Goal: Task Accomplishment & Management: Use online tool/utility

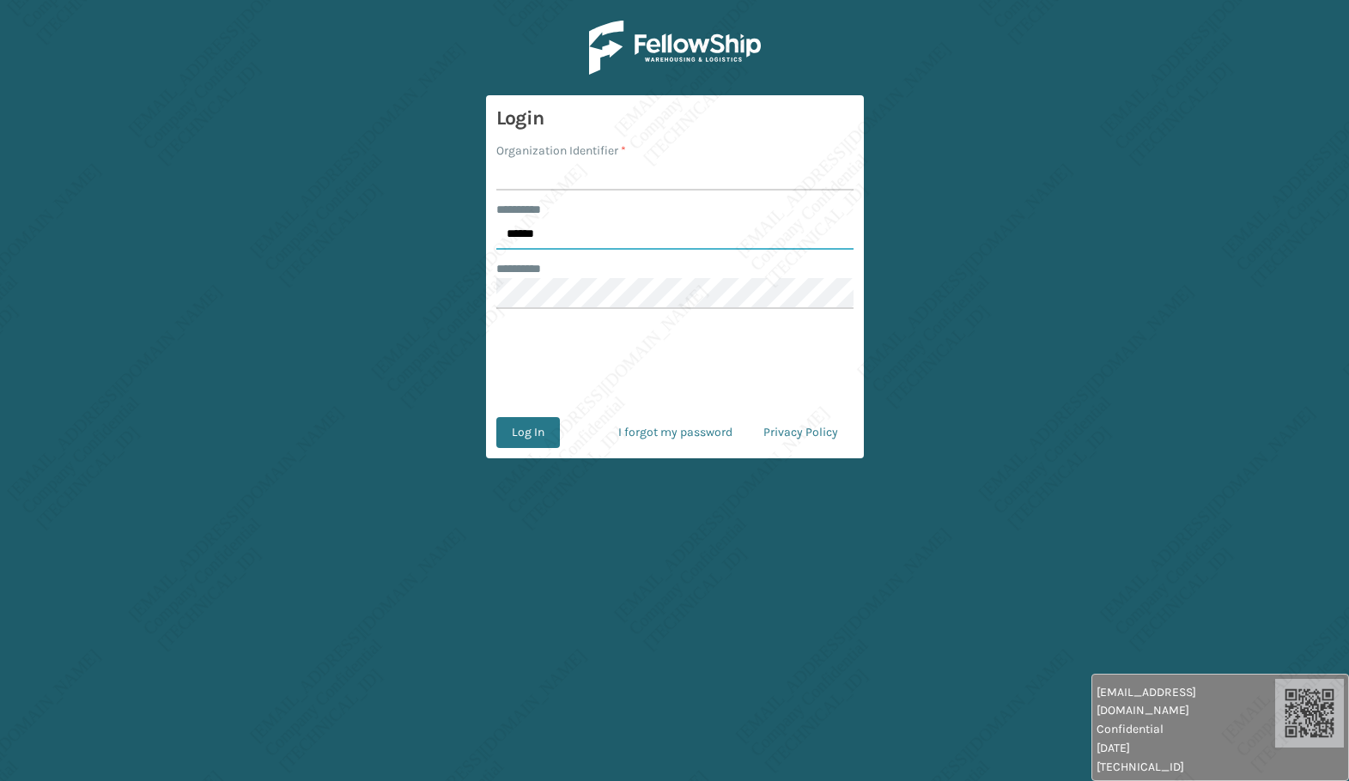
click at [533, 227] on input "******" at bounding box center [674, 234] width 357 height 31
type input "*****"
click at [534, 181] on input "Organization Identifier *" at bounding box center [674, 175] width 357 height 31
type input "[PERSON_NAME]"
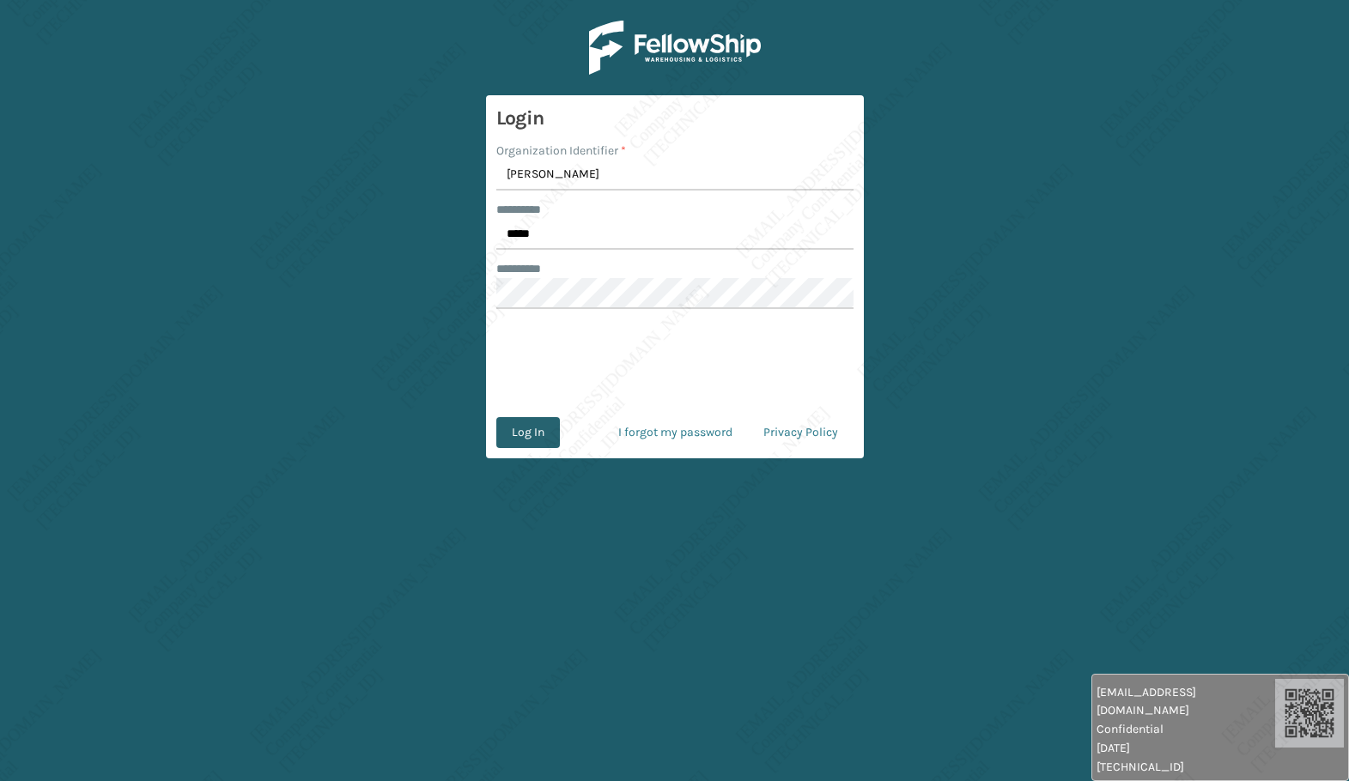
click at [544, 447] on button "Log In" at bounding box center [528, 432] width 64 height 31
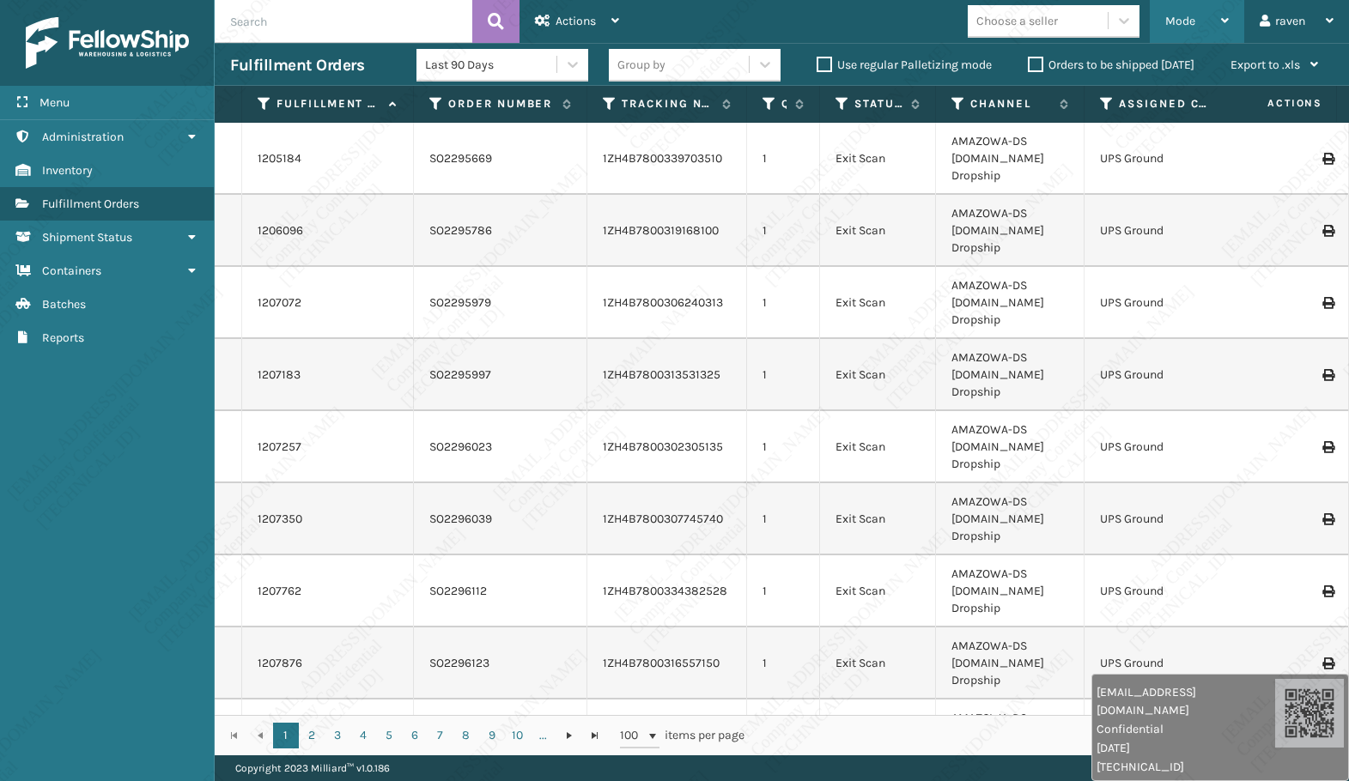
click at [1175, 35] on div "Mode" at bounding box center [1197, 21] width 64 height 43
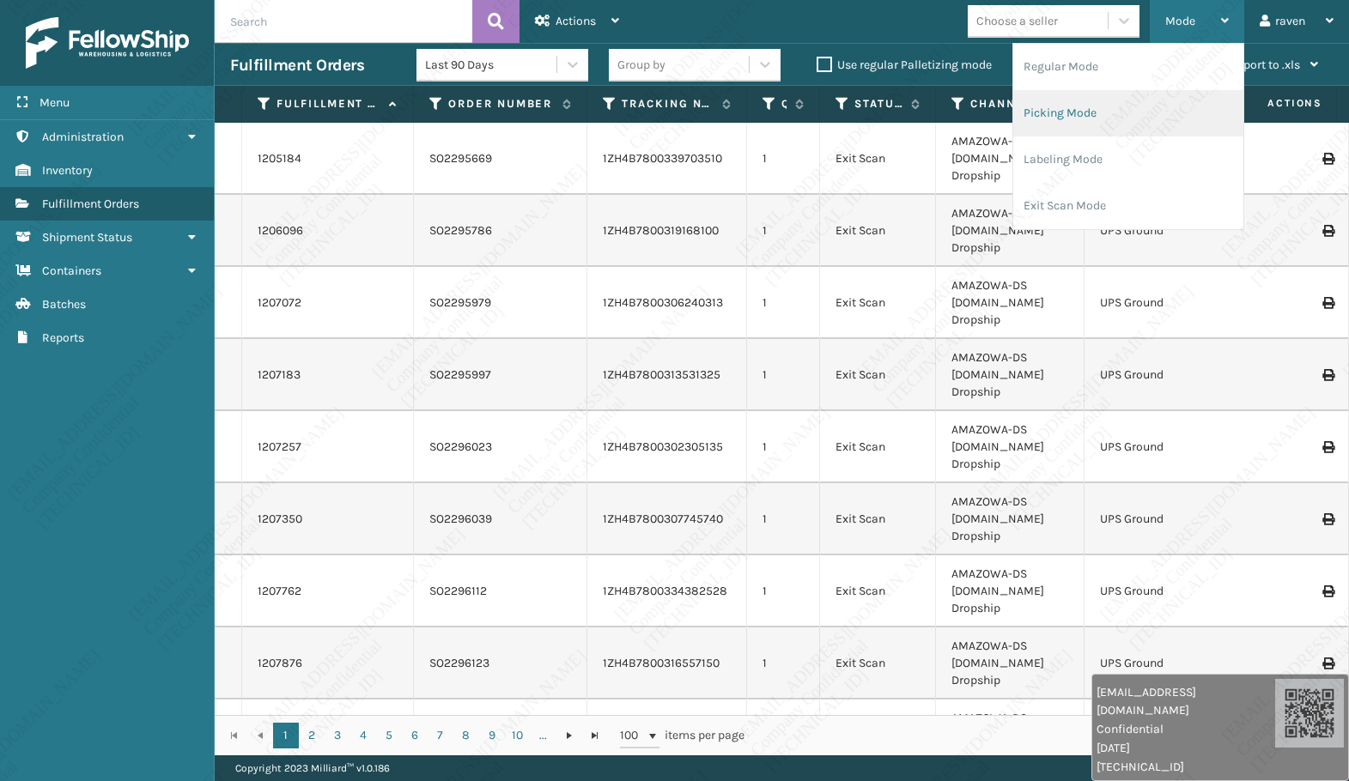
click at [1099, 111] on li "Picking Mode" at bounding box center [1128, 113] width 230 height 46
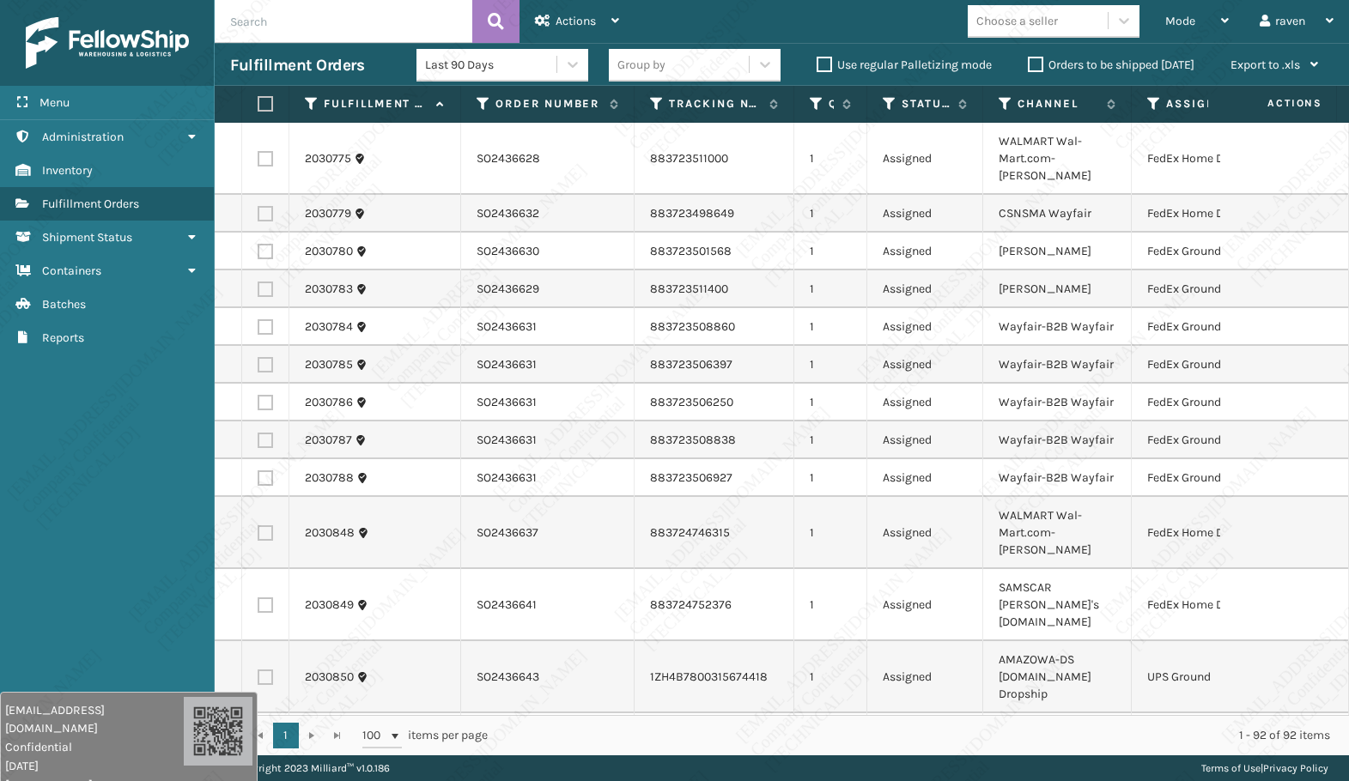
drag, startPoint x: 1189, startPoint y: 735, endPoint x: 73, endPoint y: 747, distance: 1116.3
click at [73, 747] on div "[EMAIL_ADDRESS][DOMAIN_NAME] Confidential [DATE] [TECHNICAL_ID]" at bounding box center [94, 748] width 179 height 93
click at [76, 609] on div "Menu Administration Inventory Fulfillment Orders Shipment Status Containers Bat…" at bounding box center [107, 390] width 215 height 781
click at [1157, 99] on icon at bounding box center [1154, 103] width 14 height 15
click at [1210, 69] on div "Orders to be shipped [DATE]" at bounding box center [1113, 65] width 203 height 21
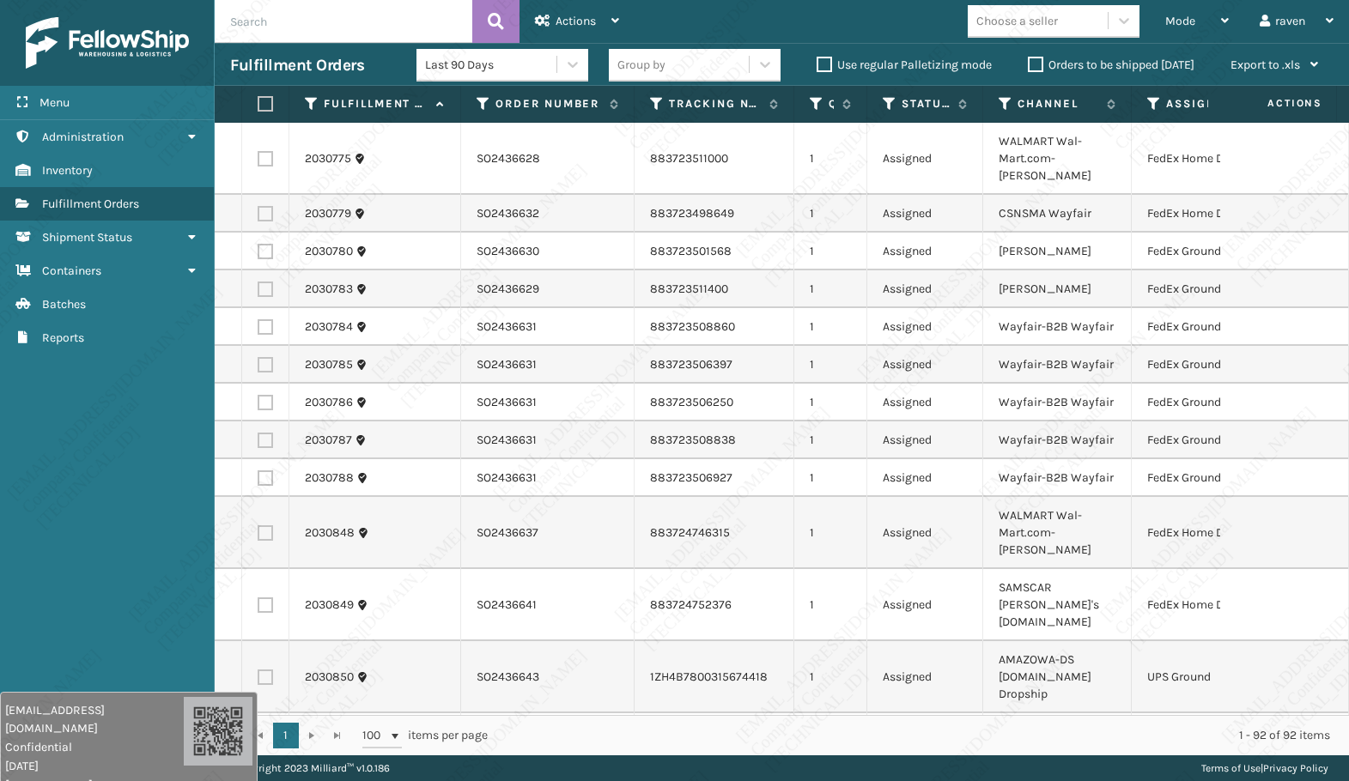
click at [1146, 108] on th "Assigned Carrier Service" at bounding box center [1214, 104] width 164 height 37
click at [1150, 106] on icon at bounding box center [1154, 103] width 14 height 15
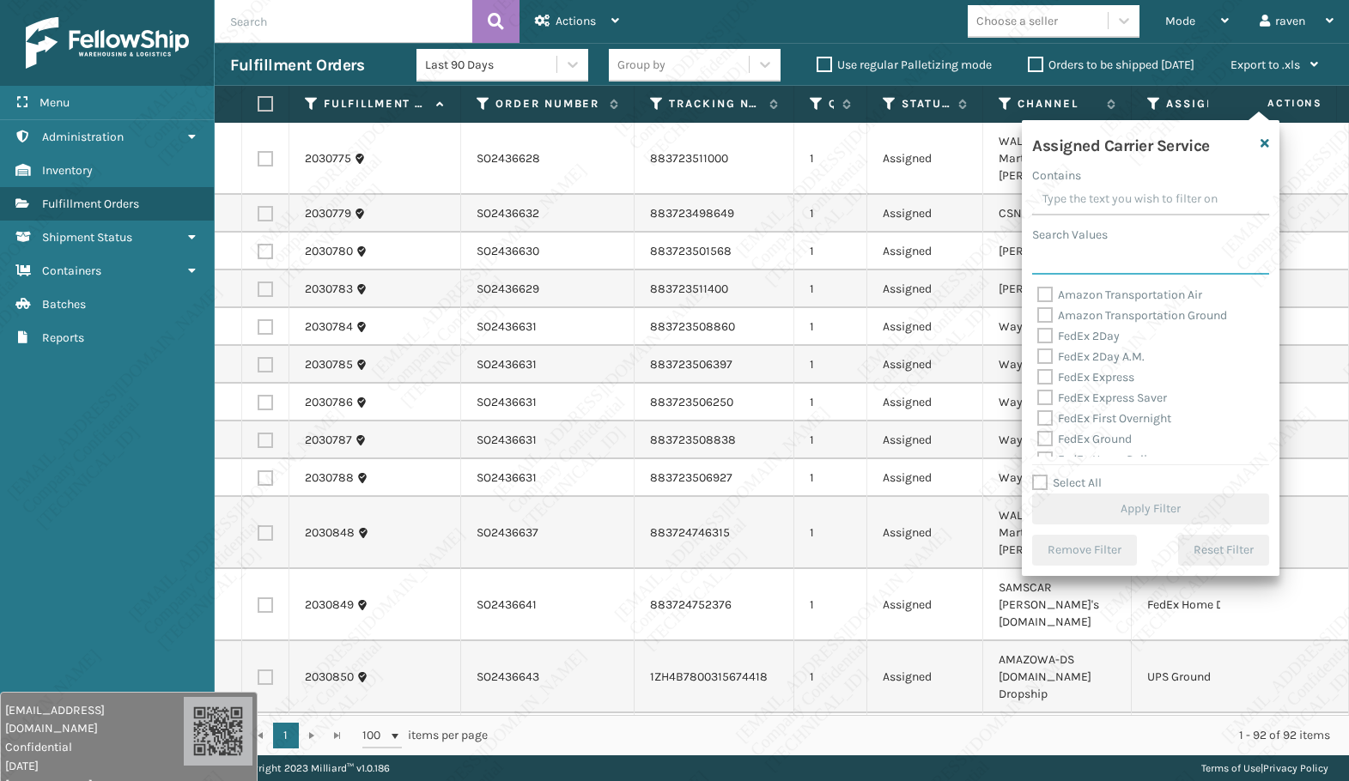
click at [1118, 252] on input "Search Values" at bounding box center [1150, 259] width 237 height 31
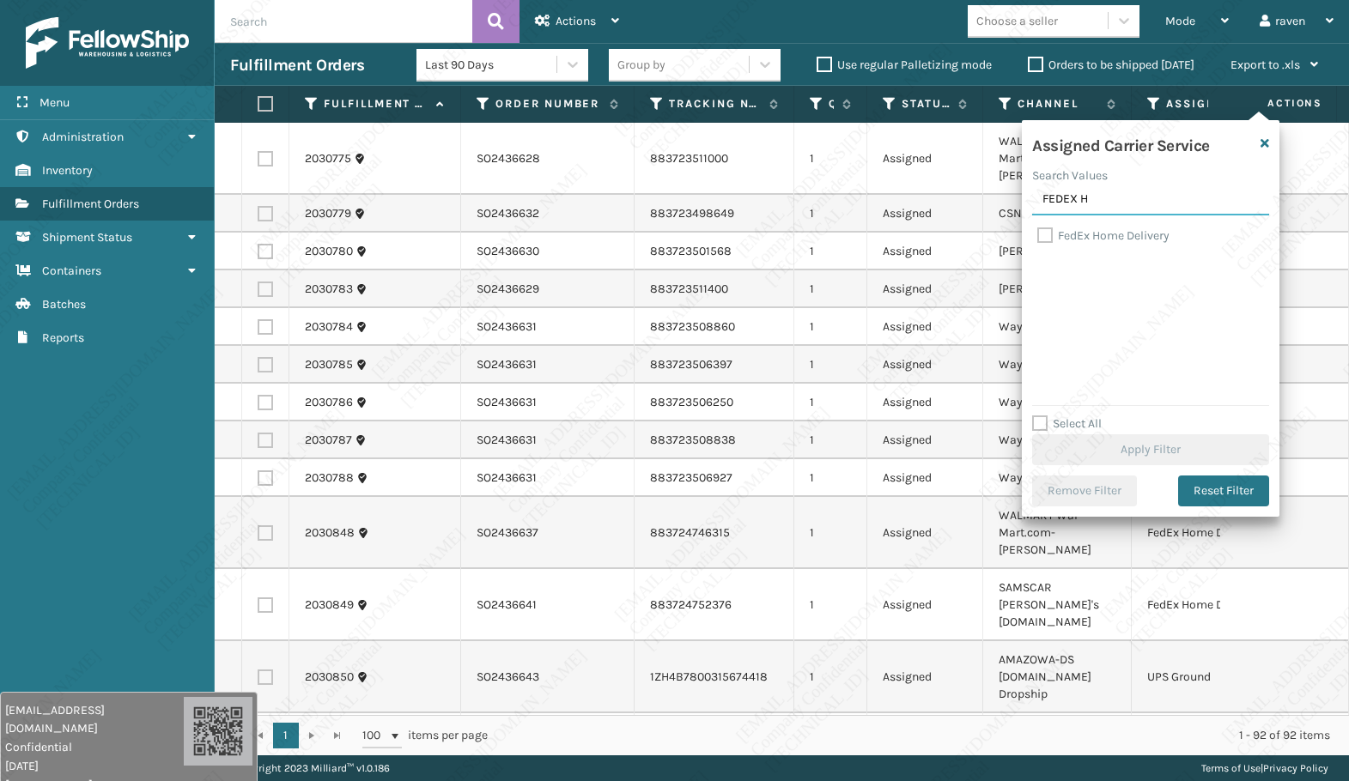
type input "FEDEX H"
click at [1107, 240] on label "FedEx Home Delivery" at bounding box center [1103, 235] width 132 height 15
click at [1038, 237] on input "FedEx Home Delivery" at bounding box center [1037, 231] width 1 height 11
checkbox input "true"
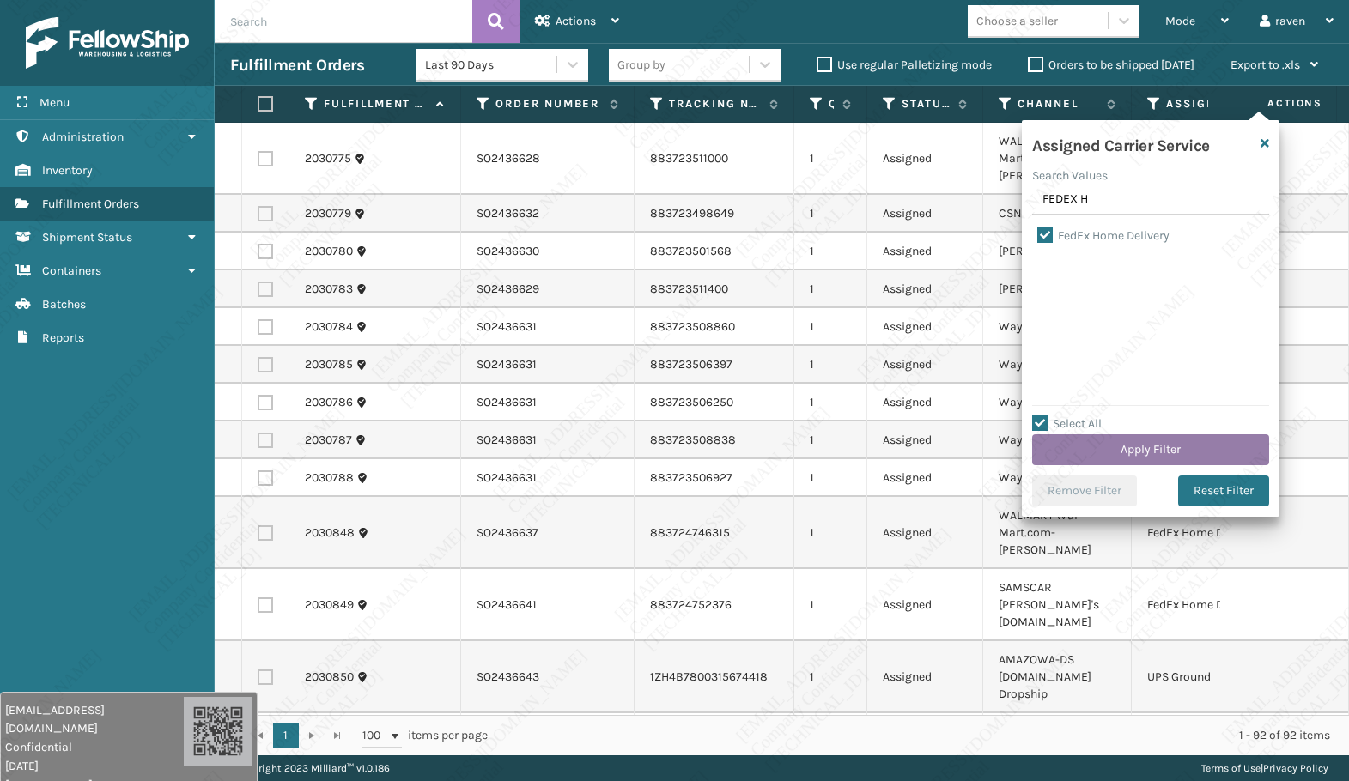
click at [1168, 453] on button "Apply Filter" at bounding box center [1150, 449] width 237 height 31
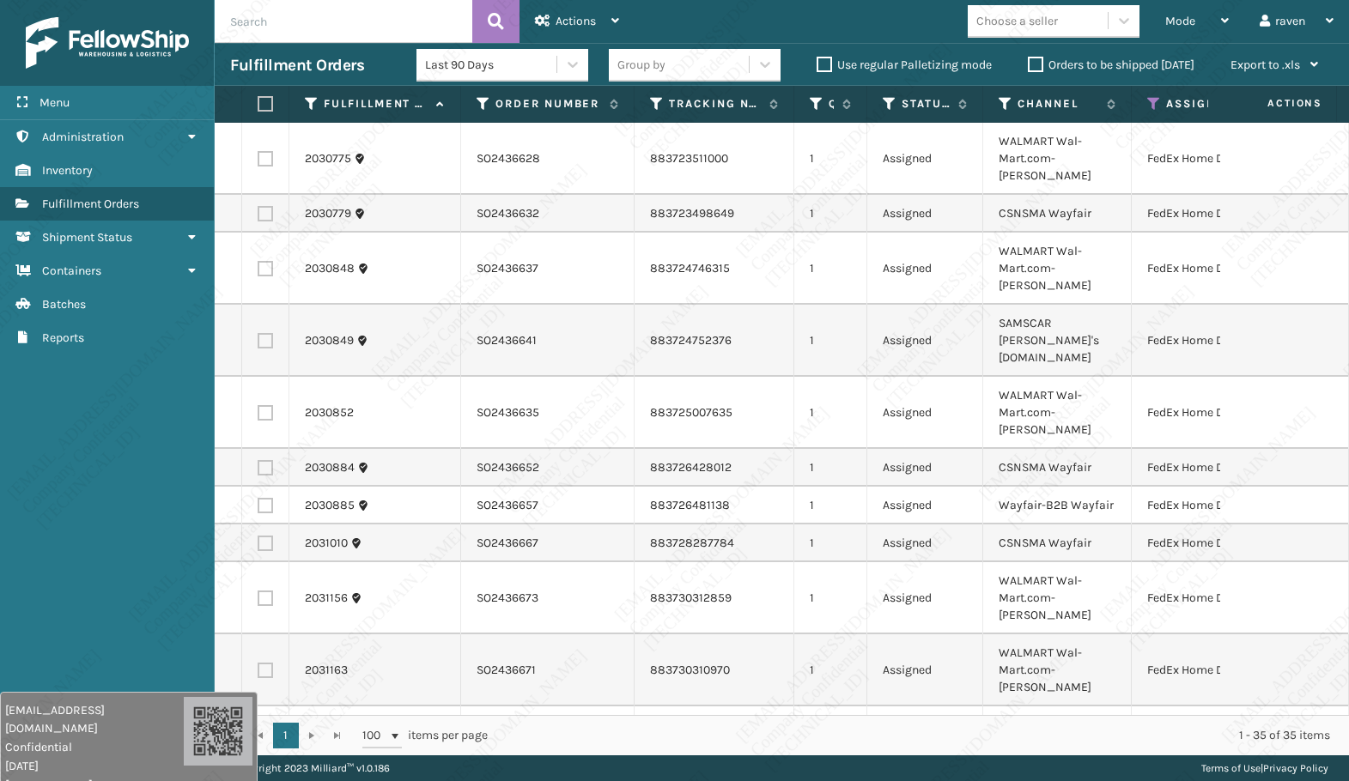
click at [265, 105] on label at bounding box center [263, 103] width 10 height 15
click at [258, 105] on input "checkbox" at bounding box center [258, 104] width 1 height 11
checkbox input "true"
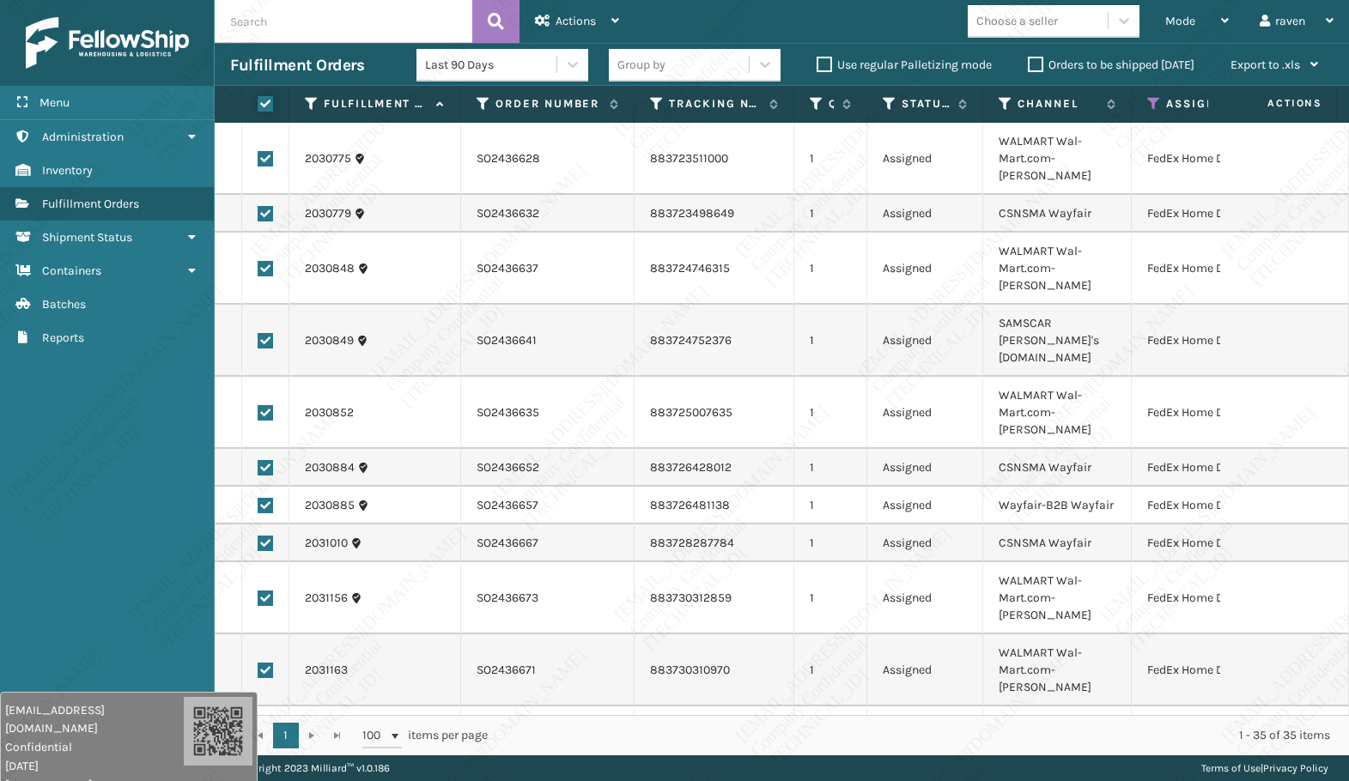
checkbox input "true"
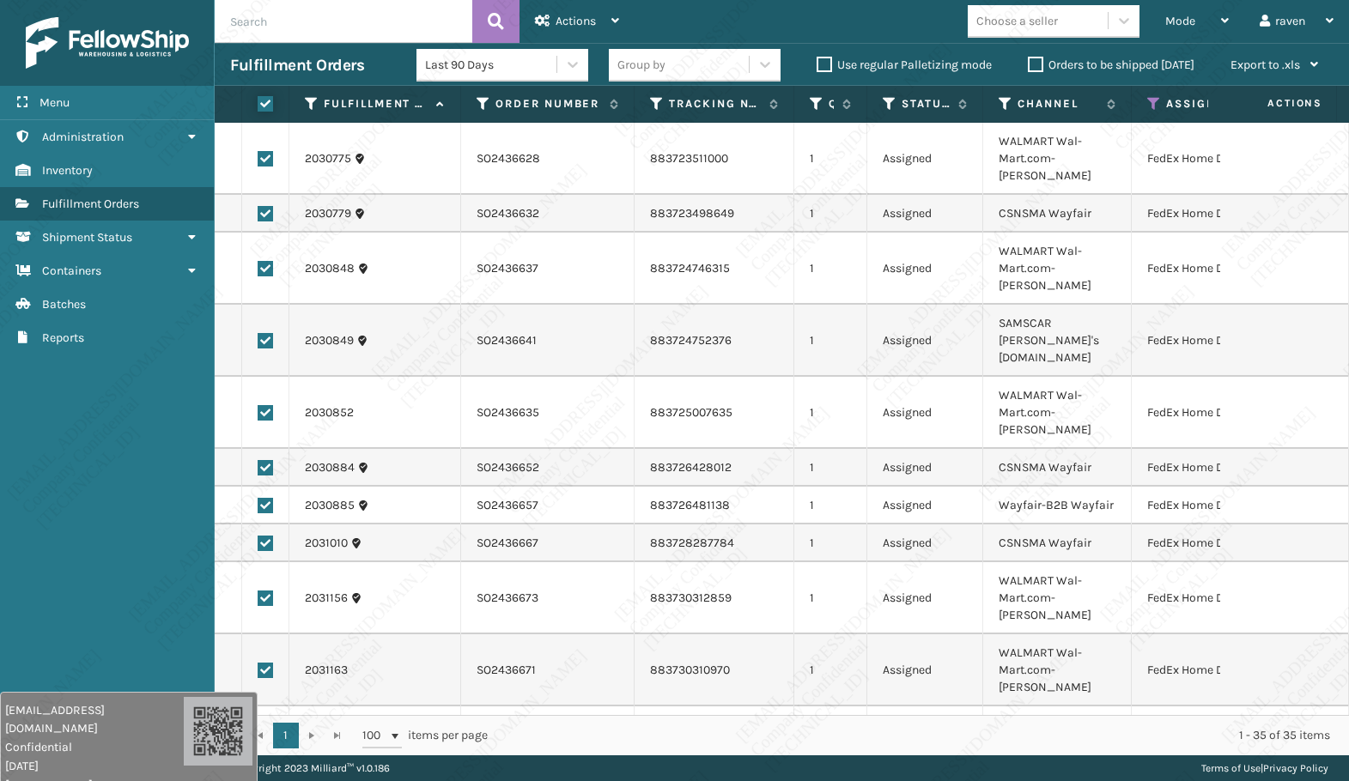
checkbox input "true"
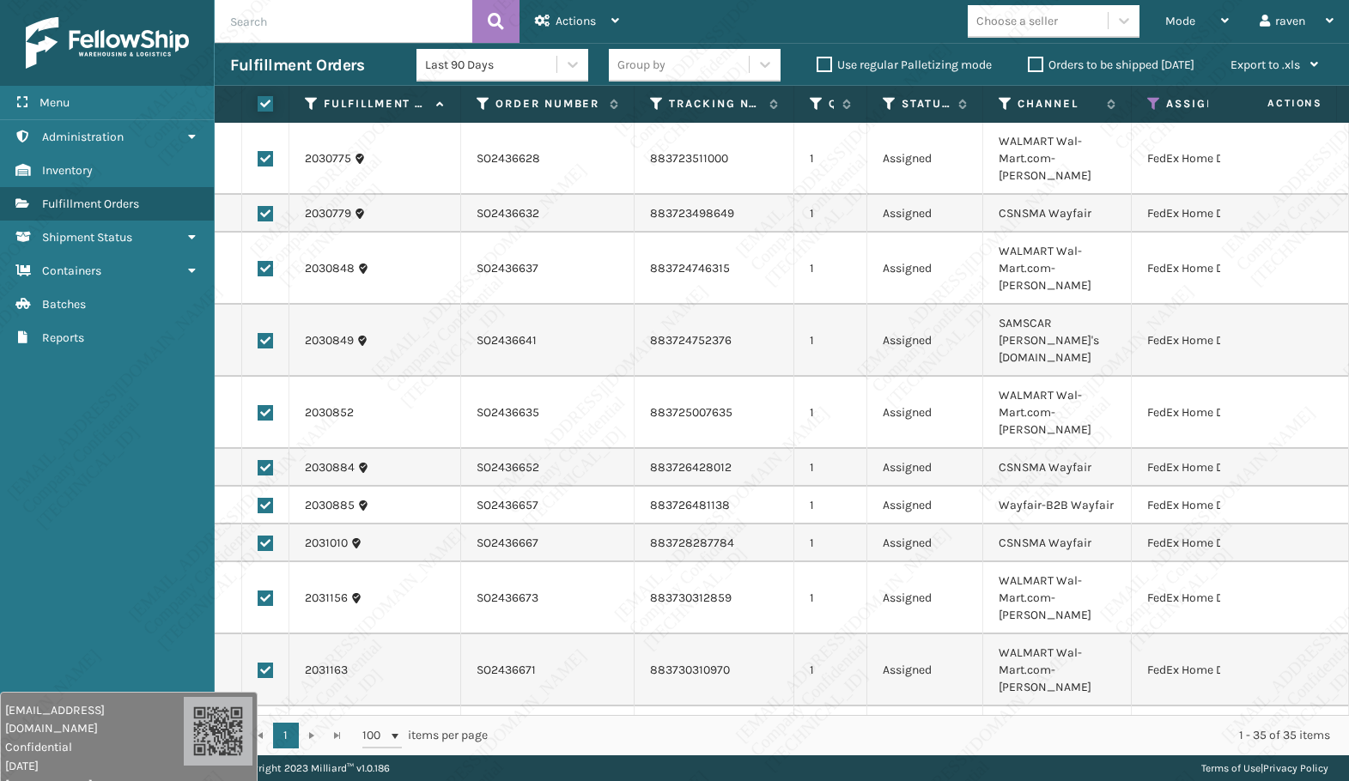
checkbox input "true"
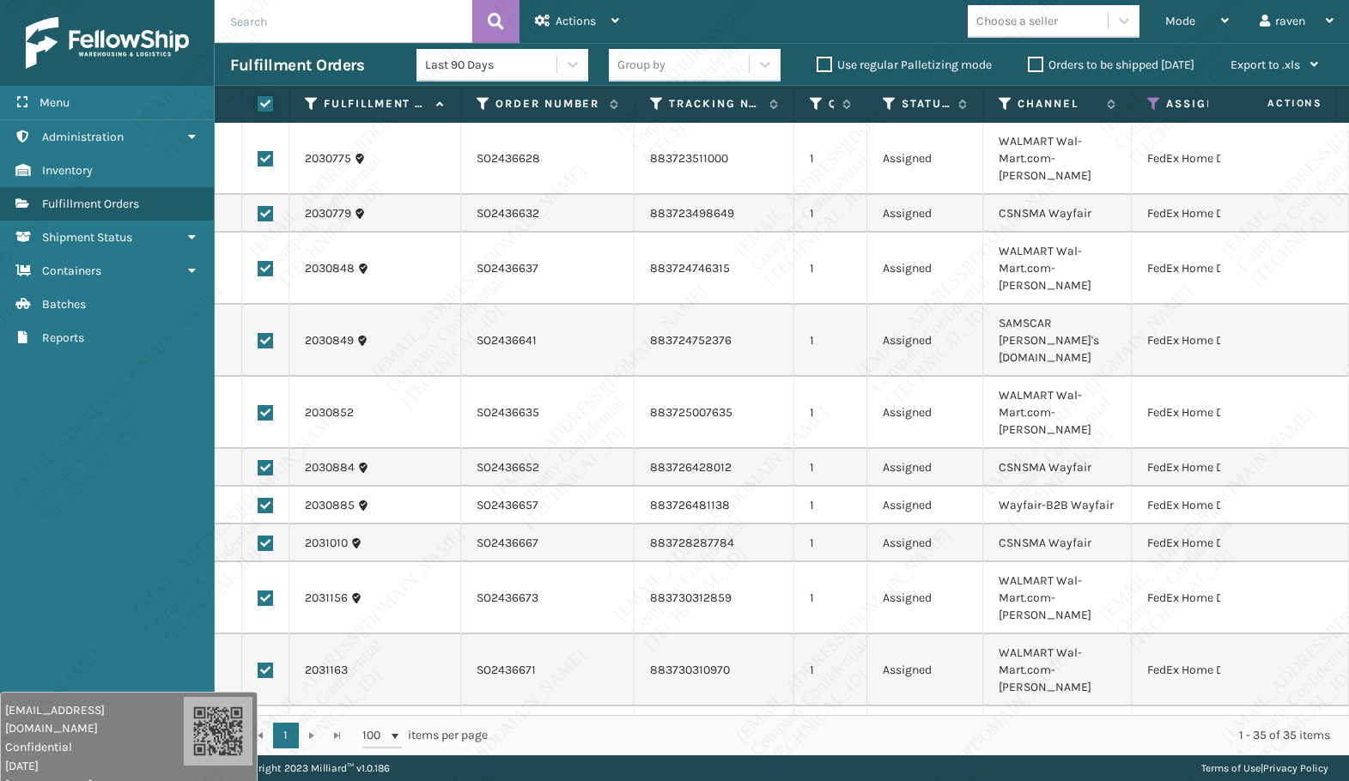
checkbox input "true"
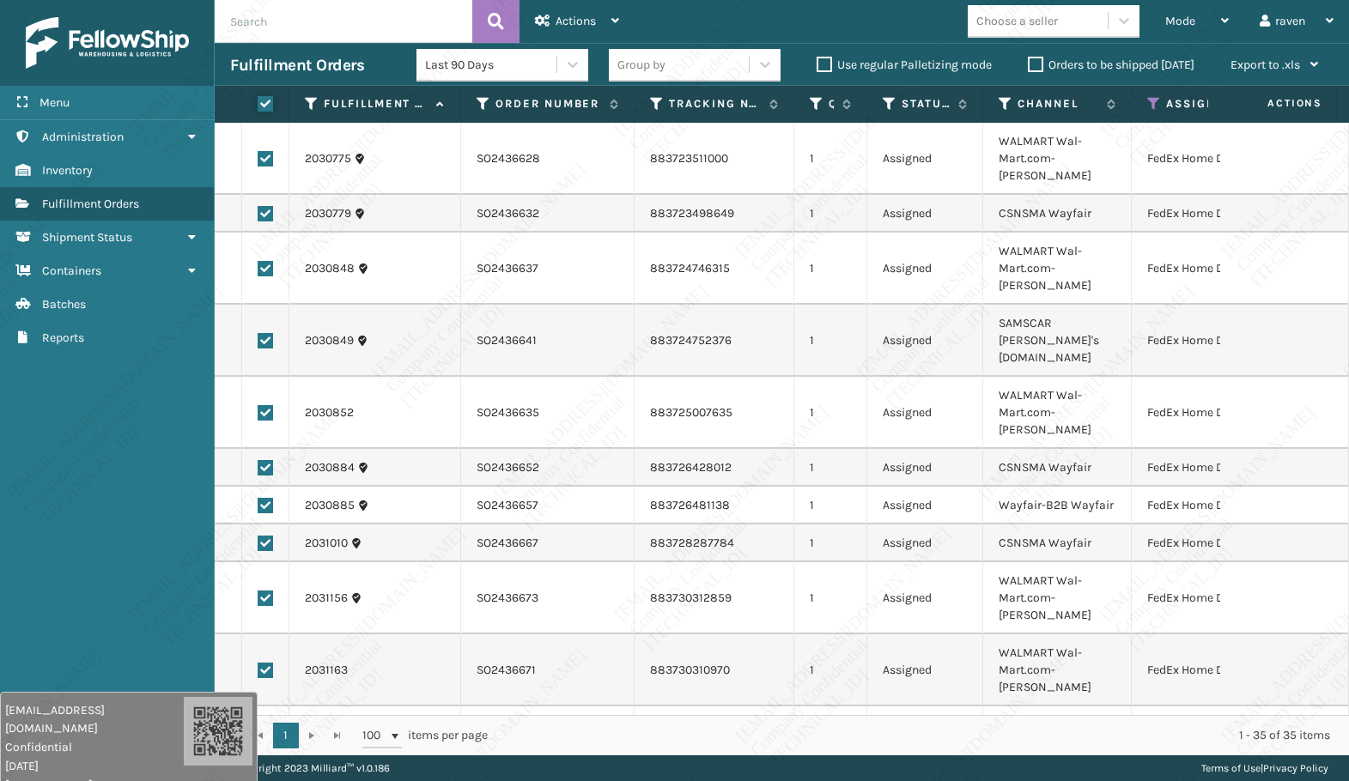
checkbox input "true"
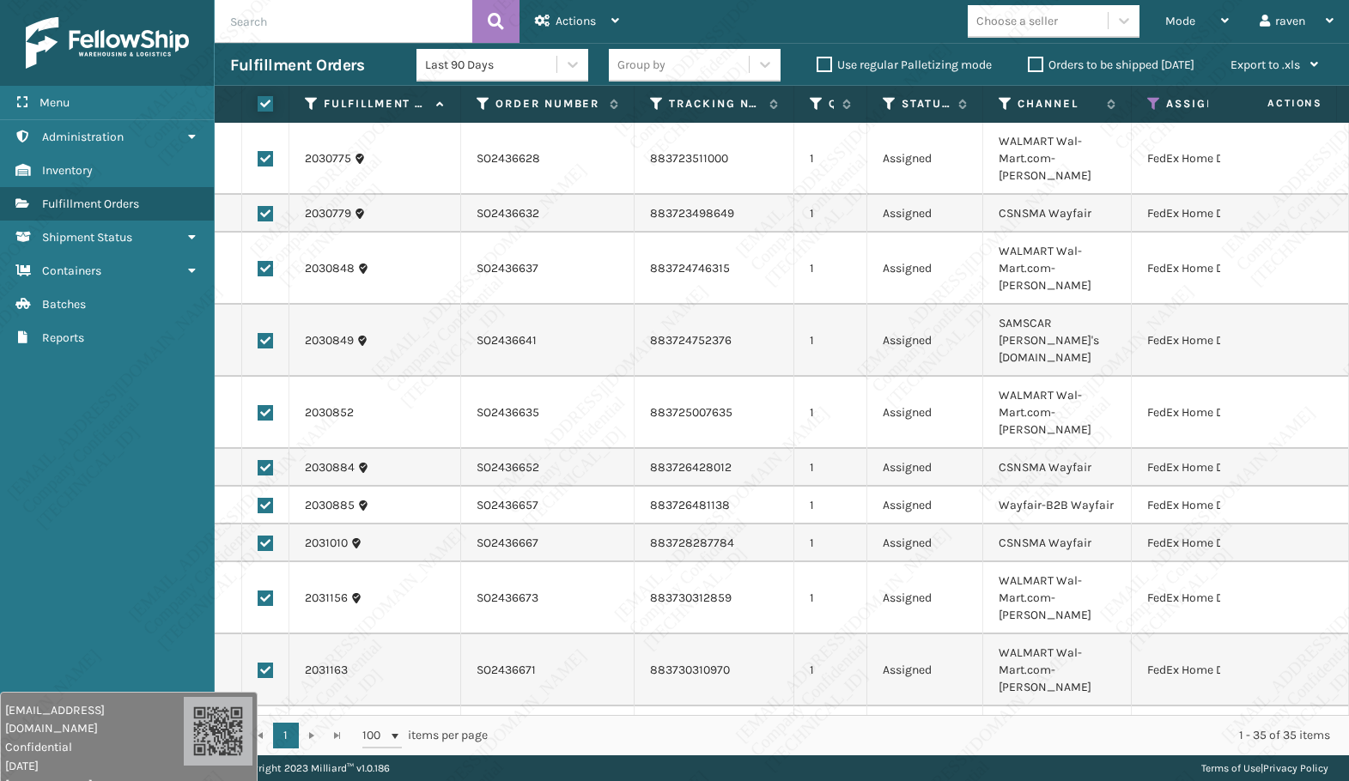
checkbox input "true"
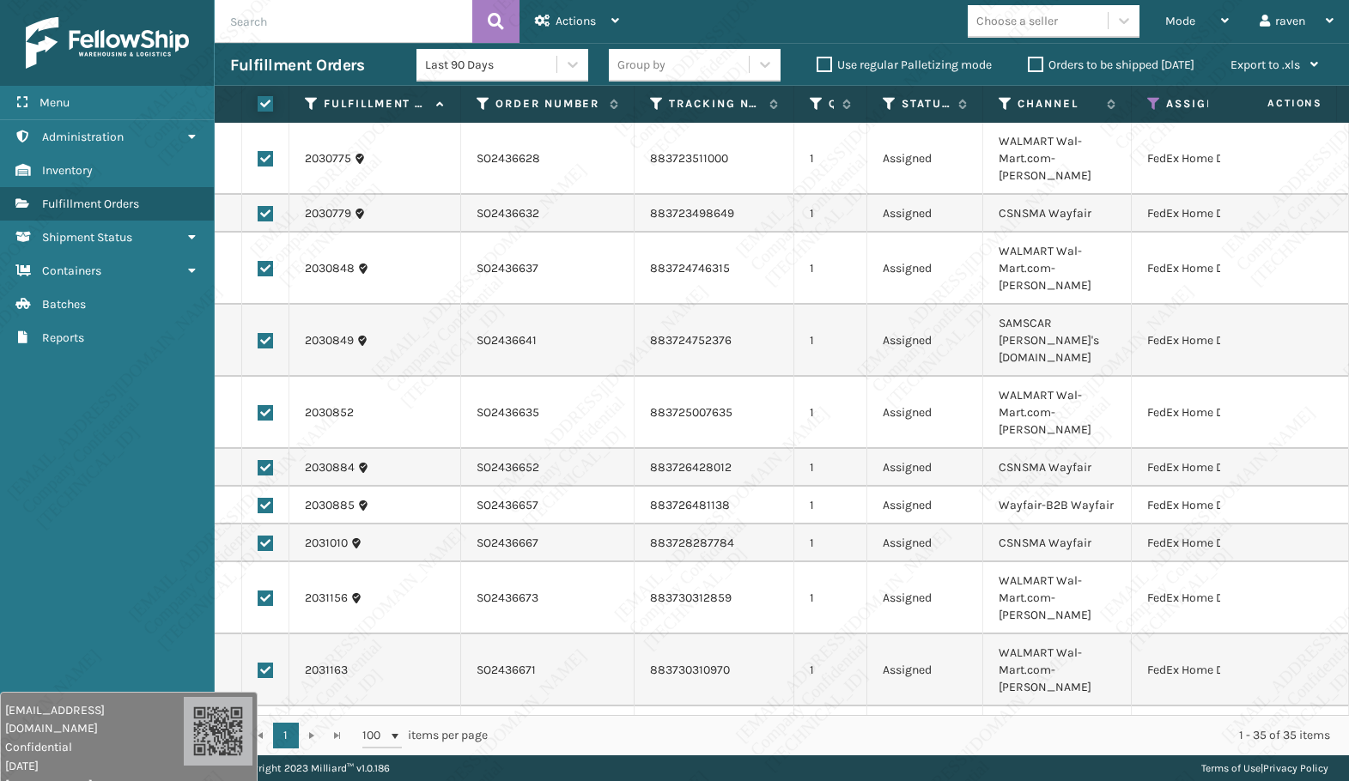
checkbox input "true"
click at [605, 27] on div "Actions" at bounding box center [577, 21] width 84 height 43
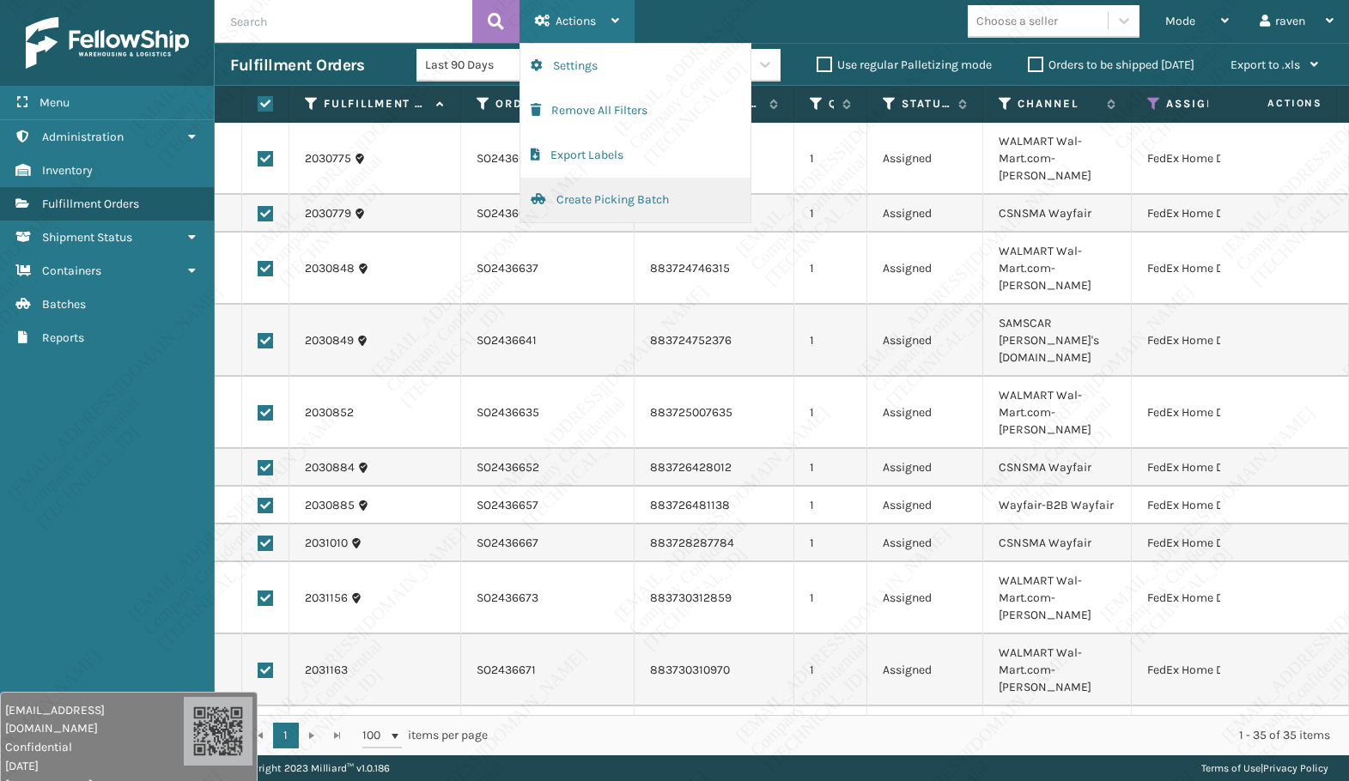
click at [561, 194] on button "Create Picking Batch" at bounding box center [635, 200] width 230 height 45
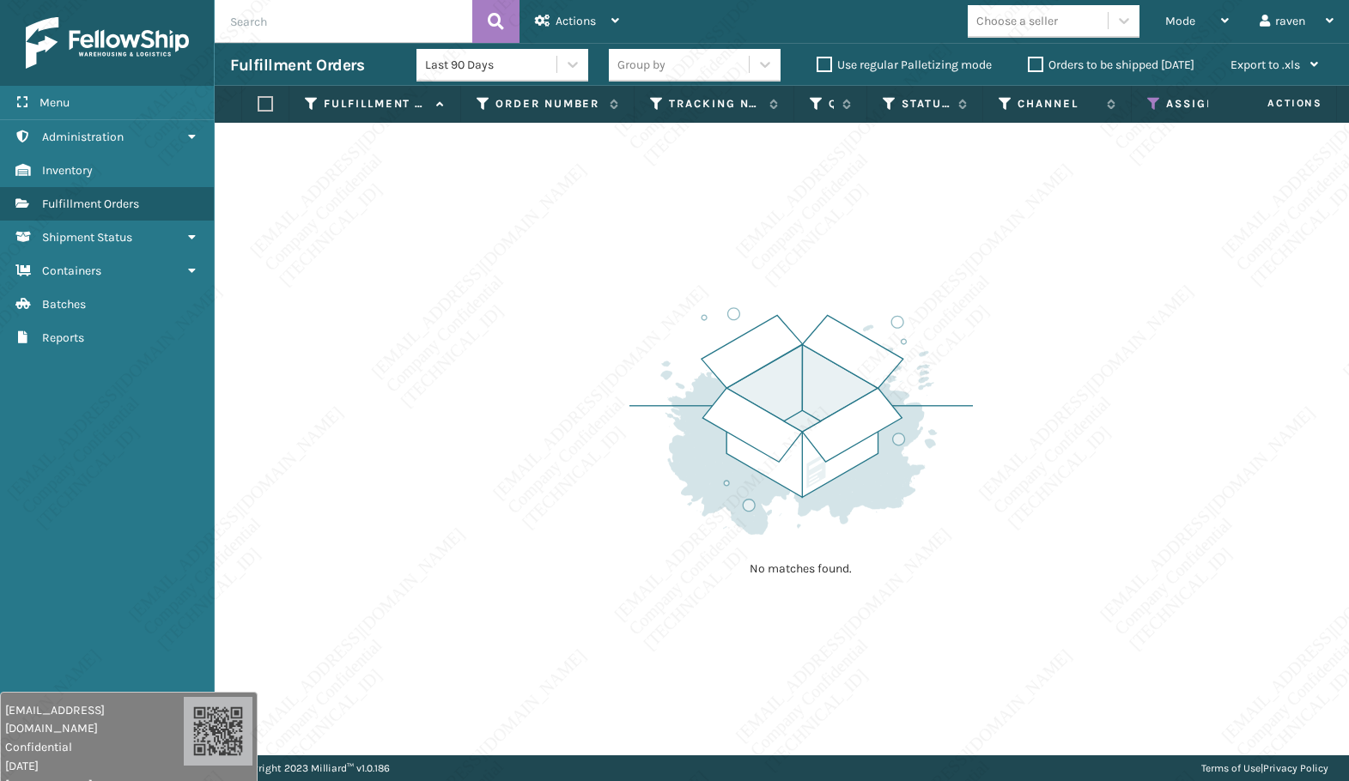
click at [1145, 104] on th "Assigned Carrier Service" at bounding box center [1214, 104] width 164 height 37
click at [1147, 107] on icon at bounding box center [1154, 103] width 14 height 15
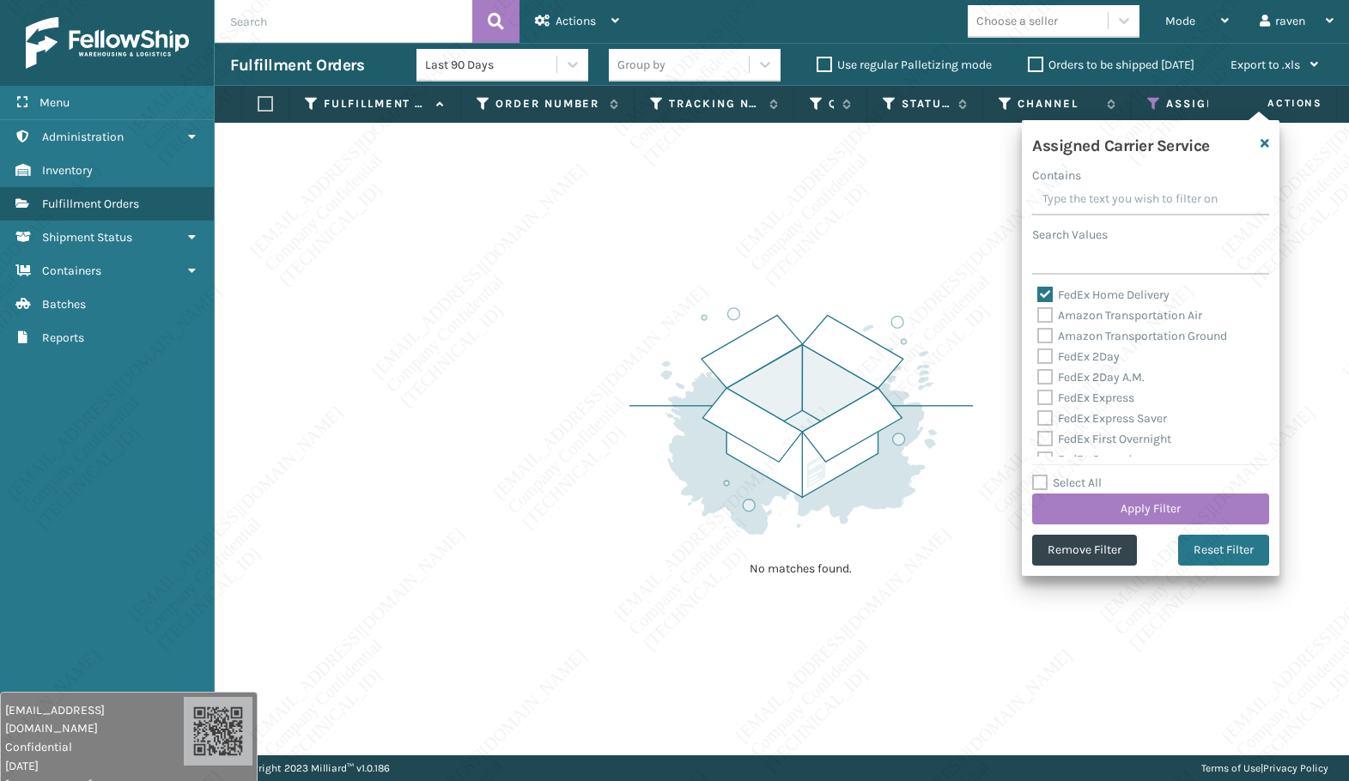
click at [1084, 291] on label "FedEx Home Delivery" at bounding box center [1103, 295] width 132 height 15
click at [1038, 291] on input "FedEx Home Delivery" at bounding box center [1037, 290] width 1 height 11
checkbox input "false"
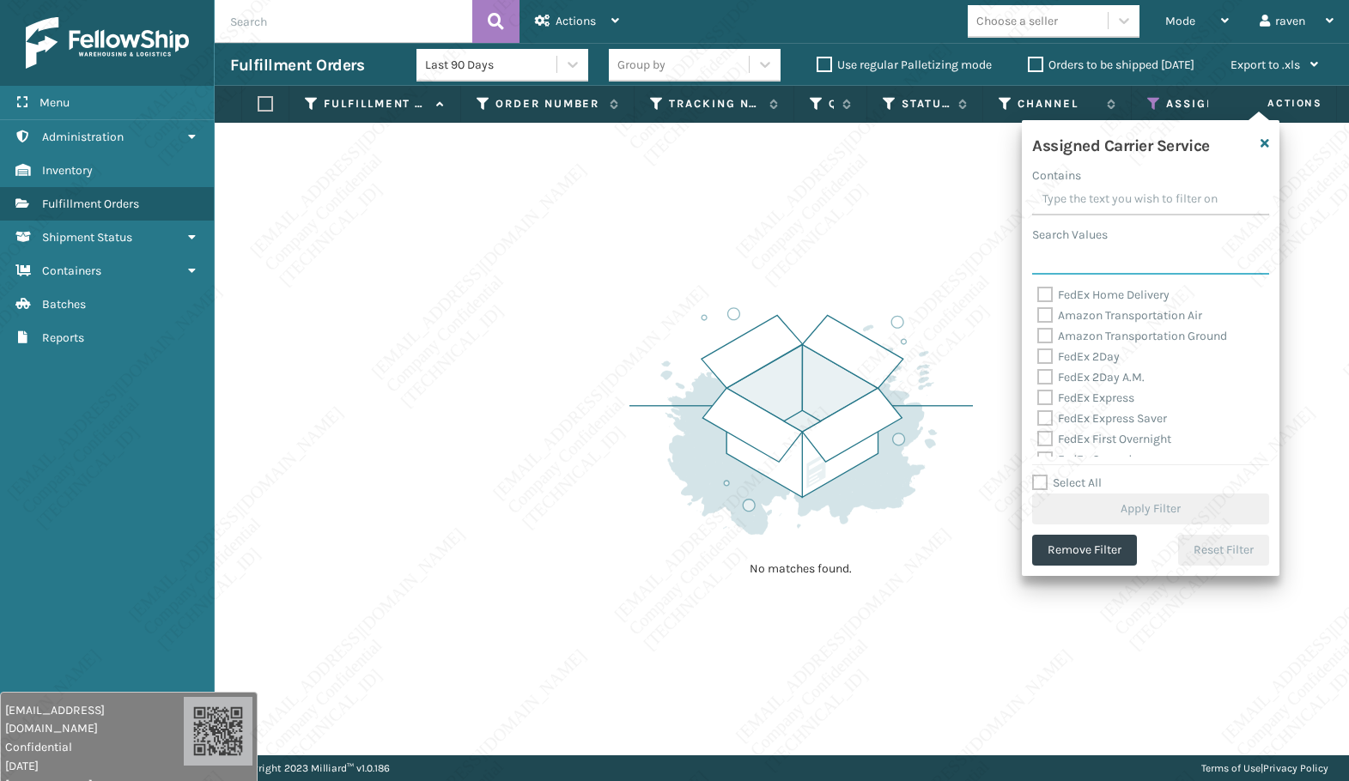
click at [1093, 247] on input "Search Values" at bounding box center [1150, 259] width 237 height 31
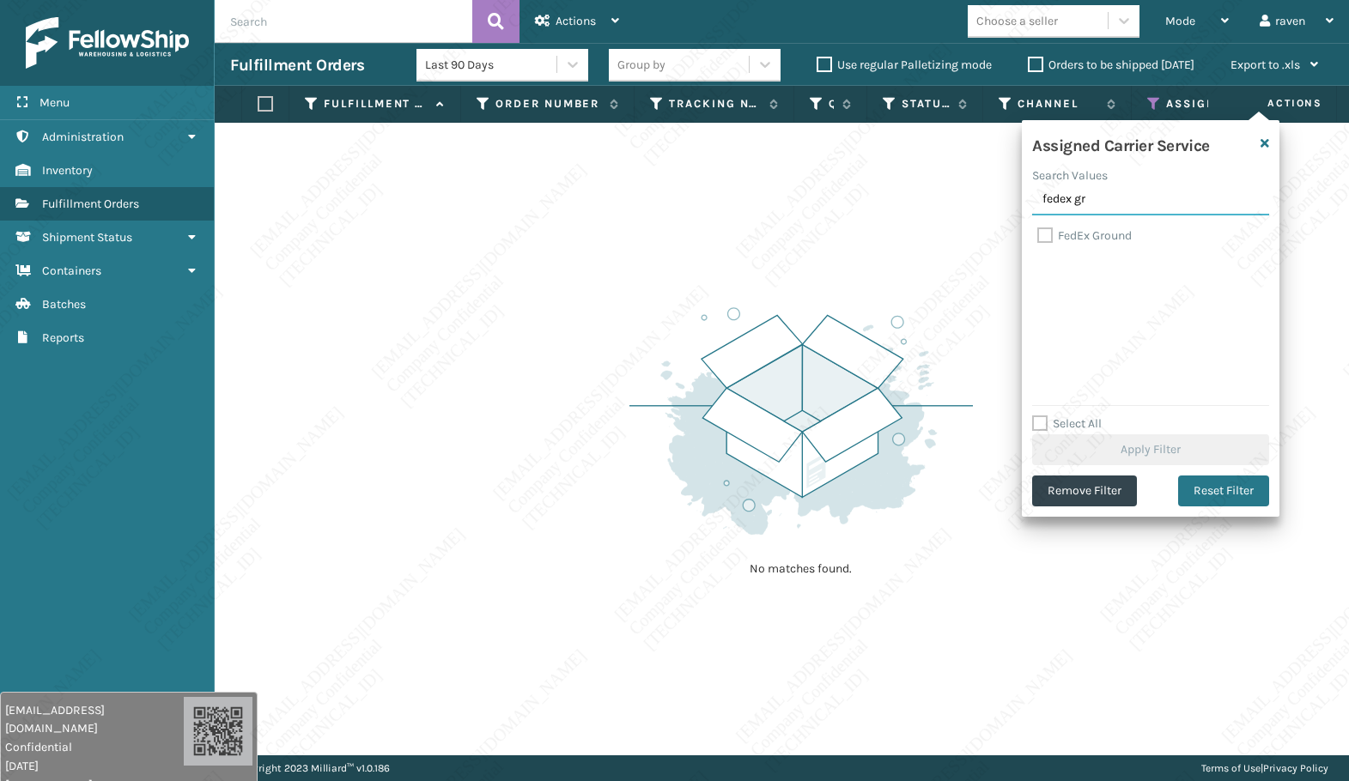
type input "fedex gr"
click at [1101, 237] on label "FedEx Ground" at bounding box center [1084, 235] width 94 height 15
click at [1038, 237] on input "FedEx Ground" at bounding box center [1037, 231] width 1 height 11
checkbox input "true"
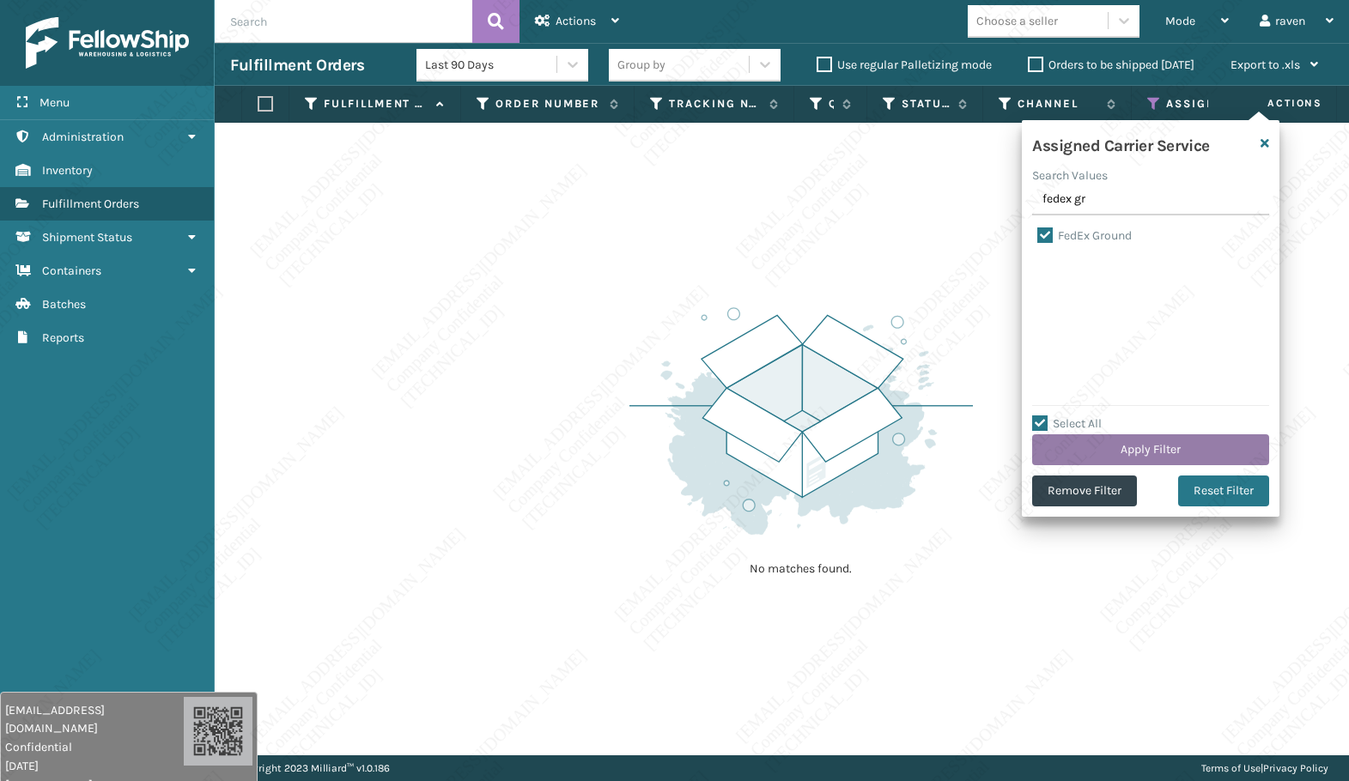
click at [1170, 446] on button "Apply Filter" at bounding box center [1150, 449] width 237 height 31
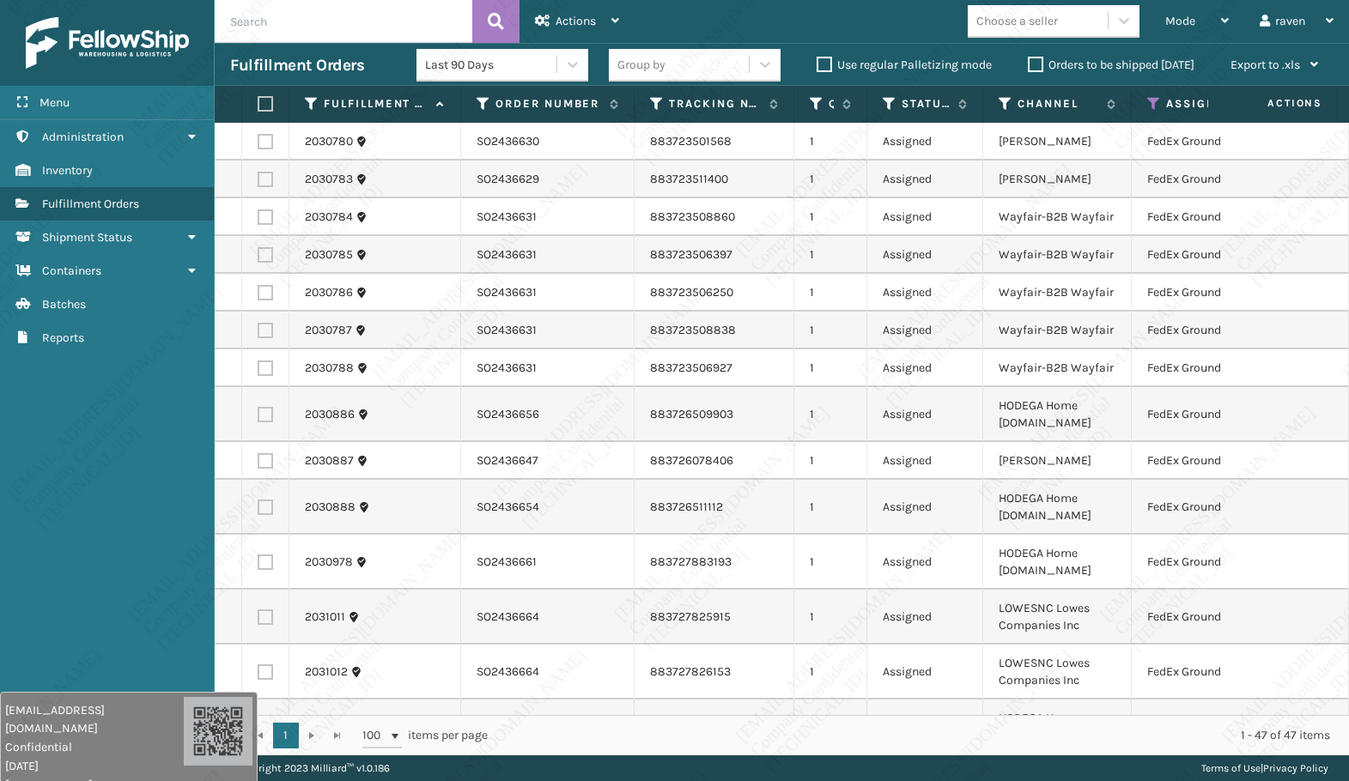
drag, startPoint x: 268, startPoint y: 107, endPoint x: 307, endPoint y: 102, distance: 39.0
click at [268, 106] on label at bounding box center [263, 103] width 10 height 15
click at [258, 106] on input "checkbox" at bounding box center [258, 104] width 1 height 11
checkbox input "true"
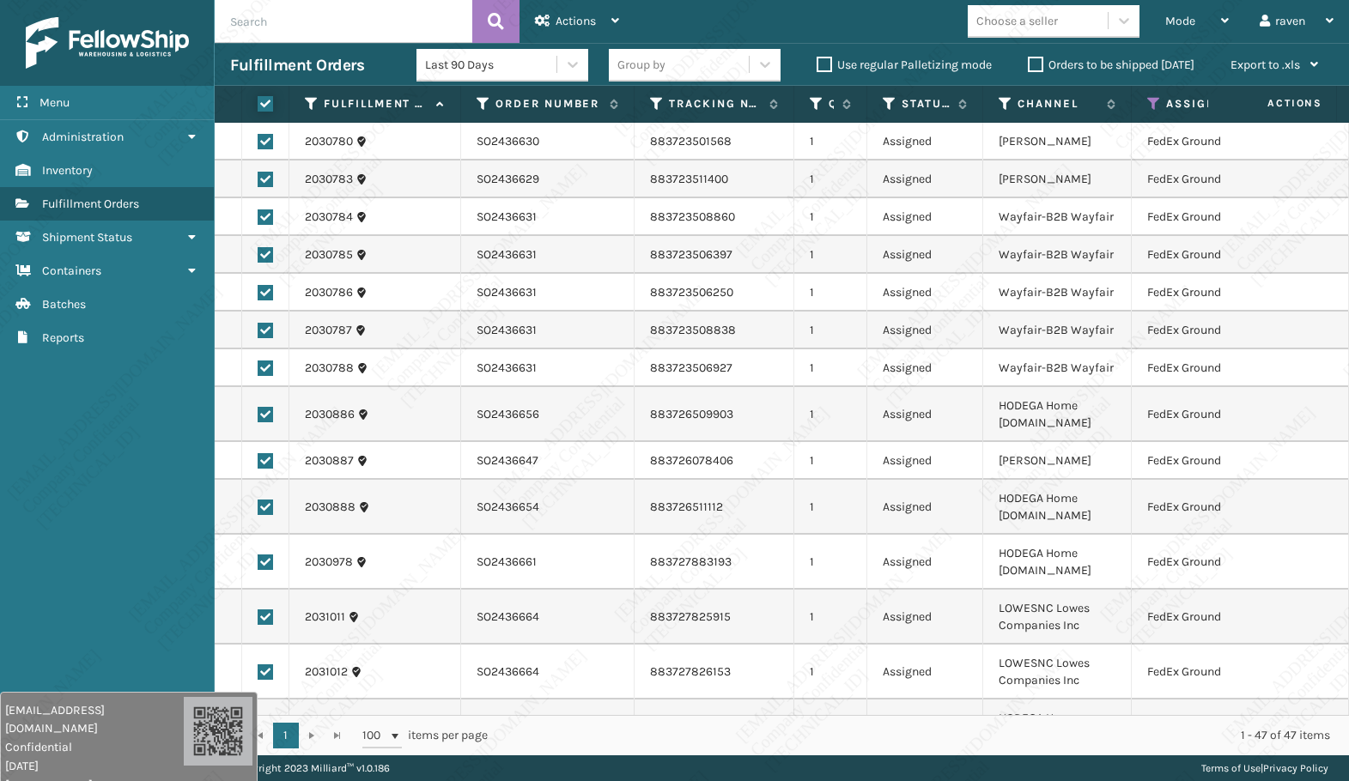
checkbox input "true"
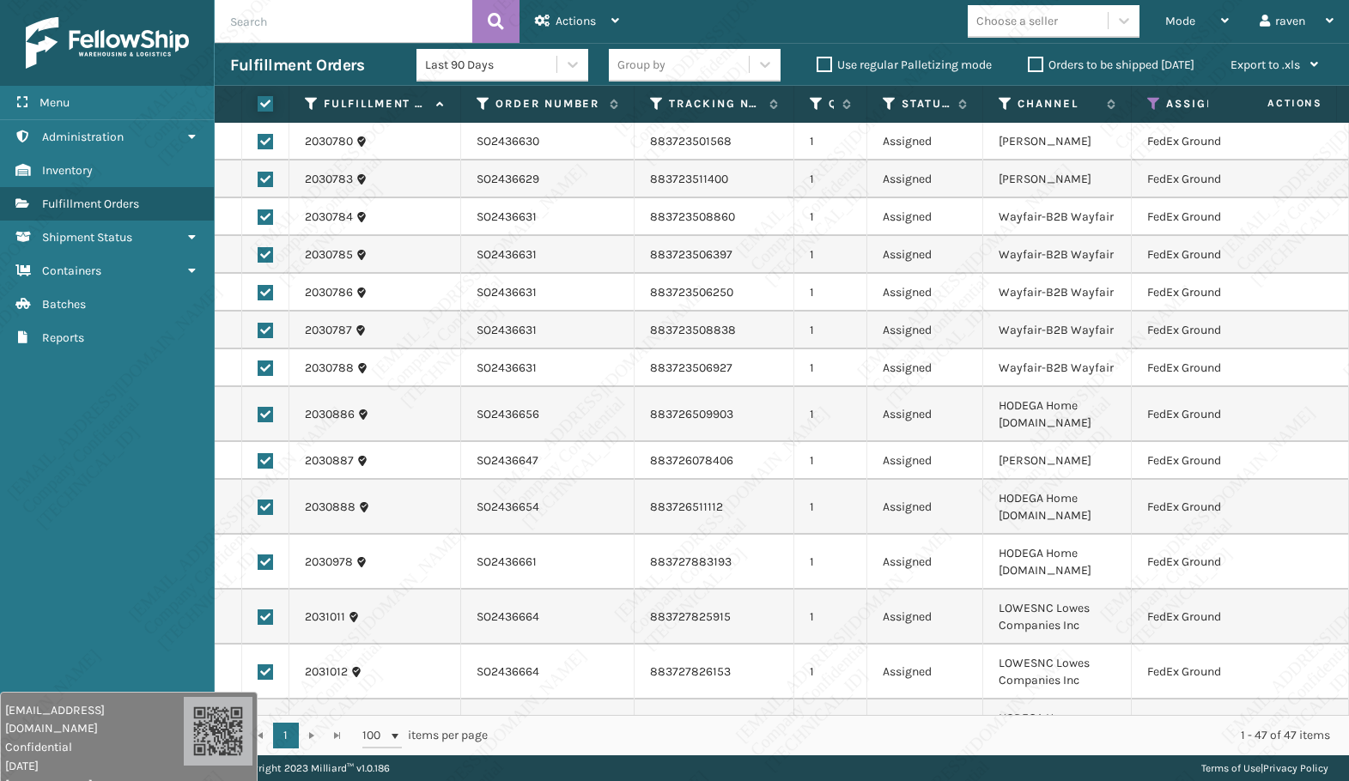
checkbox input "true"
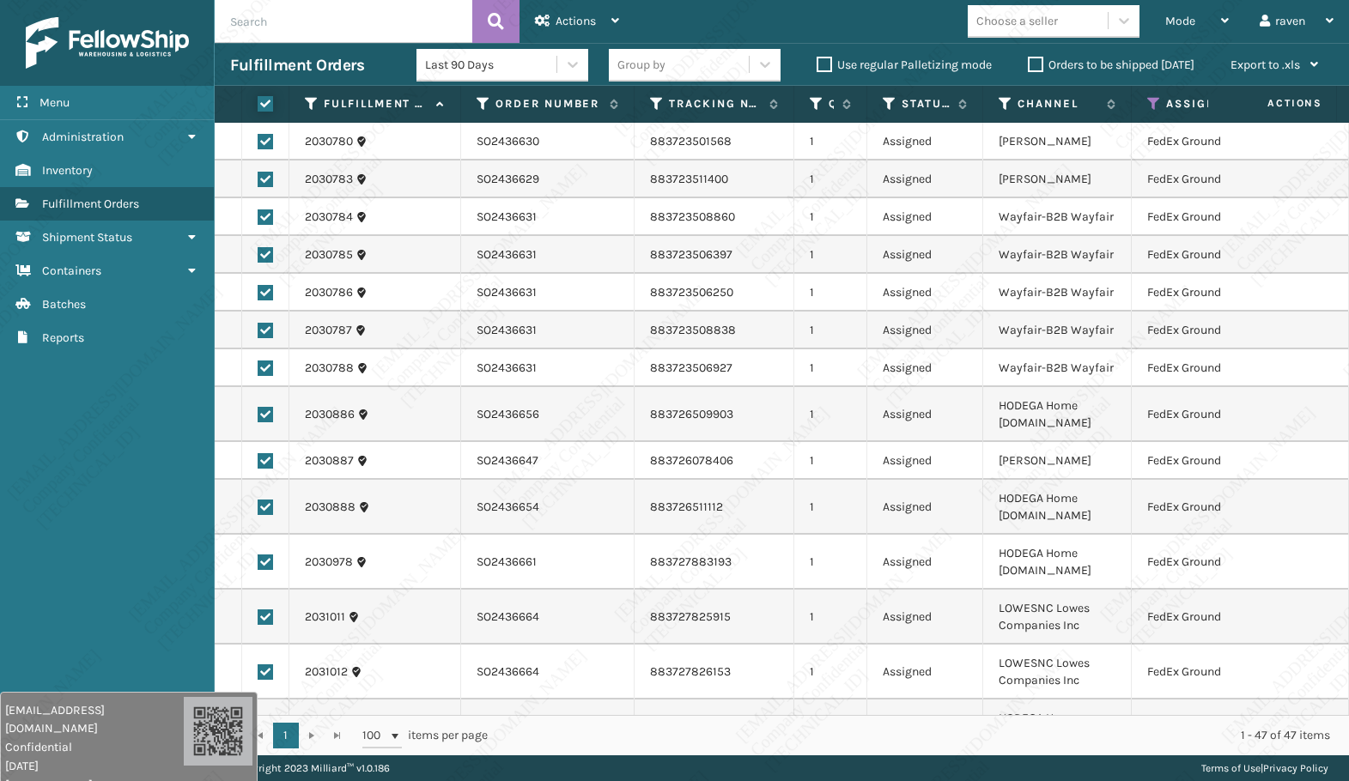
checkbox input "true"
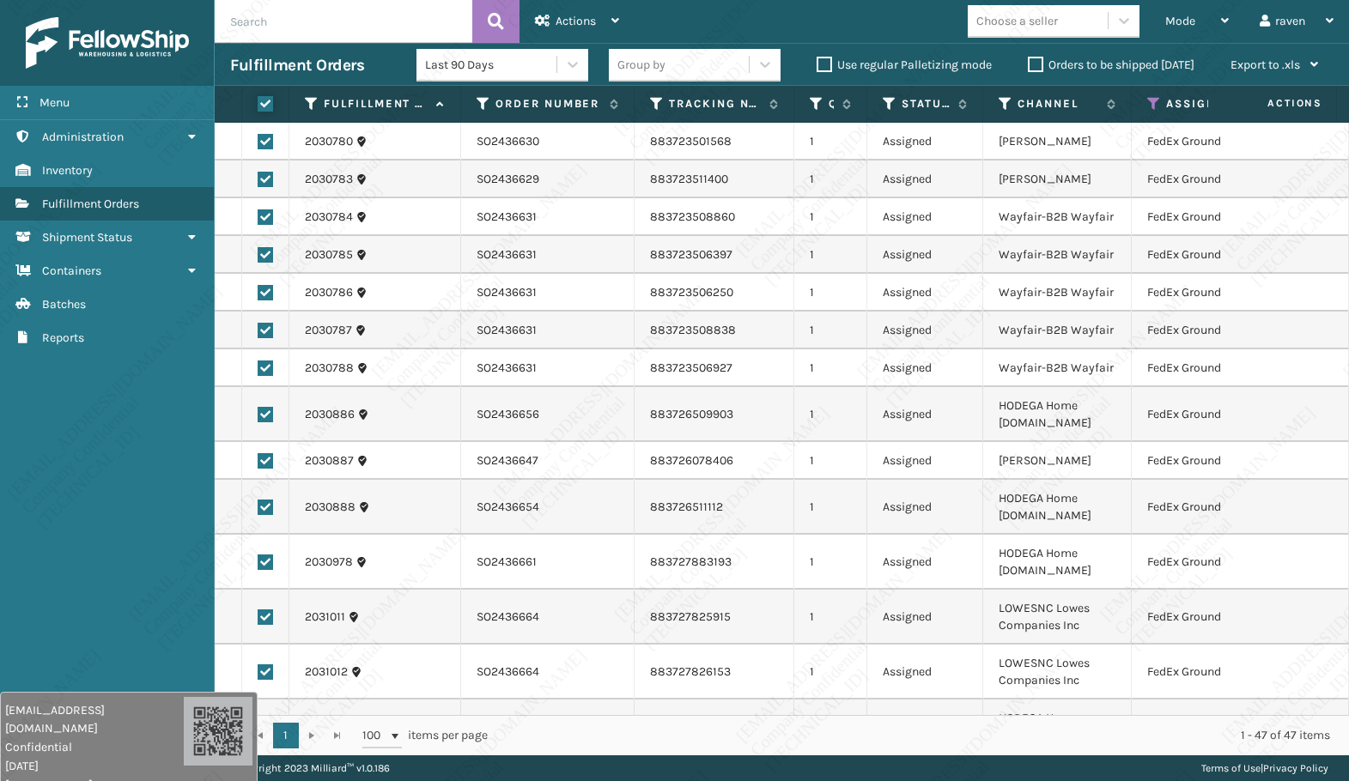
checkbox input "true"
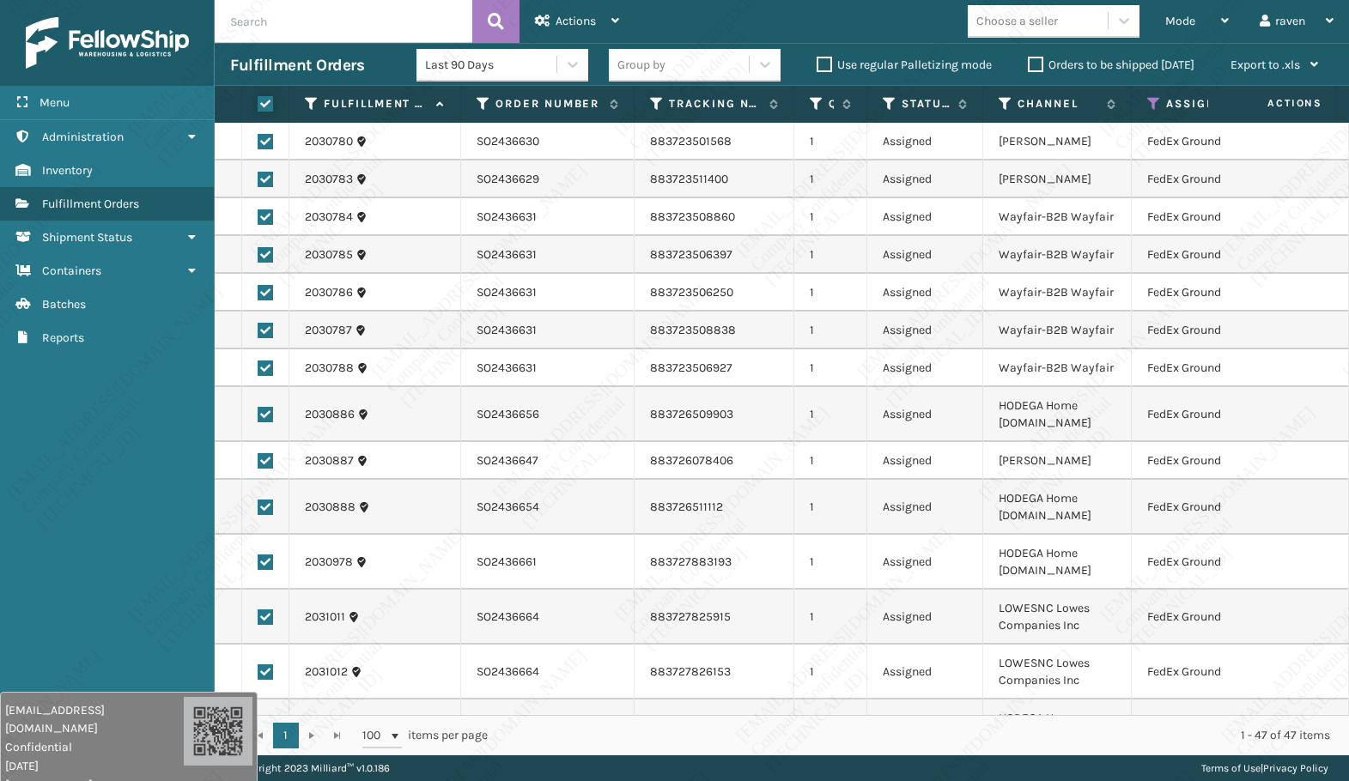
checkbox input "true"
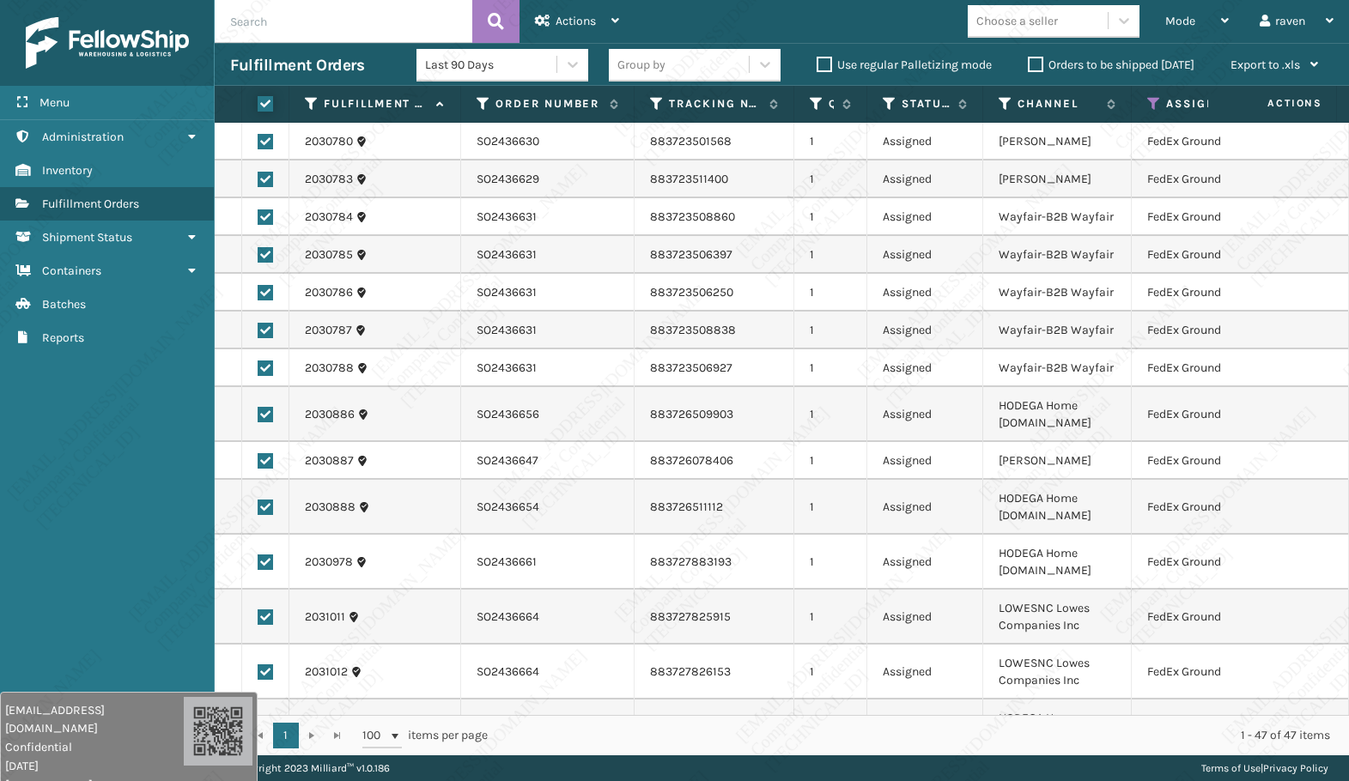
checkbox input "true"
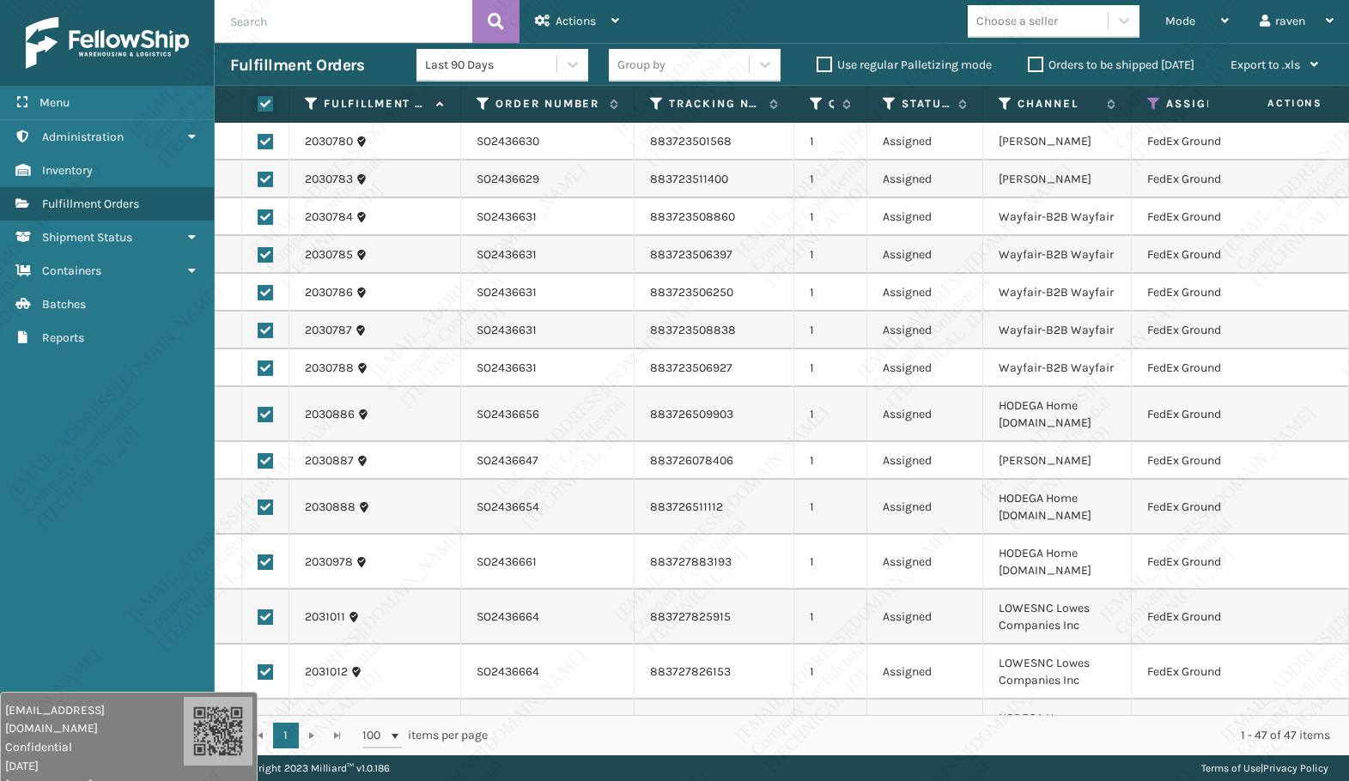
checkbox input "true"
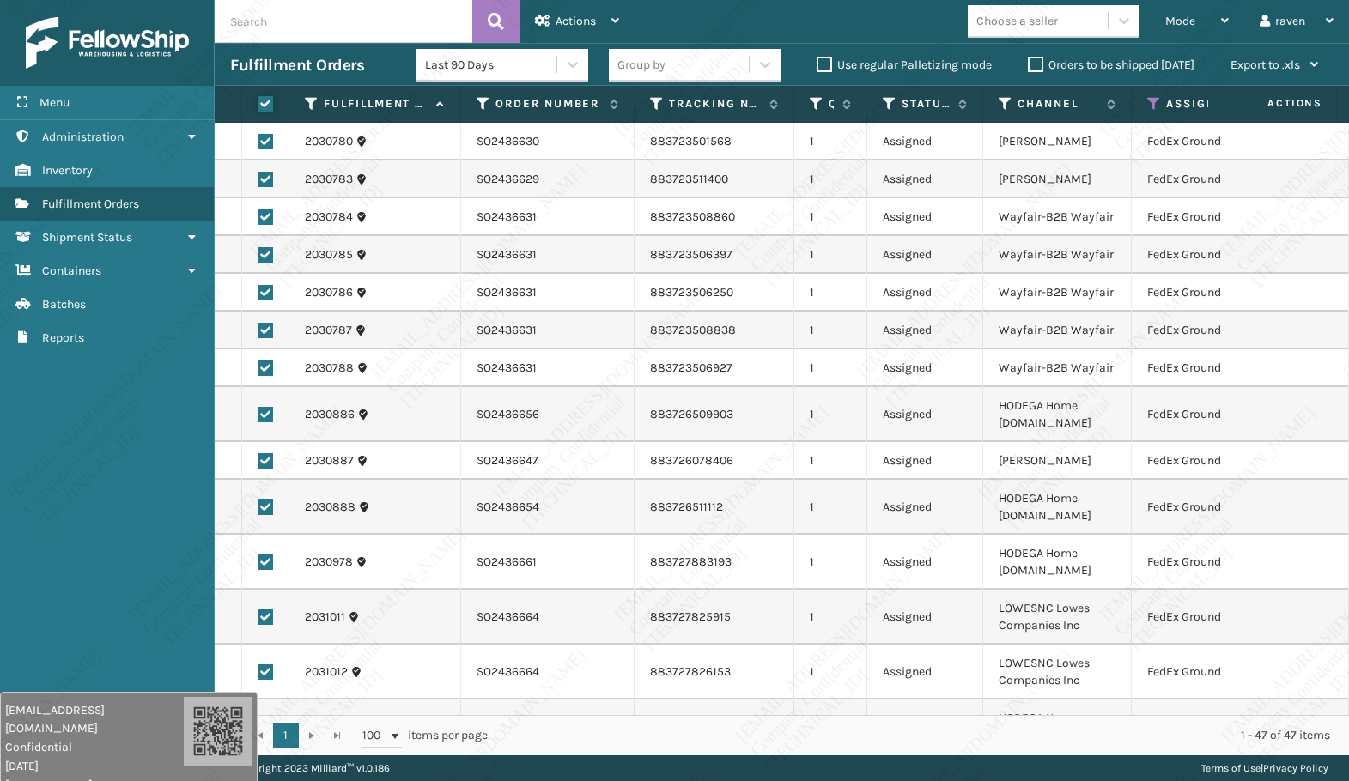
checkbox input "true"
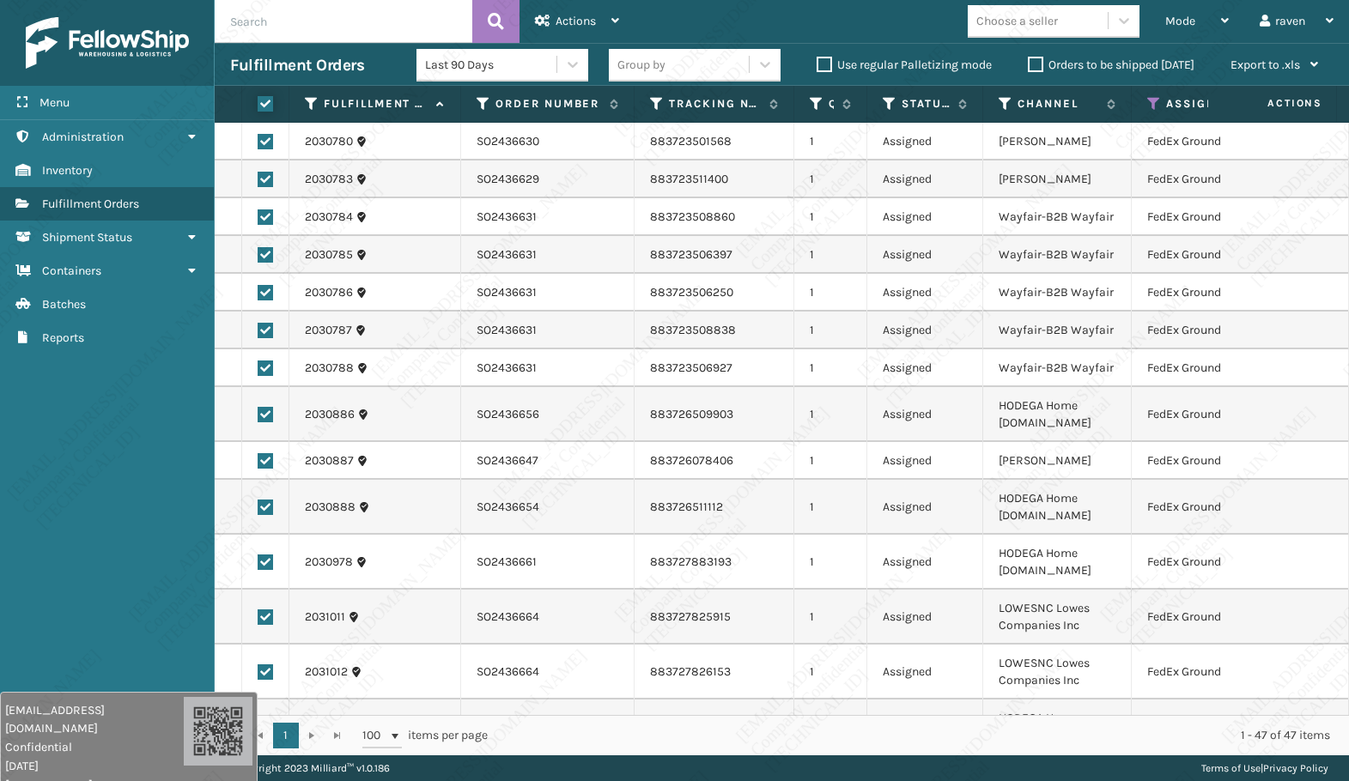
checkbox input "true"
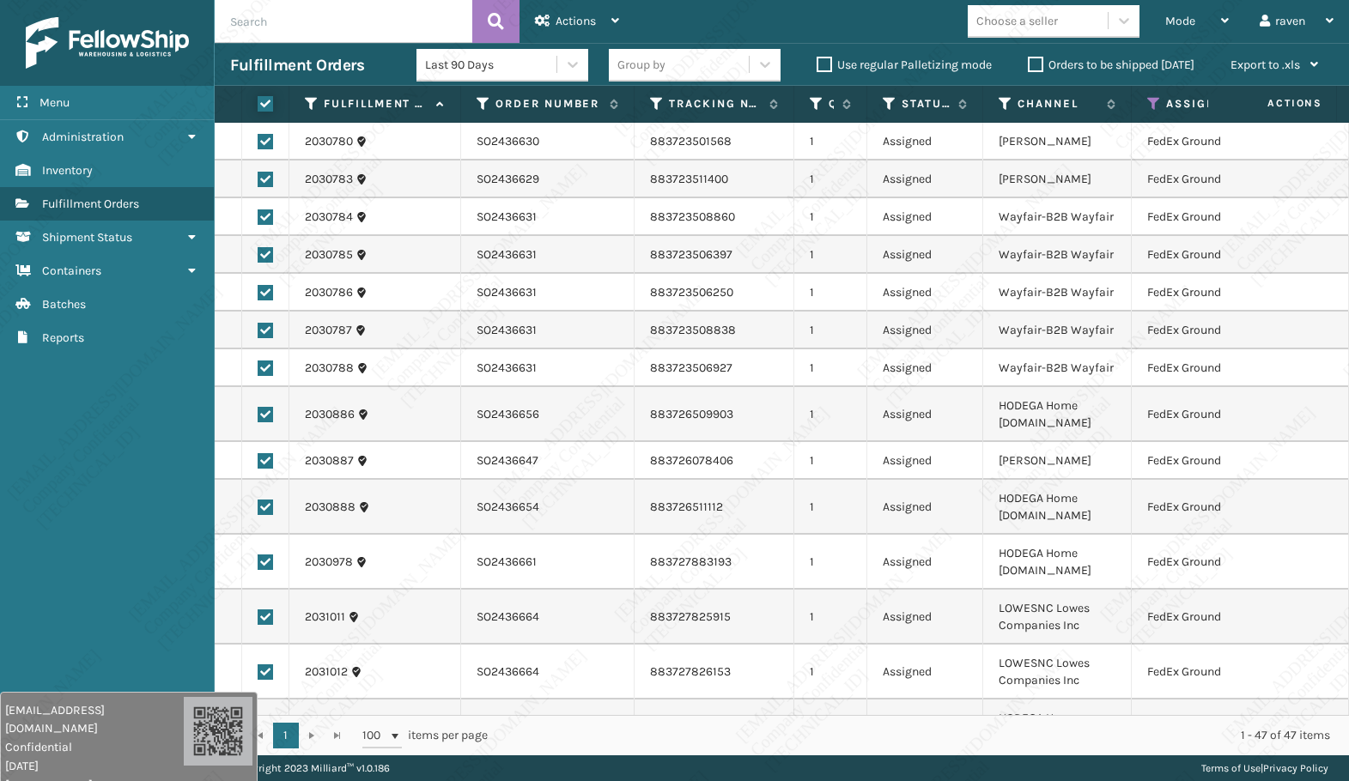
checkbox input "true"
click at [558, 25] on span "Actions" at bounding box center [576, 21] width 40 height 15
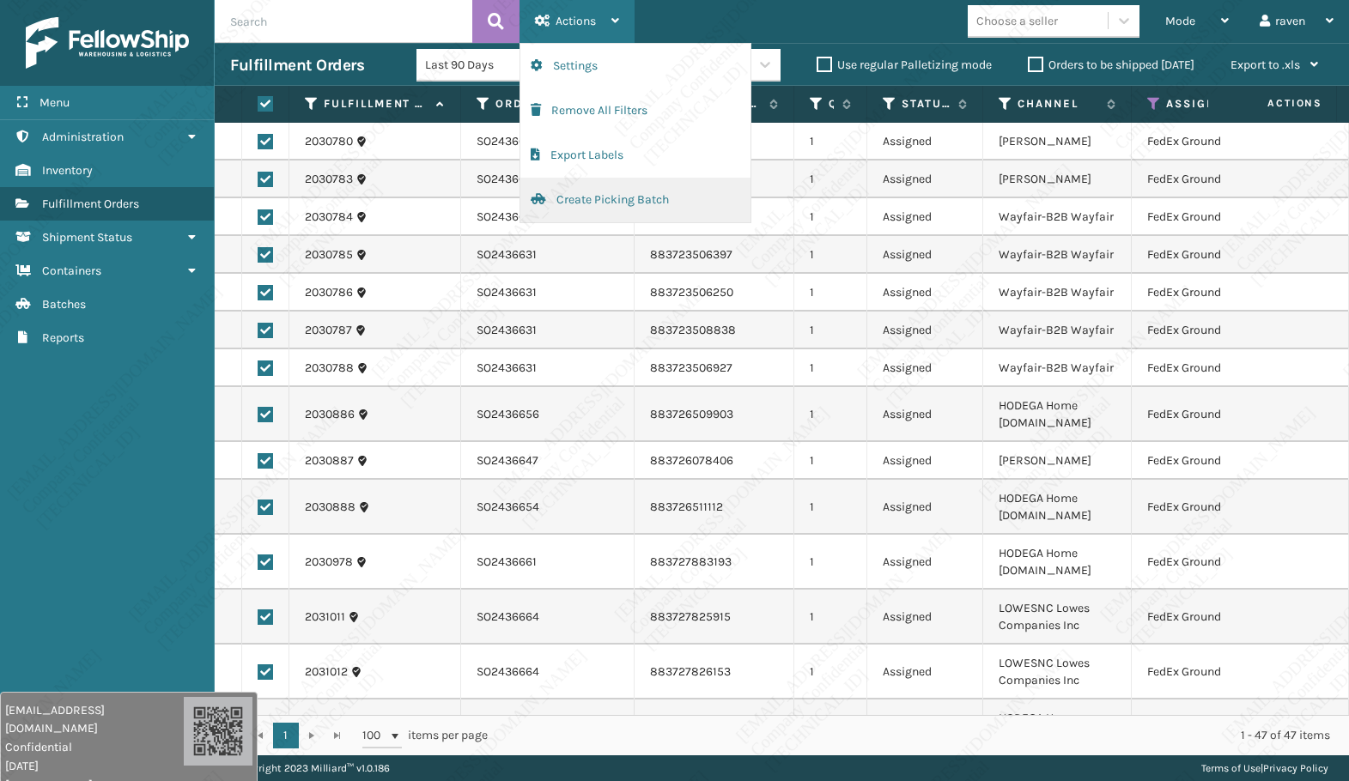
click at [587, 198] on button "Create Picking Batch" at bounding box center [635, 200] width 230 height 45
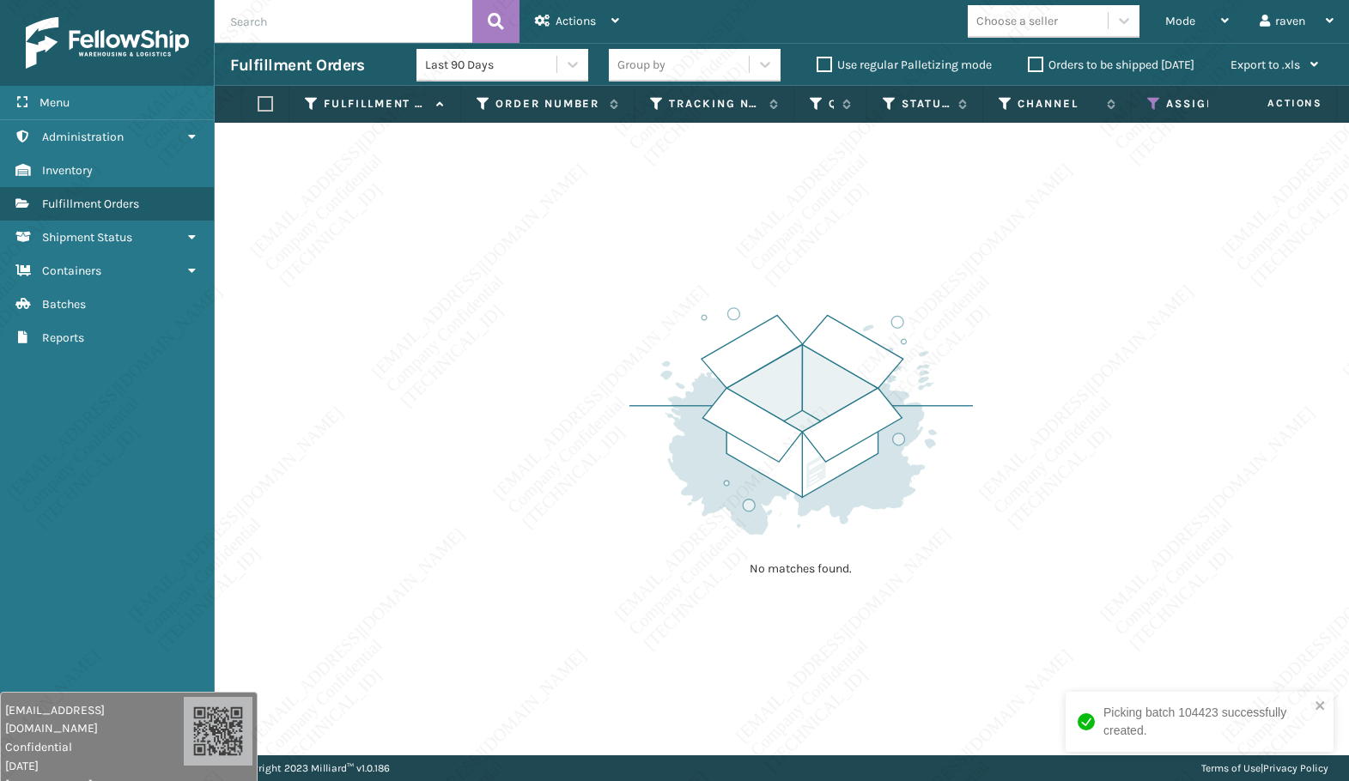
click at [1149, 106] on icon at bounding box center [1154, 103] width 14 height 15
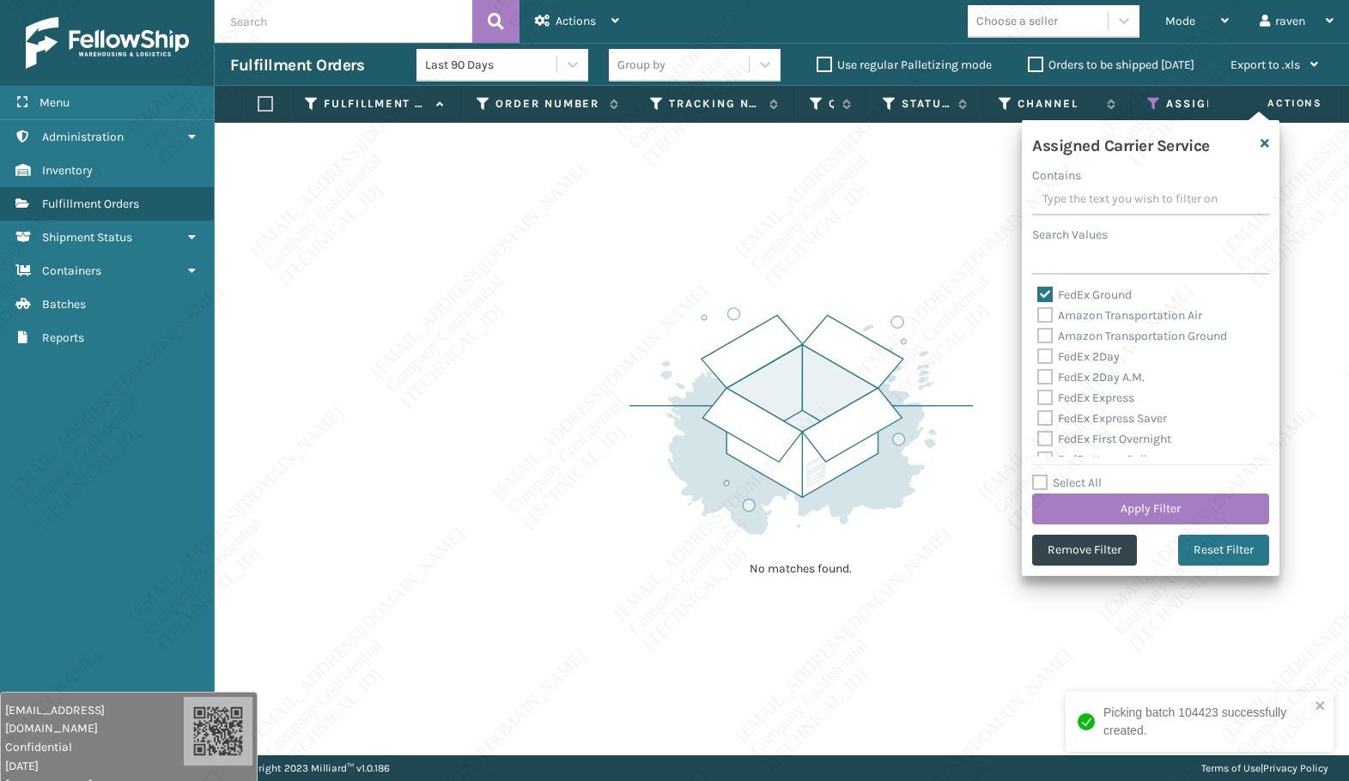
click at [1087, 291] on label "FedEx Ground" at bounding box center [1084, 295] width 94 height 15
click at [1099, 261] on input "Search Values" at bounding box center [1150, 259] width 237 height 31
click at [1057, 295] on label "FedEx Ground" at bounding box center [1084, 295] width 94 height 15
click at [1038, 295] on input "FedEx Ground" at bounding box center [1037, 290] width 1 height 11
checkbox input "false"
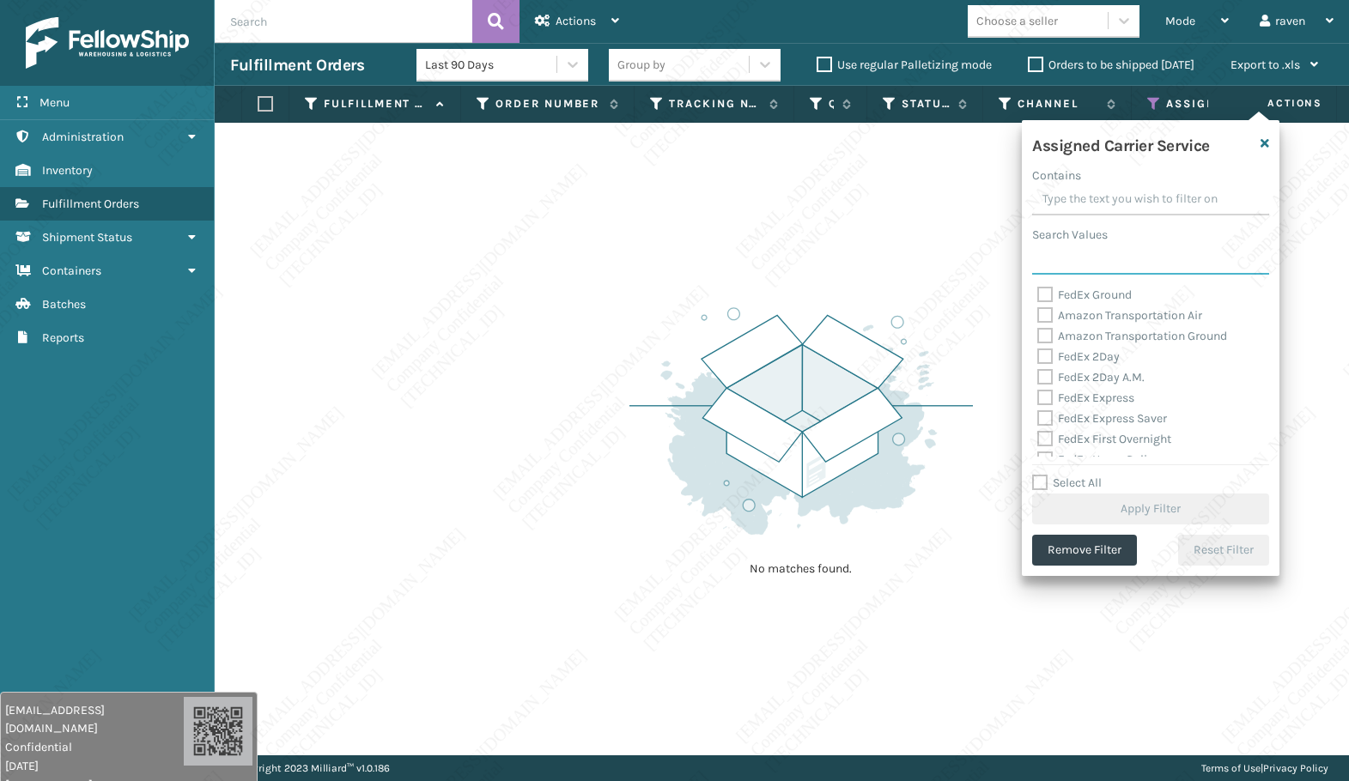
click at [1069, 269] on input "Search Values" at bounding box center [1150, 259] width 237 height 31
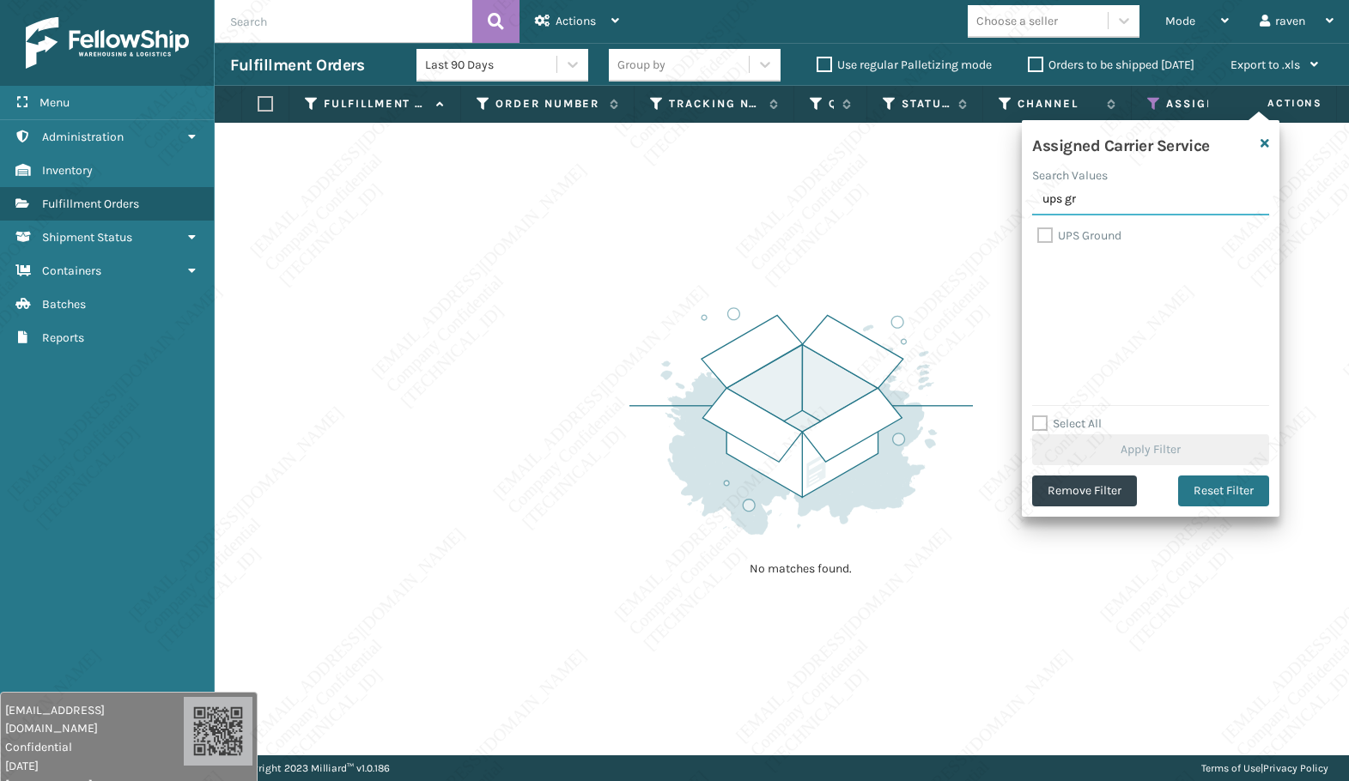
type input "ups gr"
click at [1081, 233] on label "UPS Ground" at bounding box center [1079, 235] width 84 height 15
click at [1038, 233] on input "UPS Ground" at bounding box center [1037, 231] width 1 height 11
checkbox input "true"
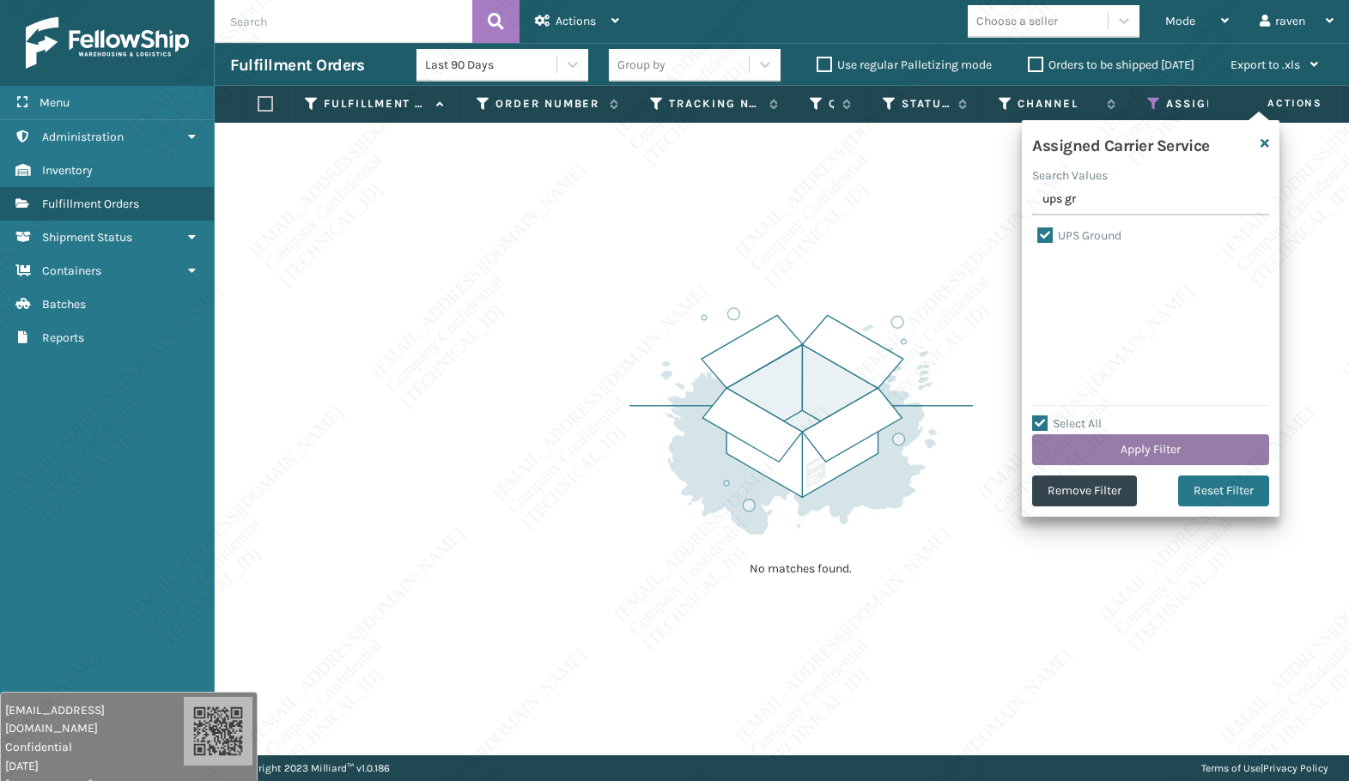
click at [1145, 443] on button "Apply Filter" at bounding box center [1150, 449] width 237 height 31
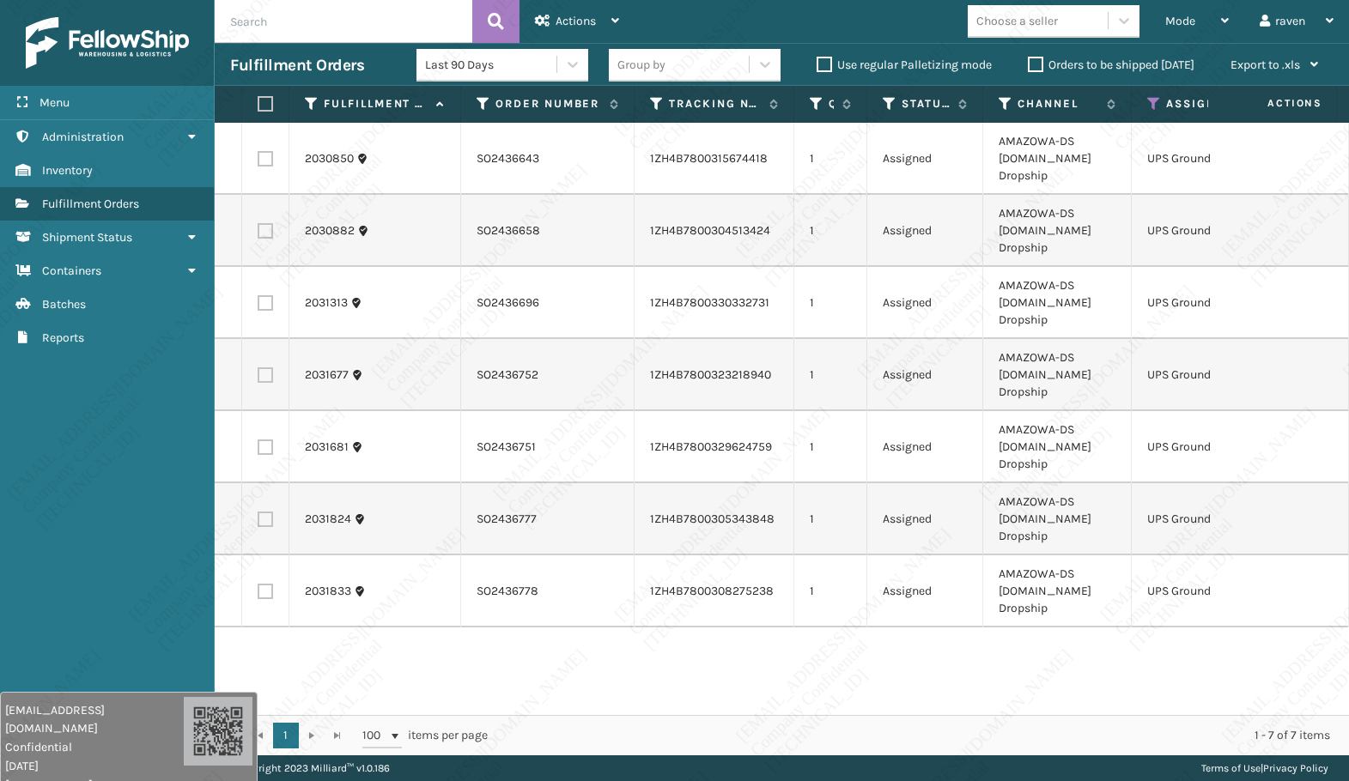
click at [258, 104] on label at bounding box center [263, 103] width 10 height 15
click at [258, 104] on input "checkbox" at bounding box center [258, 104] width 1 height 11
checkbox input "true"
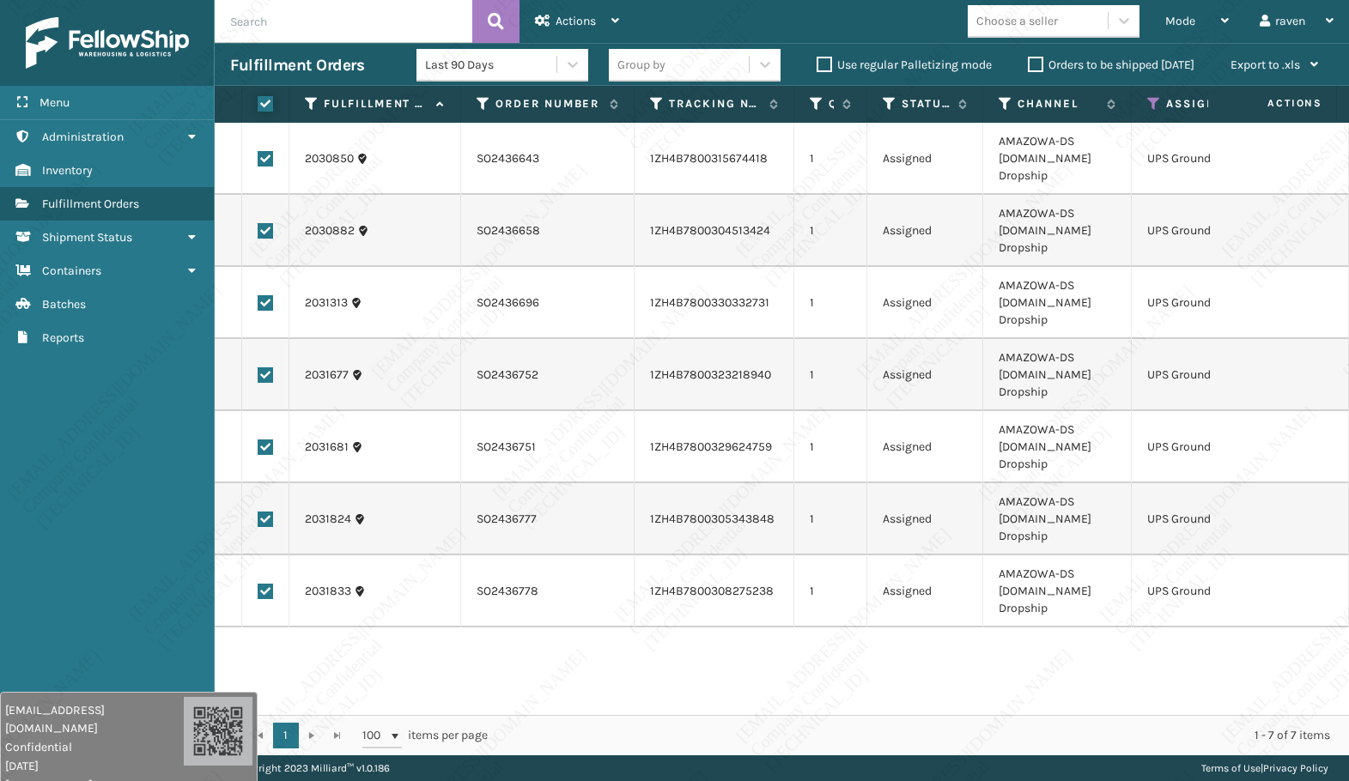
checkbox input "true"
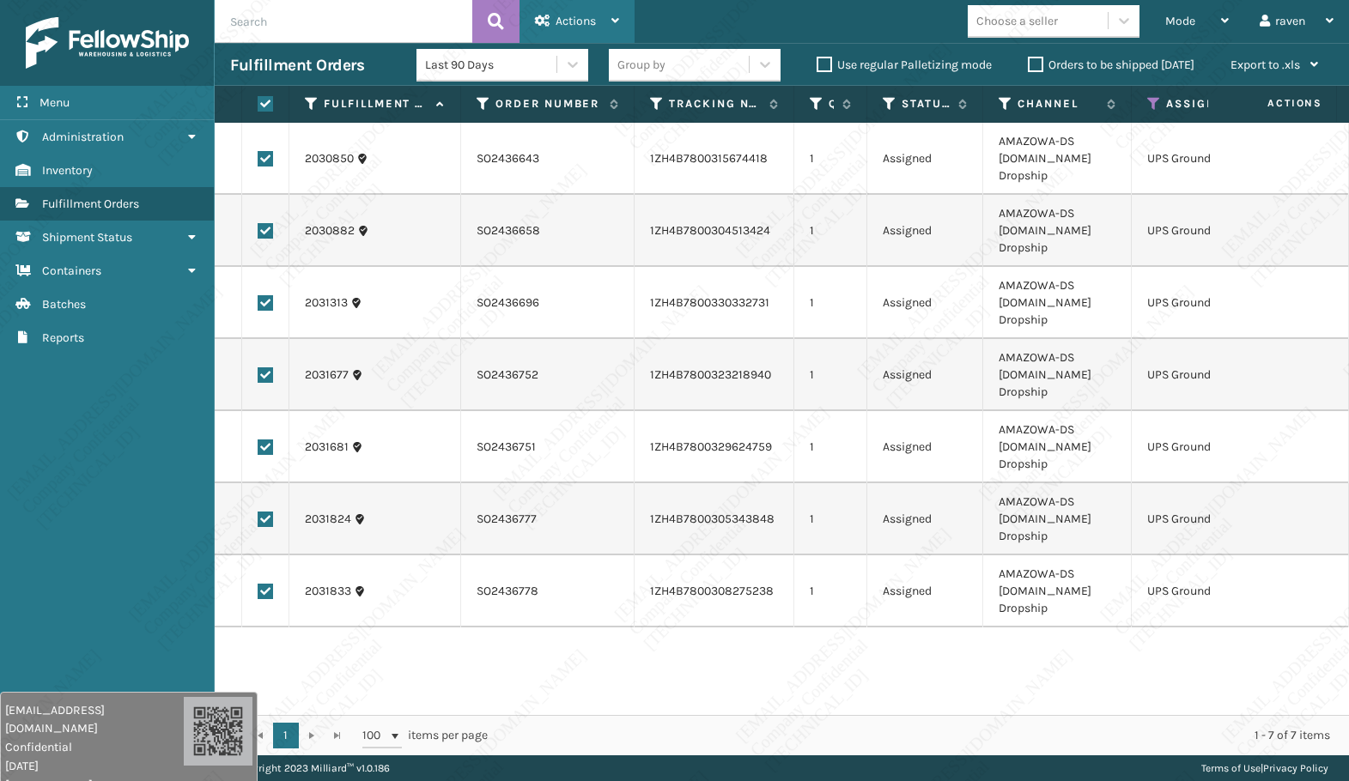
click at [595, 24] on span "Actions" at bounding box center [576, 21] width 40 height 15
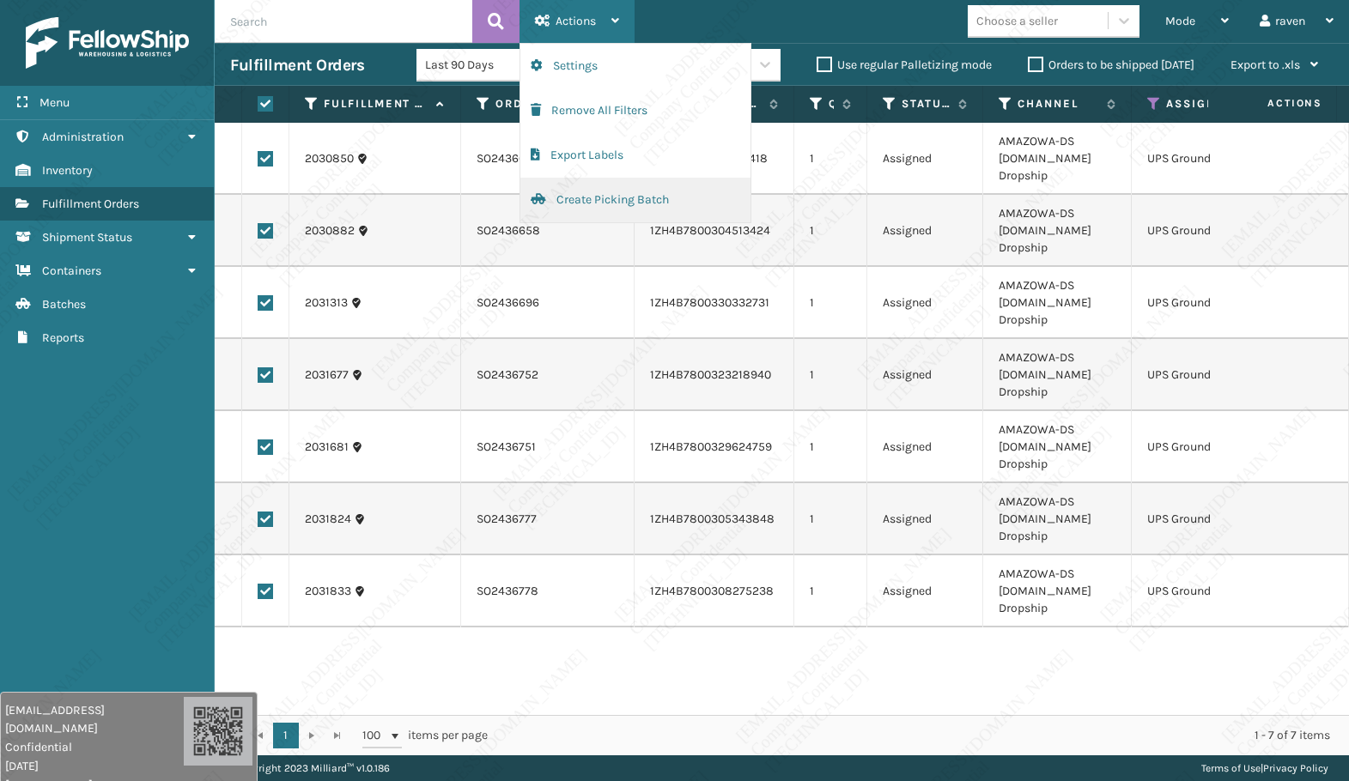
click at [607, 196] on button "Create Picking Batch" at bounding box center [635, 200] width 230 height 45
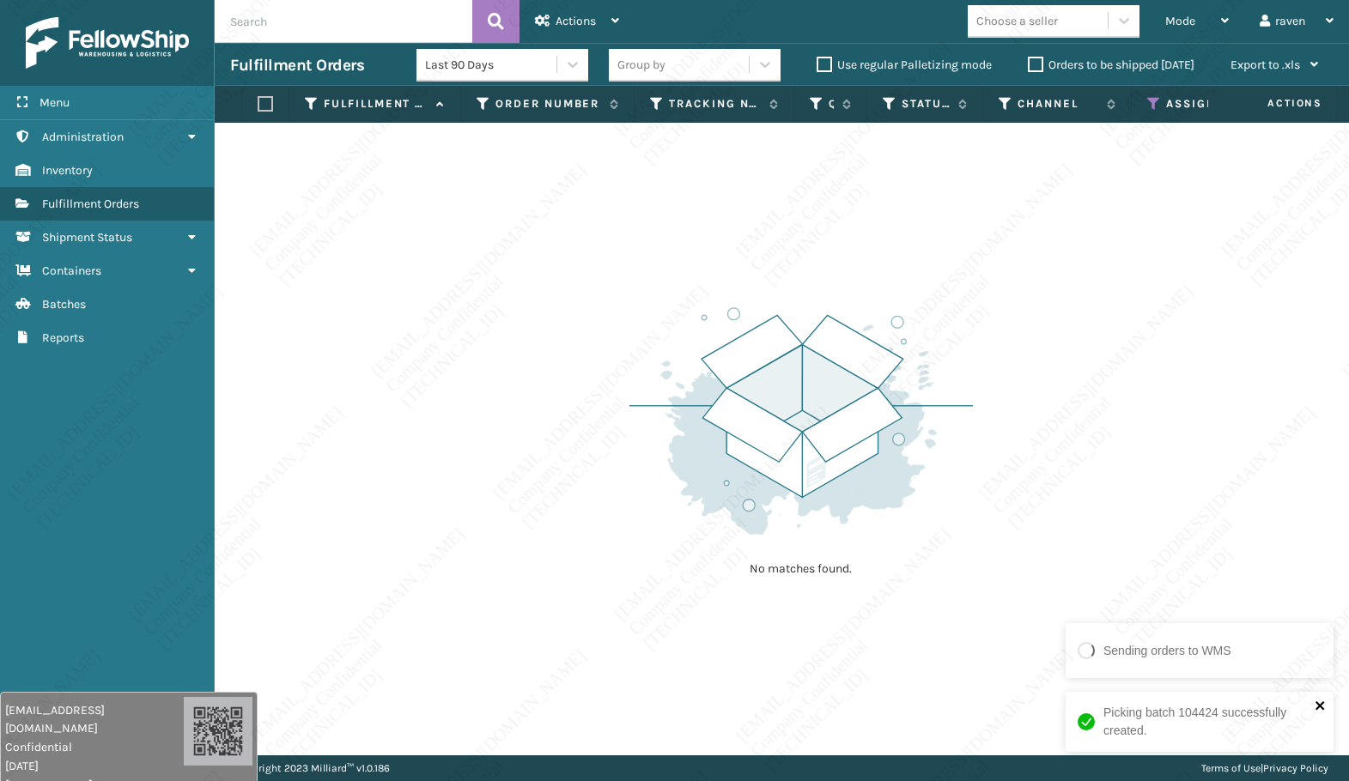
click at [1321, 705] on icon "close" at bounding box center [1319, 706] width 9 height 9
click at [1156, 103] on icon at bounding box center [1154, 103] width 14 height 15
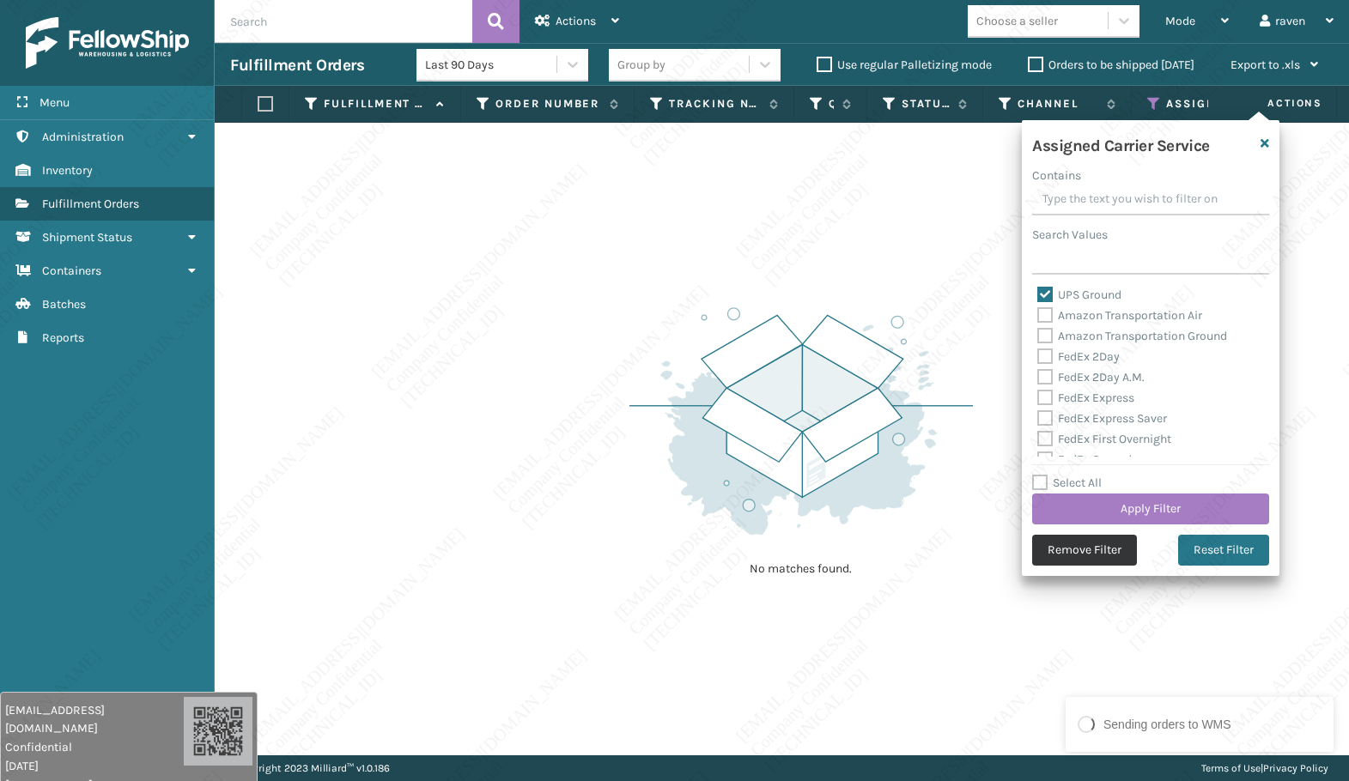
click at [1101, 540] on button "Remove Filter" at bounding box center [1084, 550] width 105 height 31
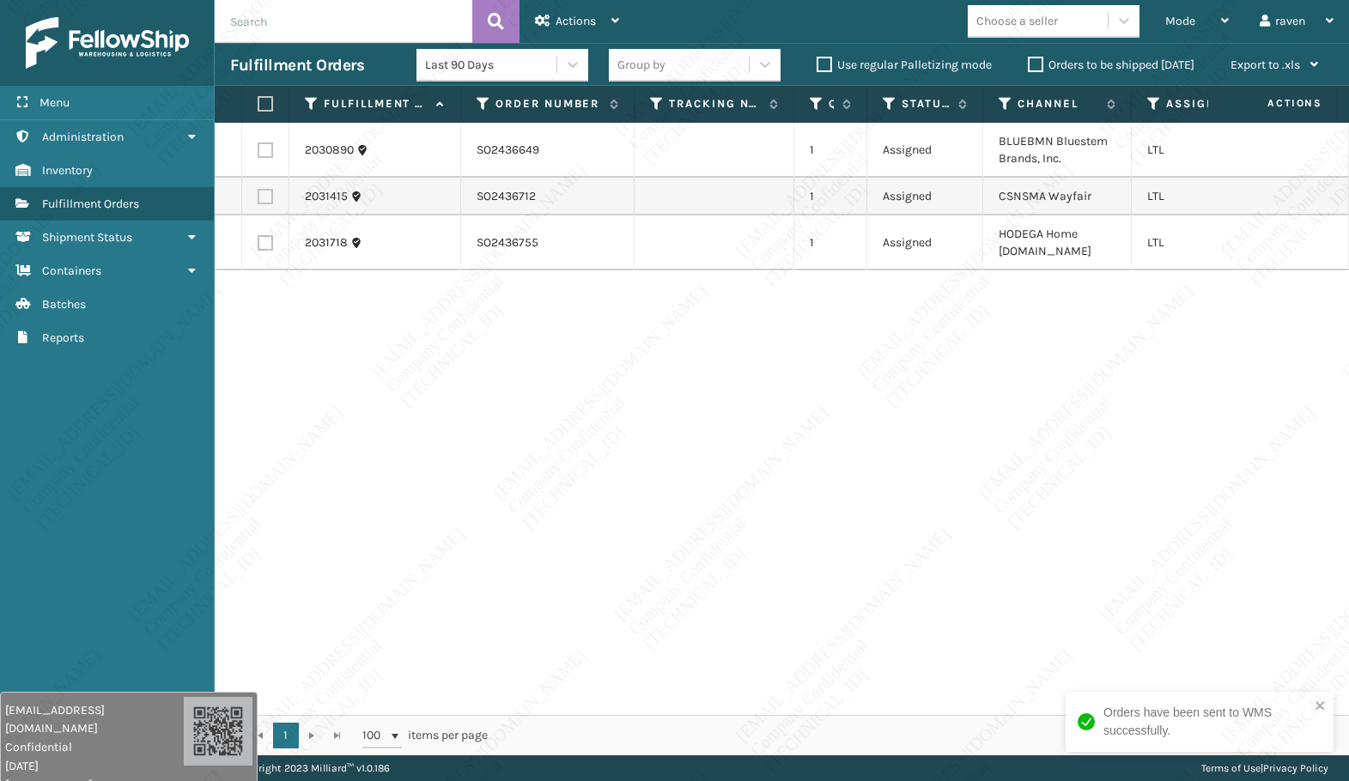
click at [427, 419] on div "2030890 SO2436649 1 Assigned BLUEBMN Bluestem Brands, Inc. LTL 2031415 SO243671…" at bounding box center [782, 419] width 1134 height 592
click at [507, 246] on td "SO2436755" at bounding box center [547, 243] width 173 height 55
copy td "SO2436755"
click at [605, 368] on div "2030890 SO2436649 1 Assigned BLUEBMN Bluestem Brands, Inc. LTL 2031415 SO243671…" at bounding box center [782, 419] width 1134 height 592
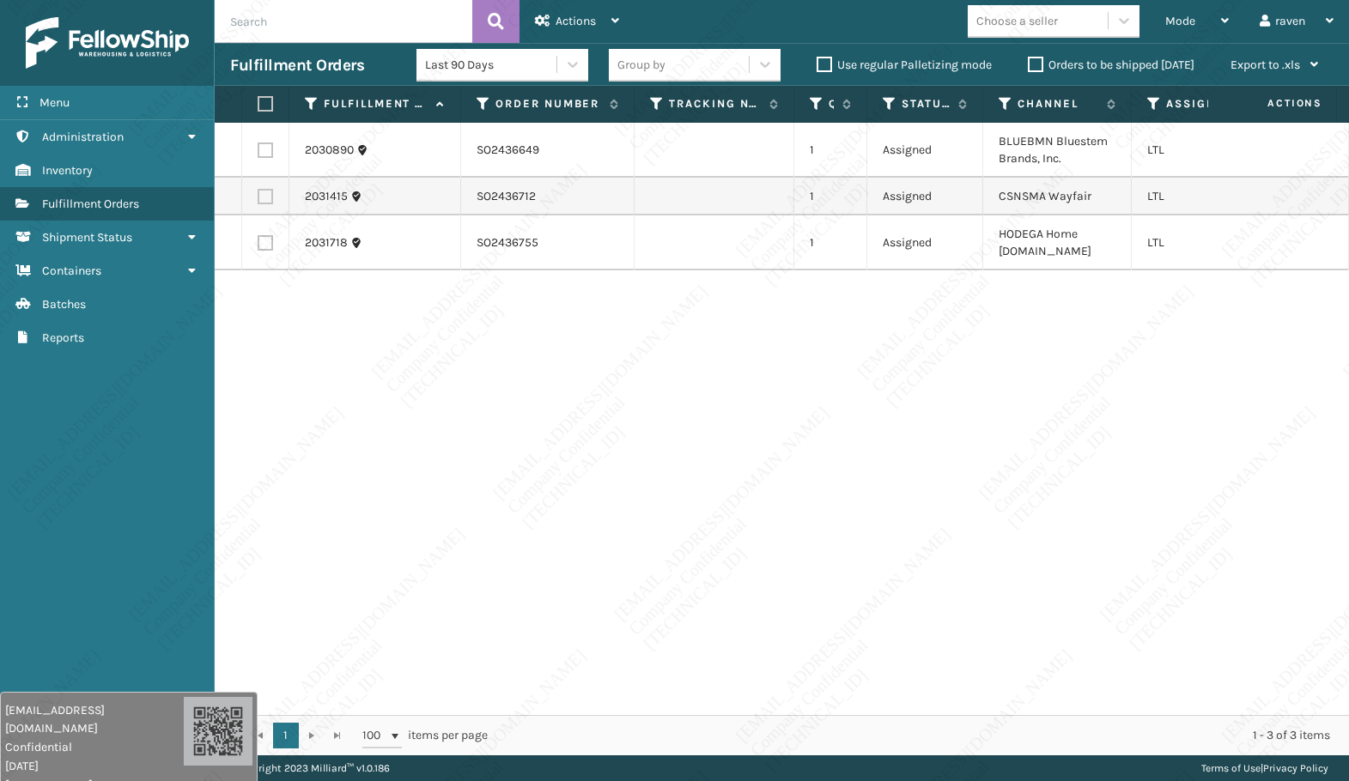
click at [271, 247] on label at bounding box center [265, 242] width 15 height 15
click at [258, 246] on input "checkbox" at bounding box center [258, 240] width 1 height 11
checkbox input "true"
click at [562, 31] on div "Actions" at bounding box center [577, 21] width 84 height 43
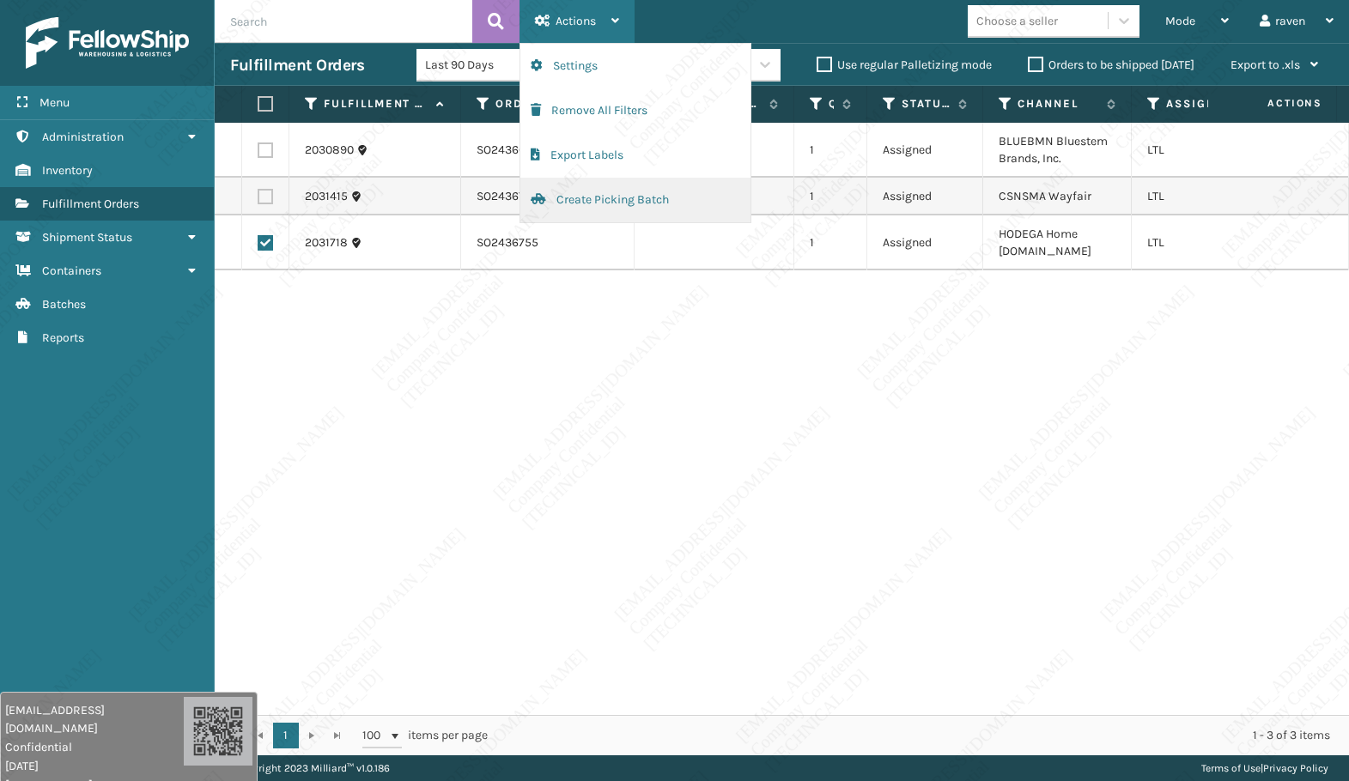
click at [592, 194] on button "Create Picking Batch" at bounding box center [635, 200] width 230 height 45
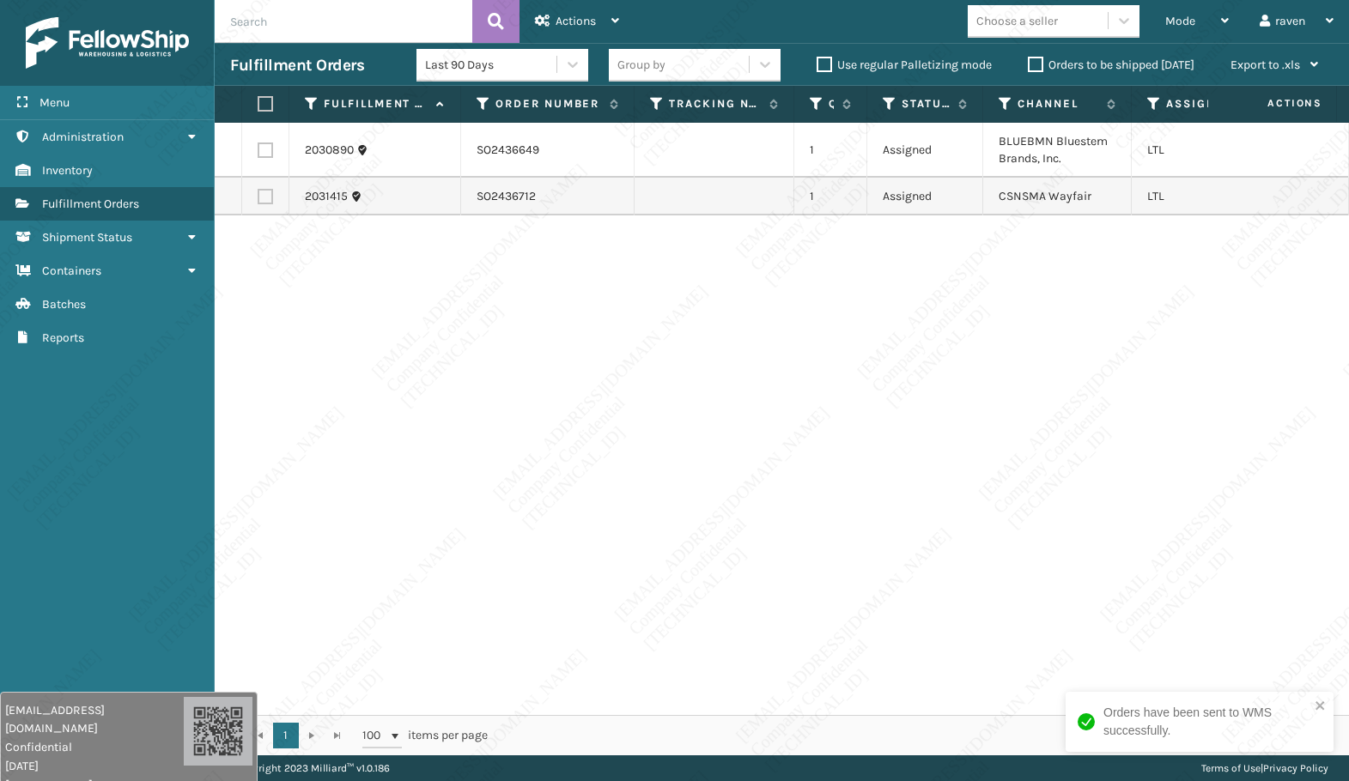
click at [263, 193] on label at bounding box center [265, 196] width 15 height 15
click at [258, 193] on input "checkbox" at bounding box center [258, 194] width 1 height 11
checkbox input "true"
click at [572, 15] on span "Actions" at bounding box center [576, 21] width 40 height 15
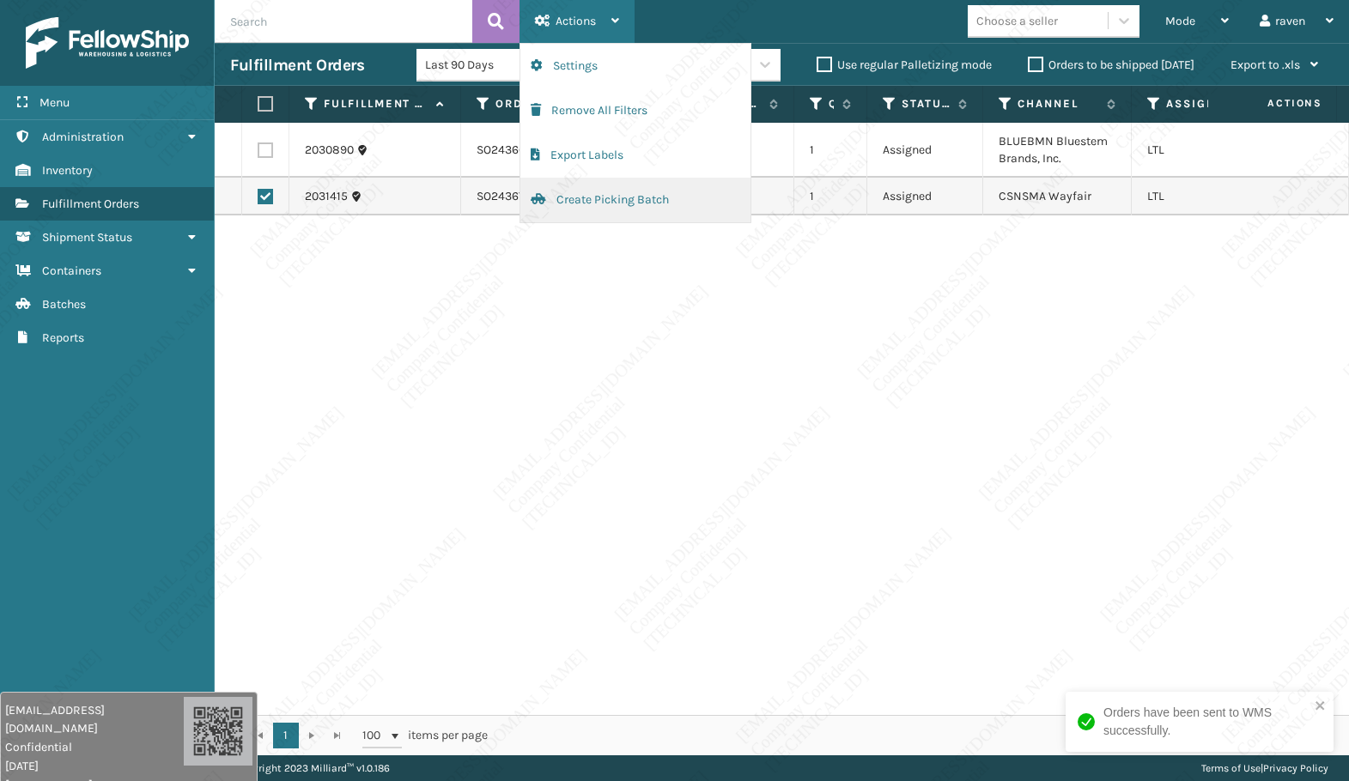
click at [577, 200] on button "Create Picking Batch" at bounding box center [635, 200] width 230 height 45
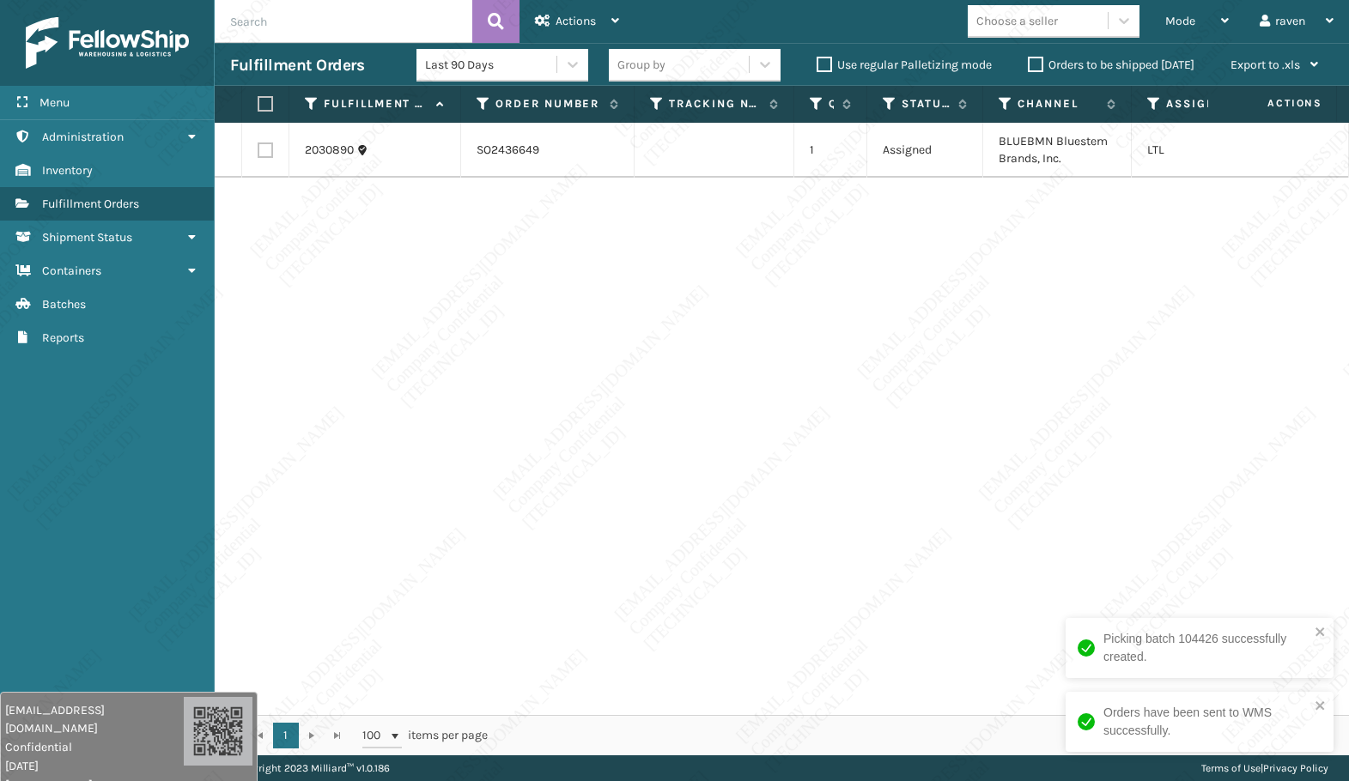
click at [1085, 477] on div "2030890 SO2436649 1 Assigned BLUEBMN Bluestem Brands, Inc. LTL" at bounding box center [782, 419] width 1134 height 592
click at [453, 327] on div "2030890 SO2436649 1 Assigned BLUEBMN Bluestem Brands, Inc. LTL" at bounding box center [782, 419] width 1134 height 592
click at [276, 106] on th at bounding box center [265, 104] width 47 height 37
click at [268, 106] on label at bounding box center [263, 103] width 10 height 15
click at [258, 106] on input "checkbox" at bounding box center [258, 104] width 1 height 11
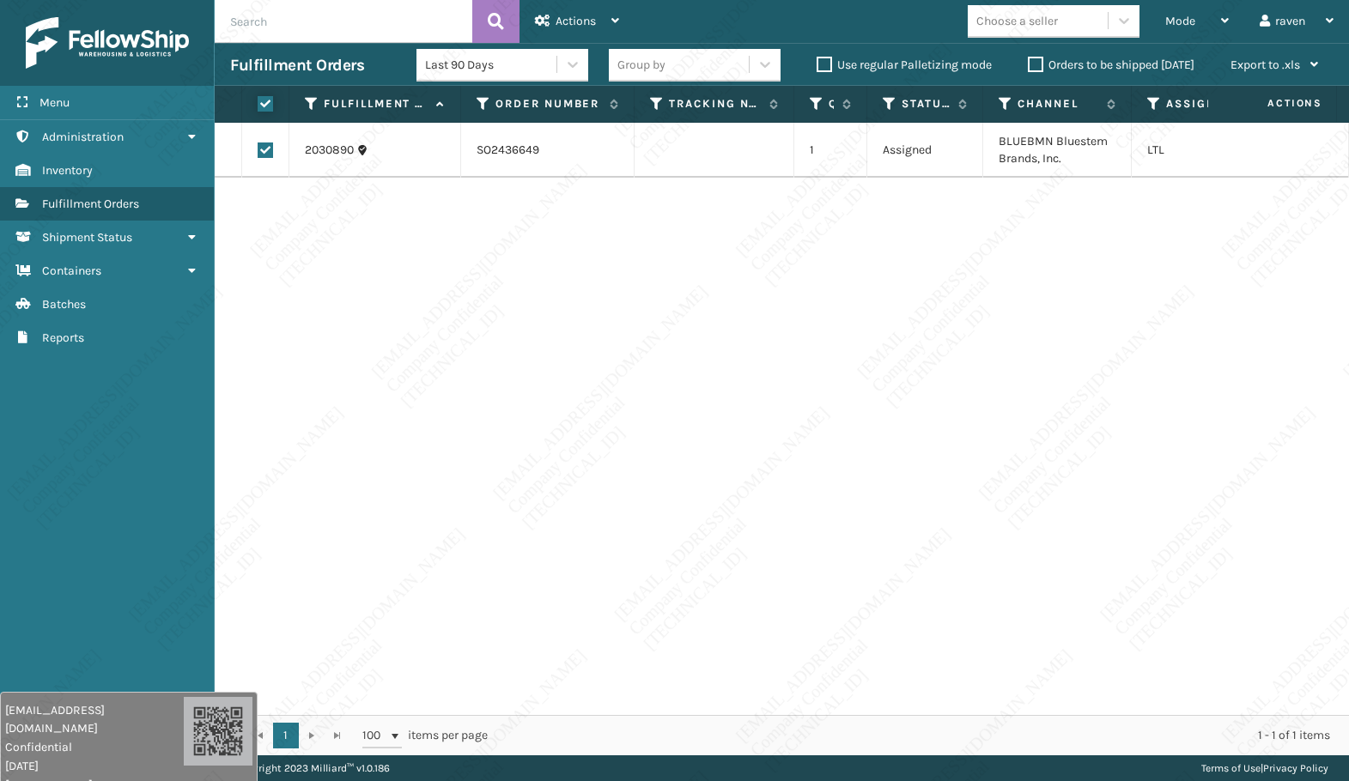
checkbox input "true"
click at [561, 22] on span "Actions" at bounding box center [576, 21] width 40 height 15
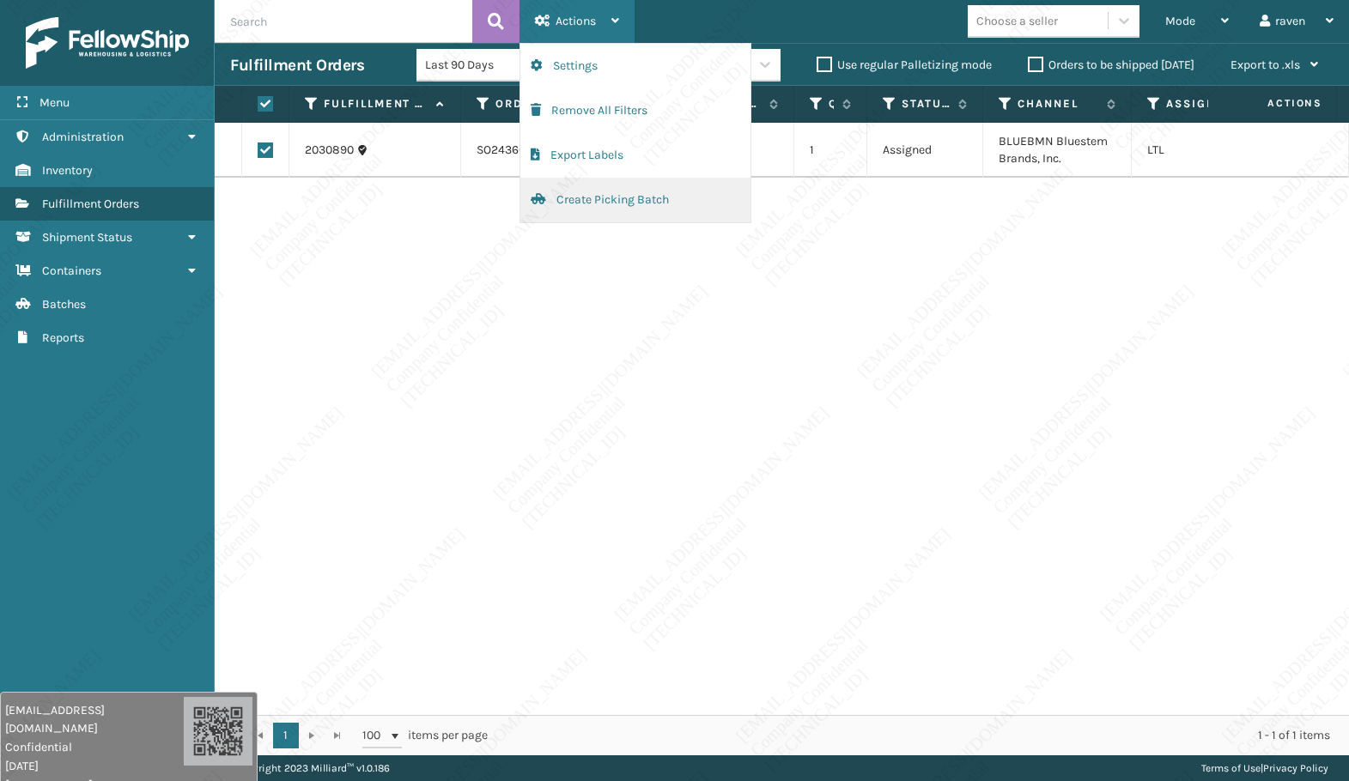
click at [580, 208] on button "Create Picking Batch" at bounding box center [635, 200] width 230 height 45
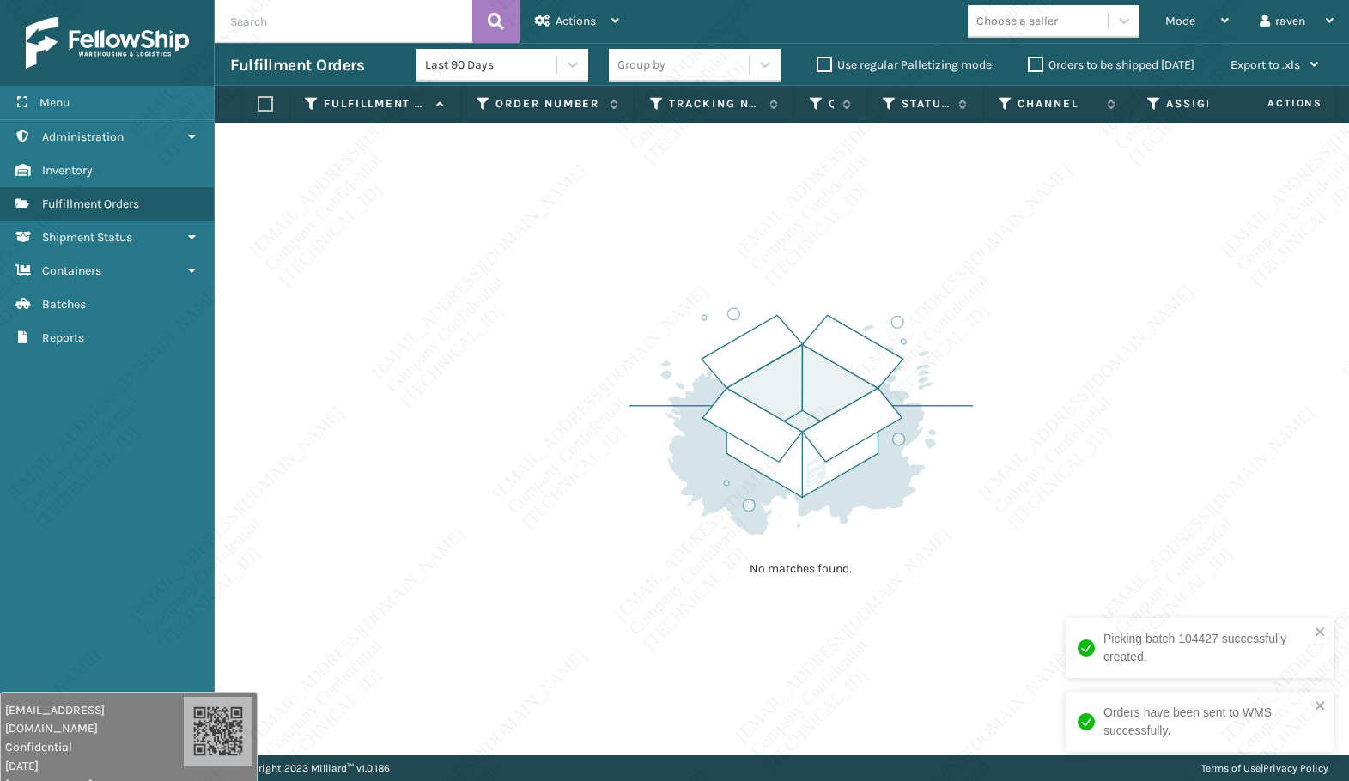
drag, startPoint x: 665, startPoint y: 270, endPoint x: 1031, endPoint y: 125, distance: 393.8
click at [672, 269] on div "No matches found." at bounding box center [782, 439] width 1134 height 633
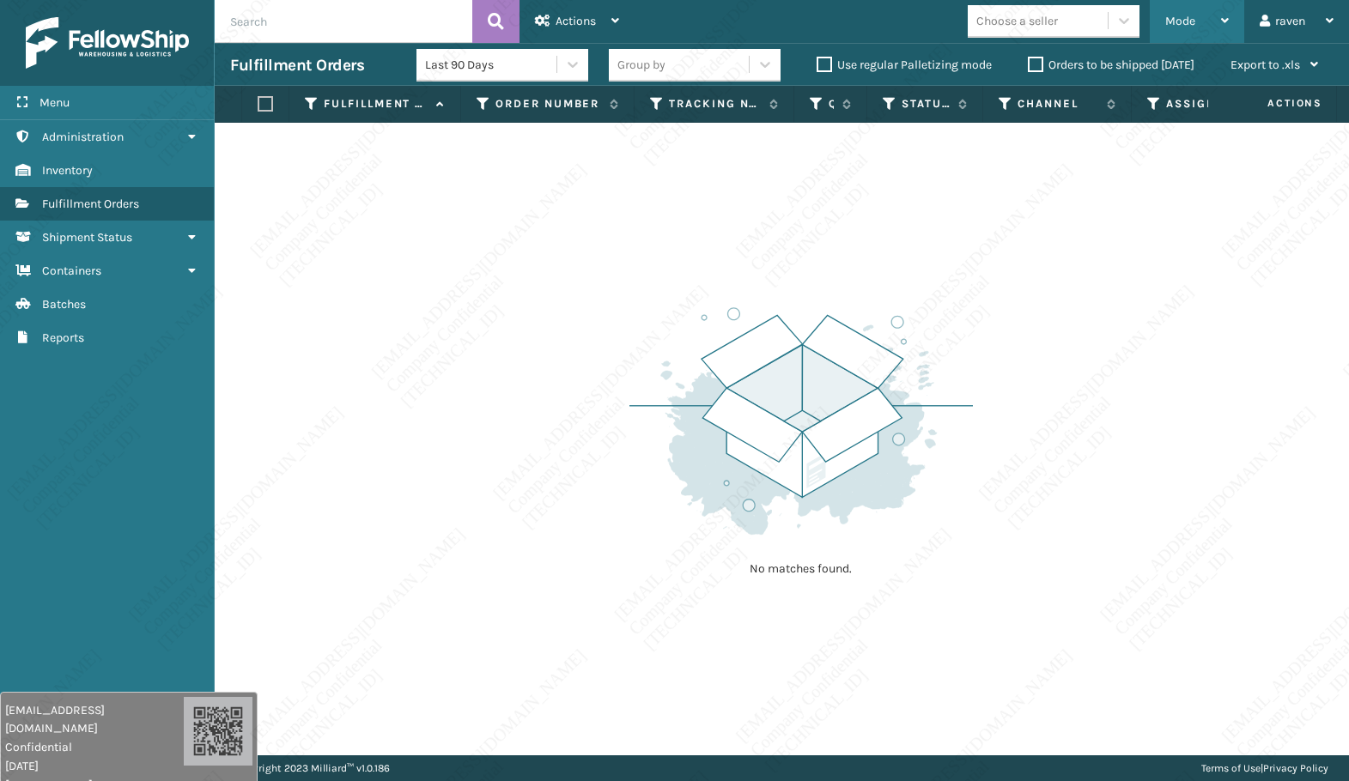
click at [1191, 27] on span "Mode" at bounding box center [1180, 21] width 30 height 15
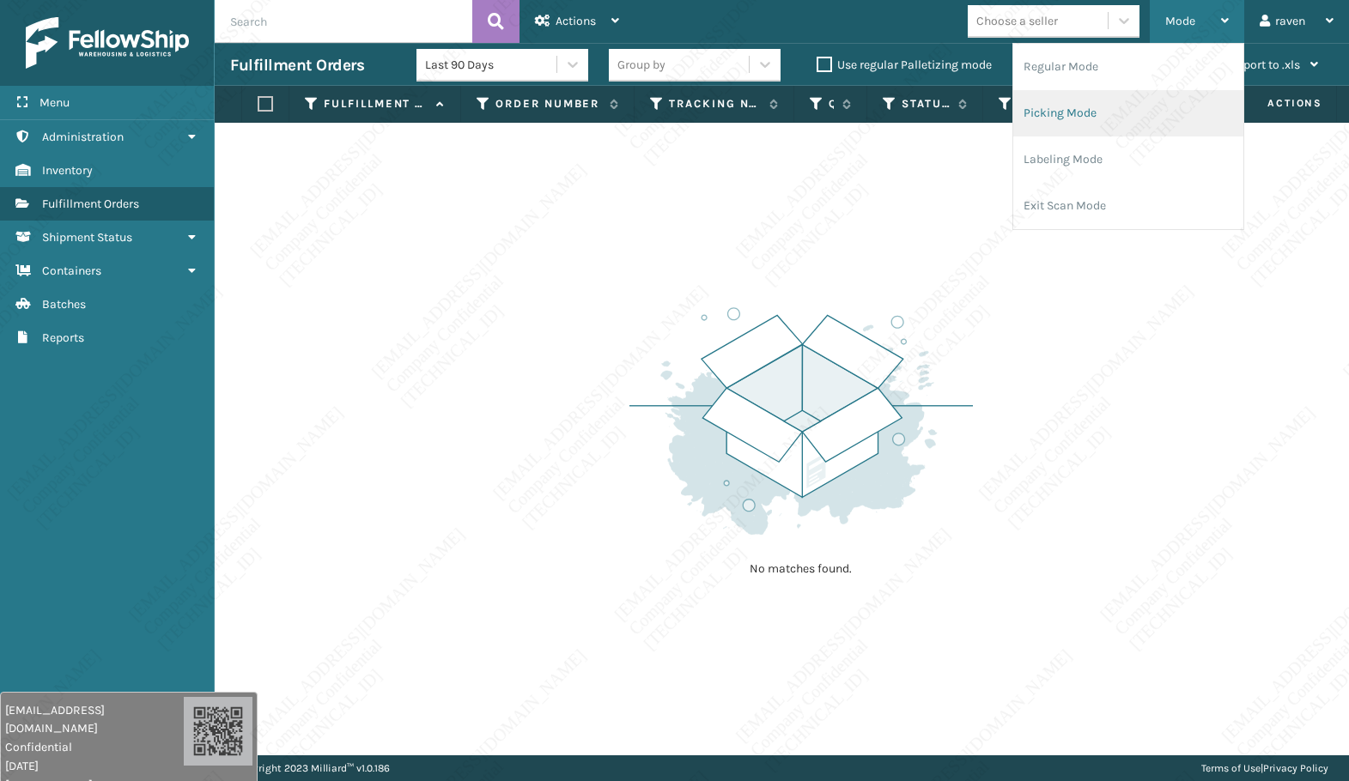
click at [1147, 104] on li "Picking Mode" at bounding box center [1128, 113] width 230 height 46
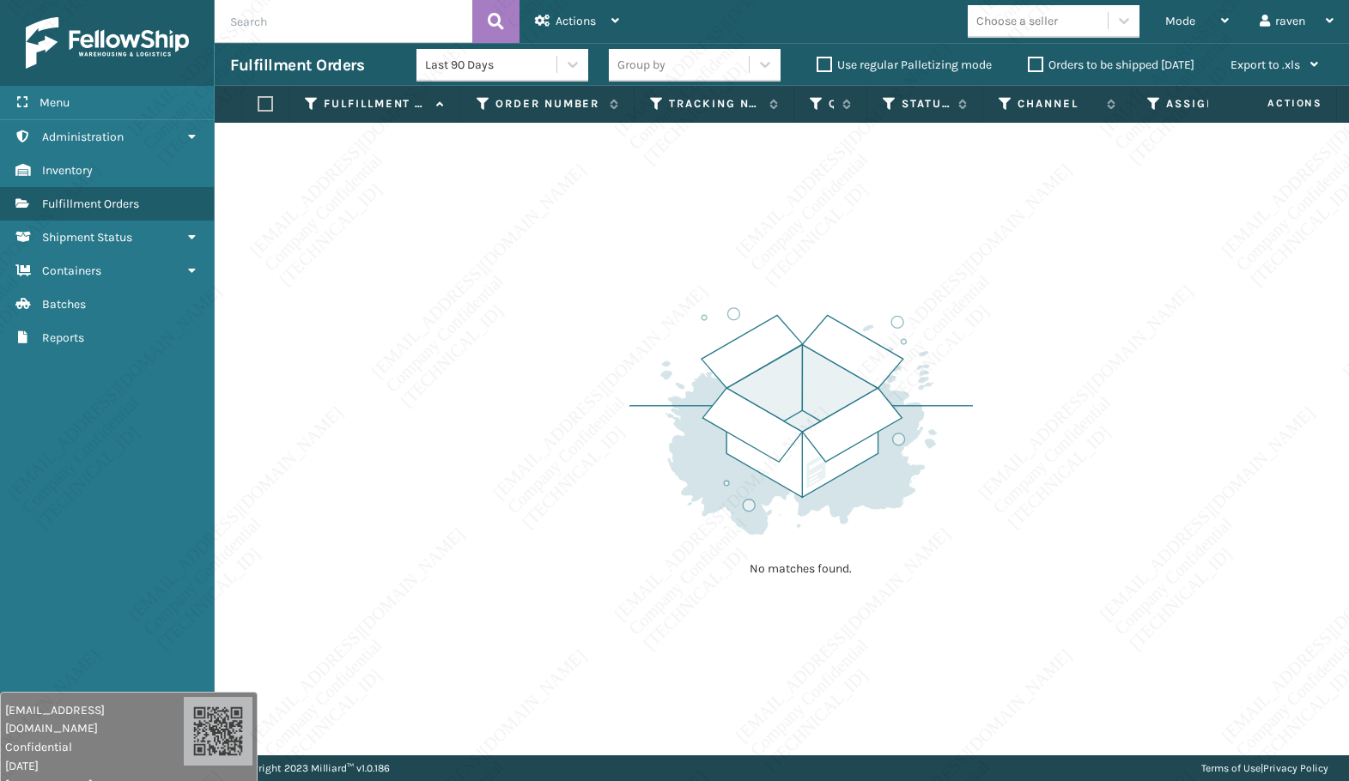
click at [1118, 281] on div "No matches found." at bounding box center [782, 439] width 1134 height 633
click at [1276, 425] on div "No matches found." at bounding box center [782, 439] width 1134 height 633
click at [770, 464] on img at bounding box center [800, 421] width 343 height 238
drag, startPoint x: 1129, startPoint y: 473, endPoint x: 1134, endPoint y: 432, distance: 41.5
click at [1134, 434] on div "No matches found." at bounding box center [782, 439] width 1134 height 633
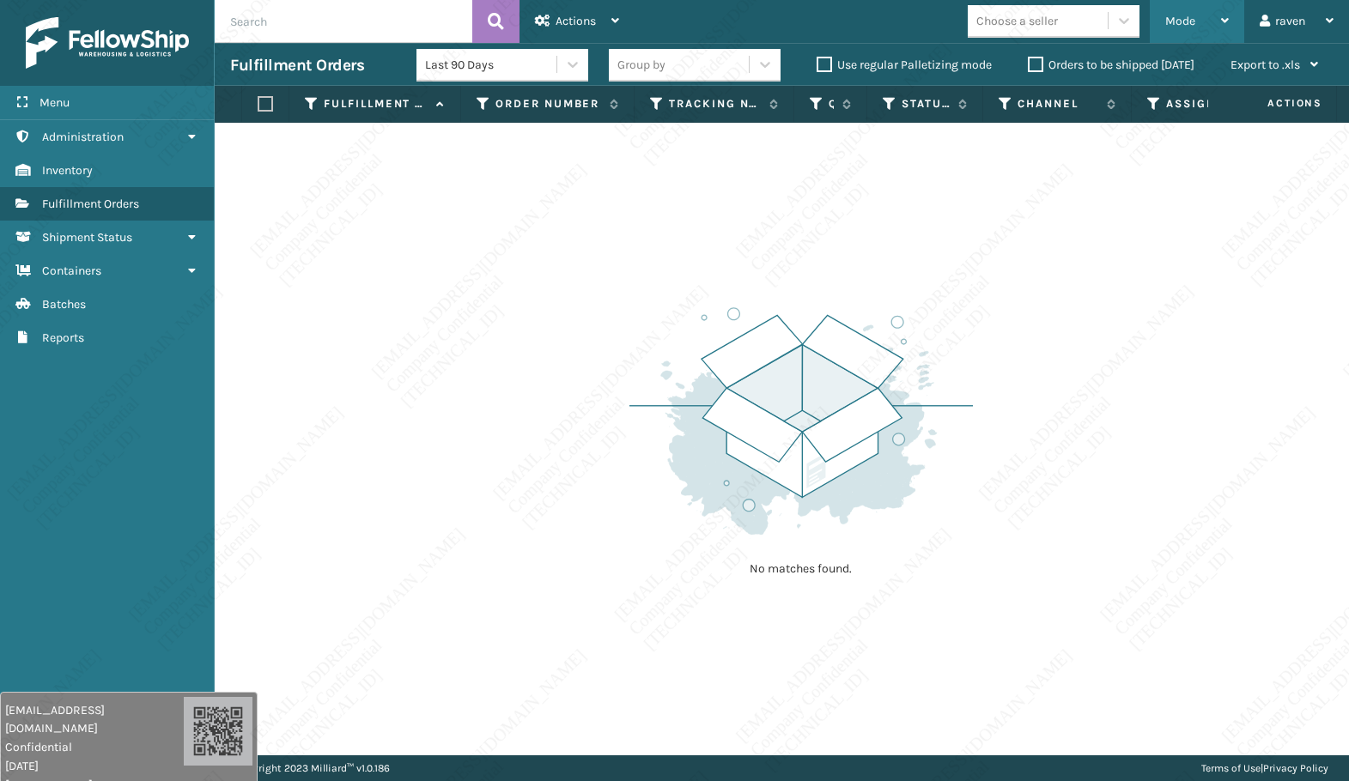
click at [1165, 21] on span "Mode" at bounding box center [1180, 21] width 30 height 15
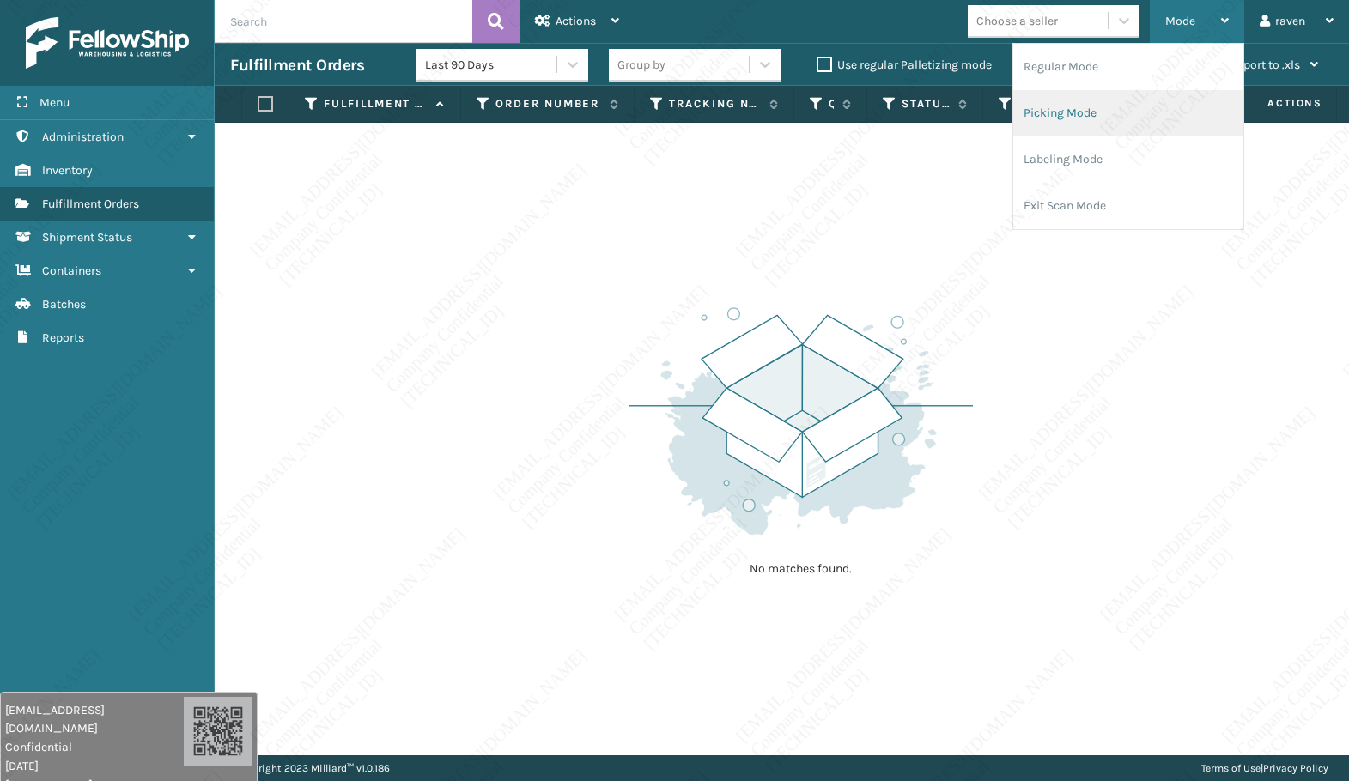
click at [1148, 111] on li "Picking Mode" at bounding box center [1128, 113] width 230 height 46
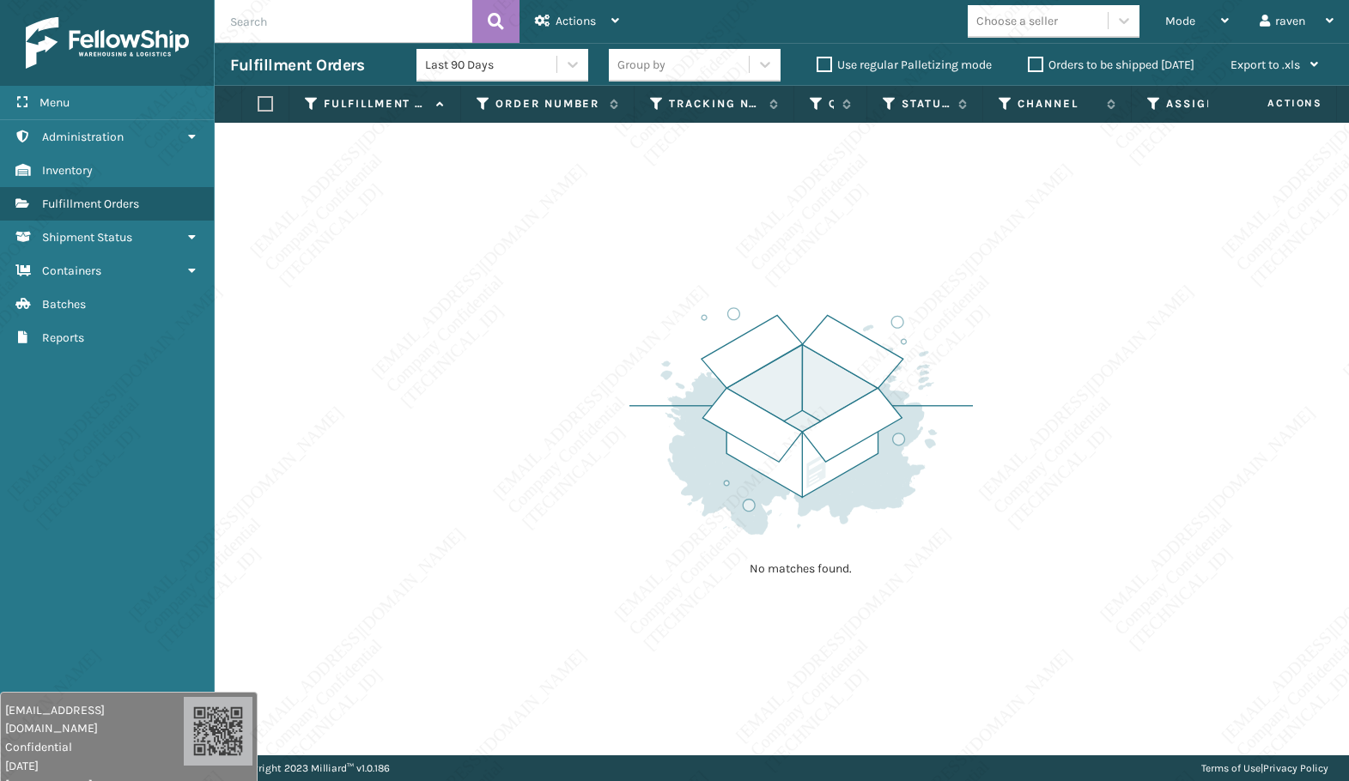
click at [971, 404] on img at bounding box center [800, 421] width 343 height 238
click at [874, 259] on div "No matches found." at bounding box center [782, 439] width 1134 height 633
click at [1193, 30] on div "Mode" at bounding box center [1197, 21] width 64 height 43
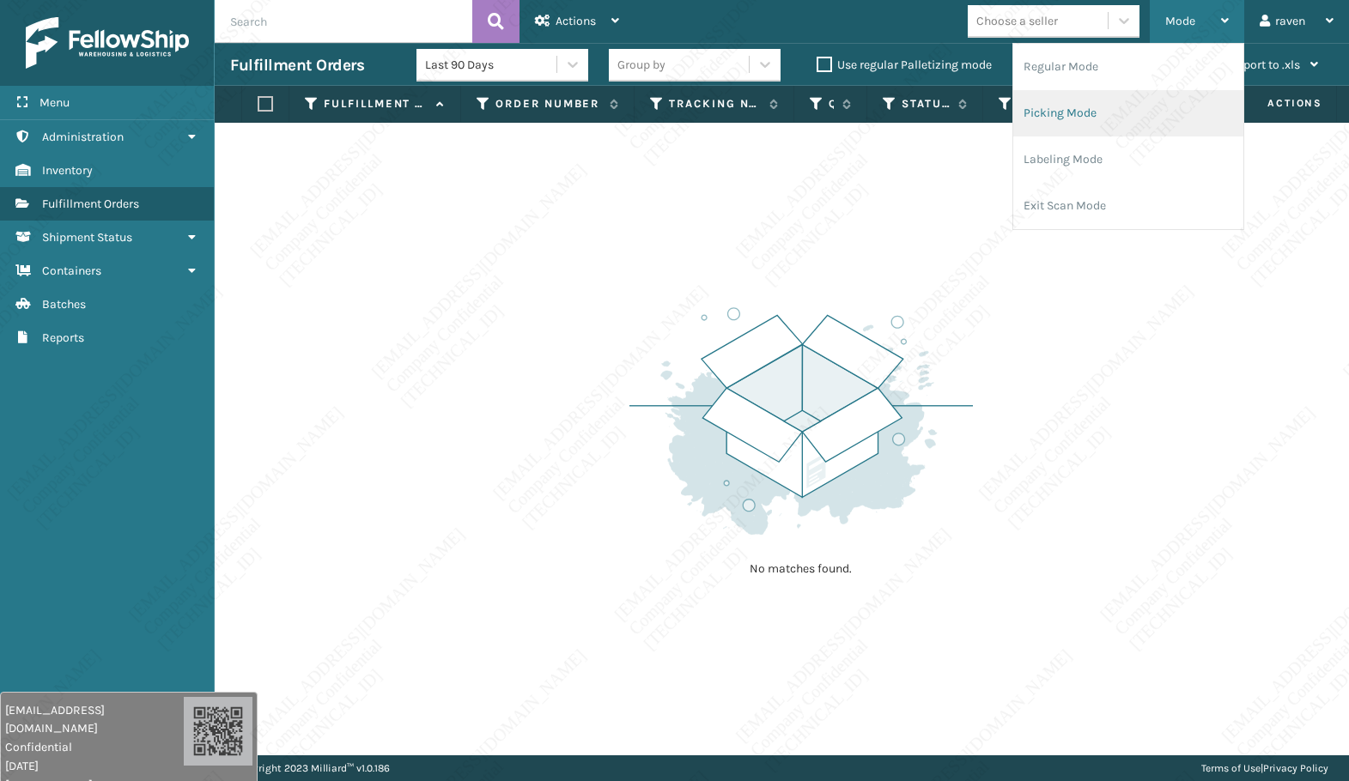
click at [1139, 100] on li "Picking Mode" at bounding box center [1128, 113] width 230 height 46
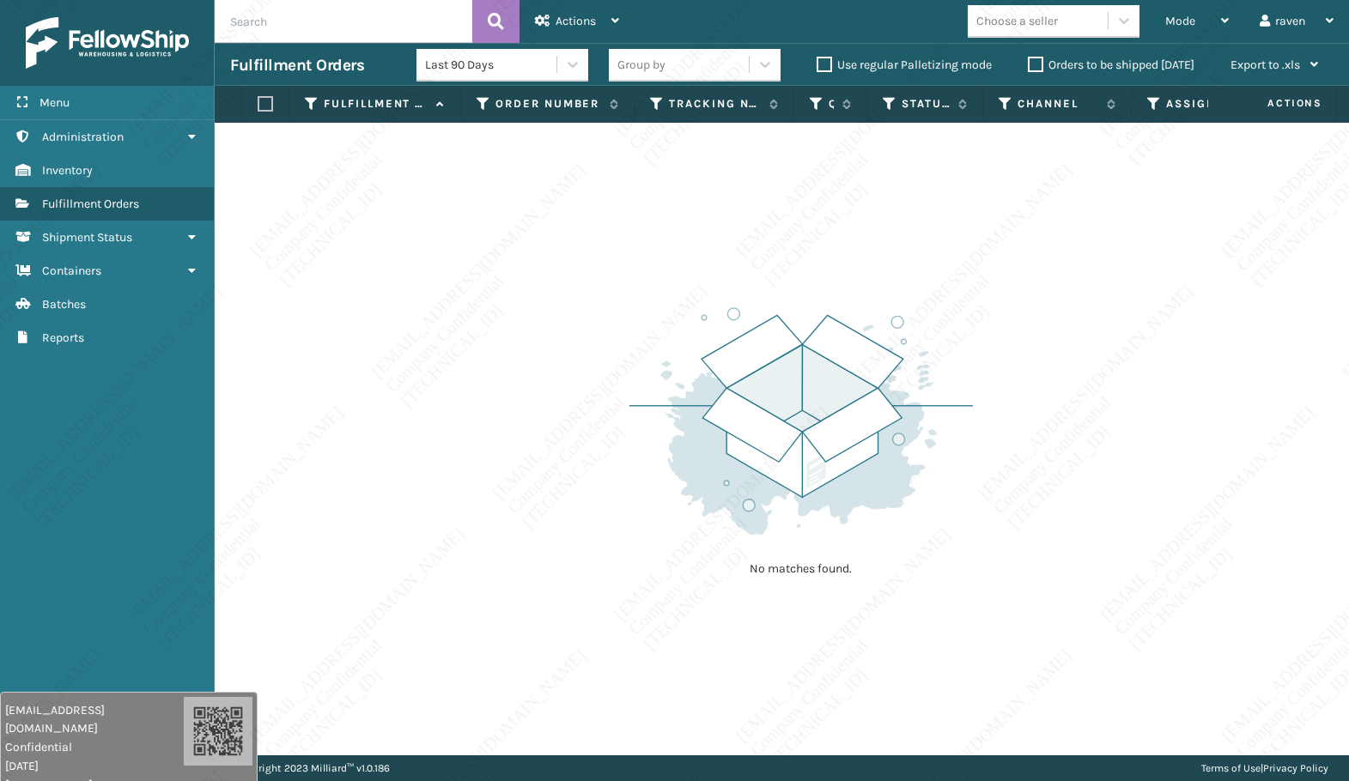
click at [715, 319] on img at bounding box center [800, 421] width 343 height 238
drag, startPoint x: 488, startPoint y: 402, endPoint x: 489, endPoint y: 377, distance: 25.0
click at [490, 386] on div "No matches found." at bounding box center [782, 439] width 1134 height 633
click at [1180, 16] on span "Mode" at bounding box center [1180, 21] width 30 height 15
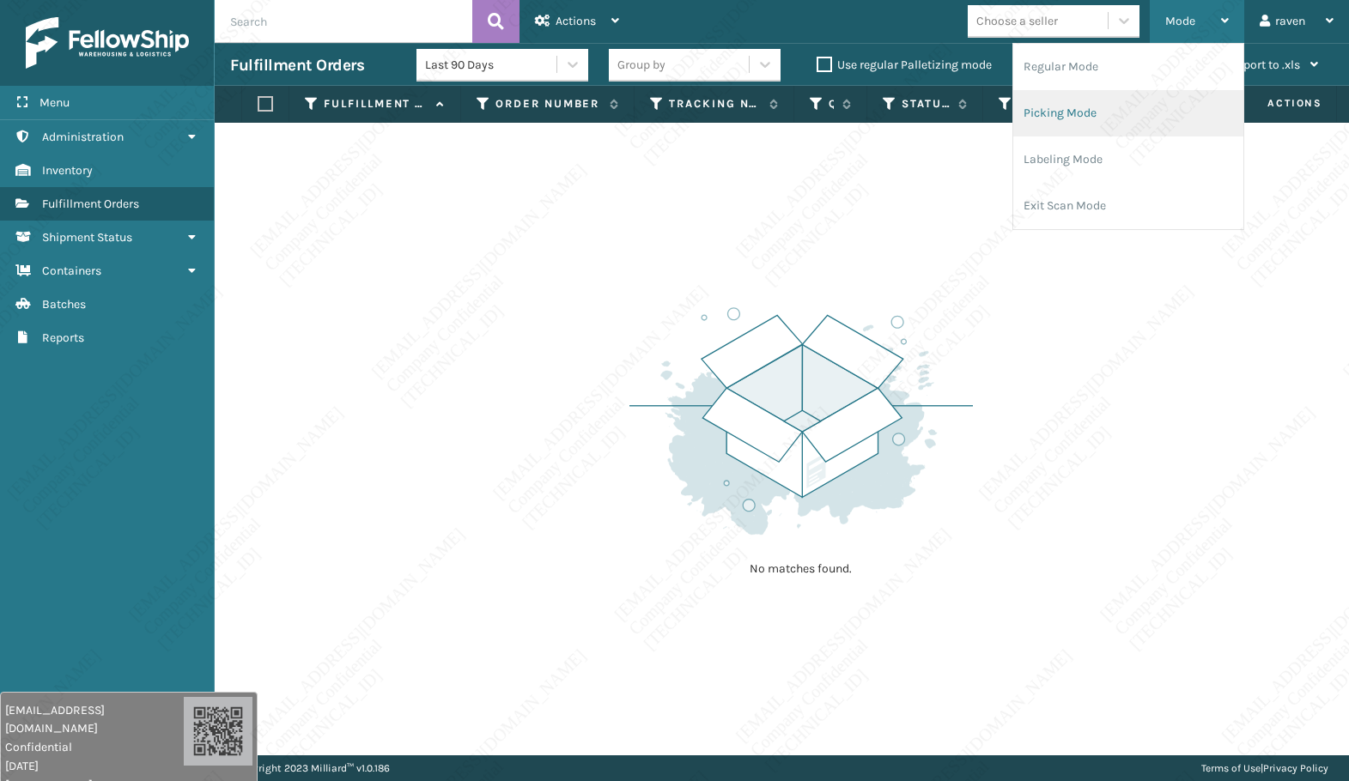
click at [1088, 116] on li "Picking Mode" at bounding box center [1128, 113] width 230 height 46
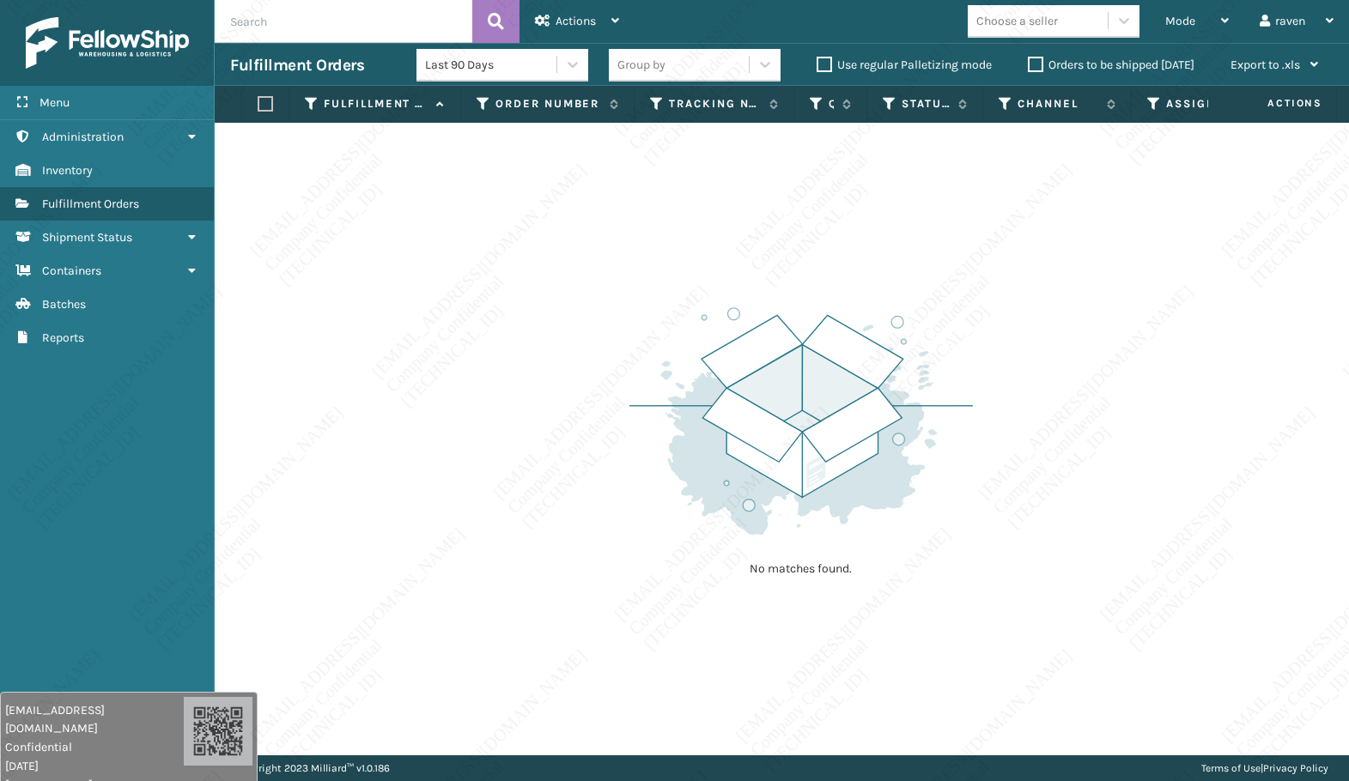
click at [1015, 539] on div "No matches found." at bounding box center [782, 439] width 1134 height 633
click at [874, 428] on img at bounding box center [800, 421] width 343 height 238
click at [1171, 32] on div "Mode" at bounding box center [1197, 21] width 64 height 43
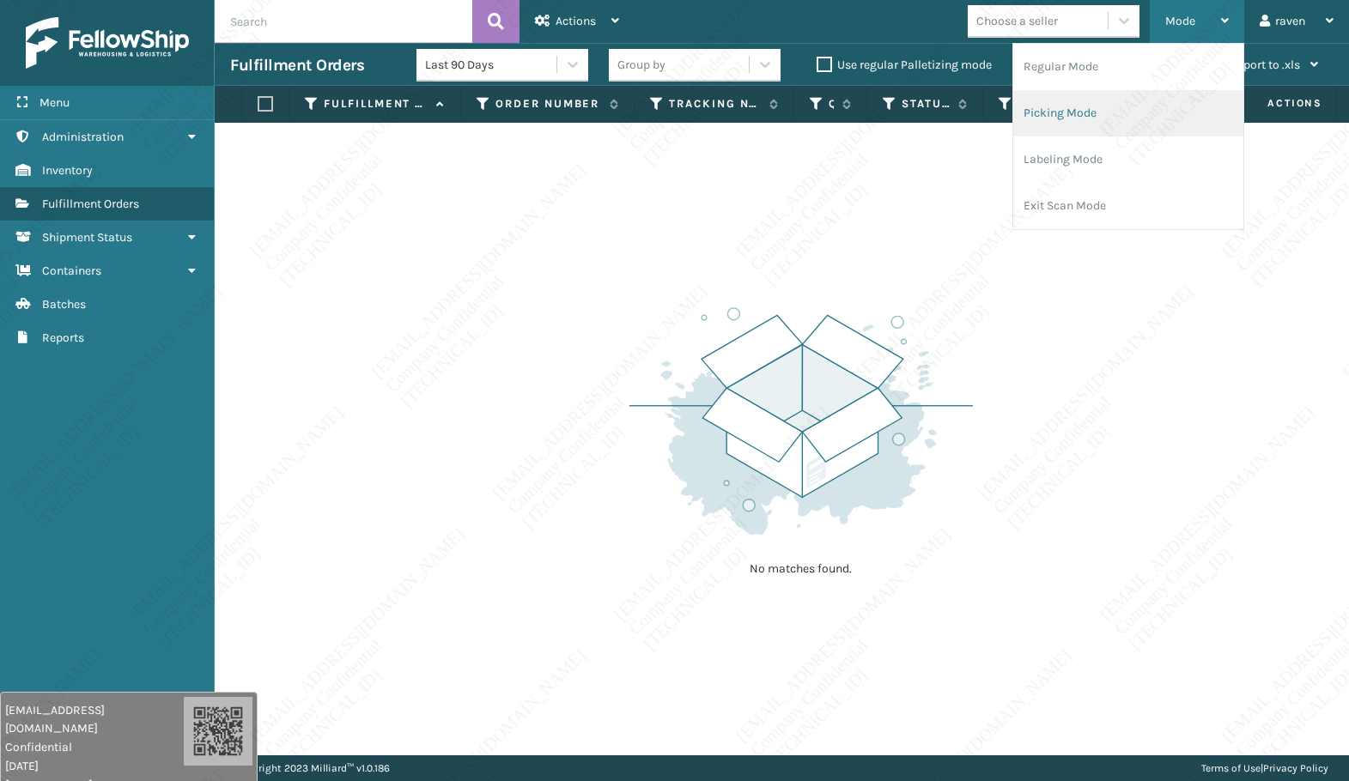
click at [1094, 115] on li "Picking Mode" at bounding box center [1128, 113] width 230 height 46
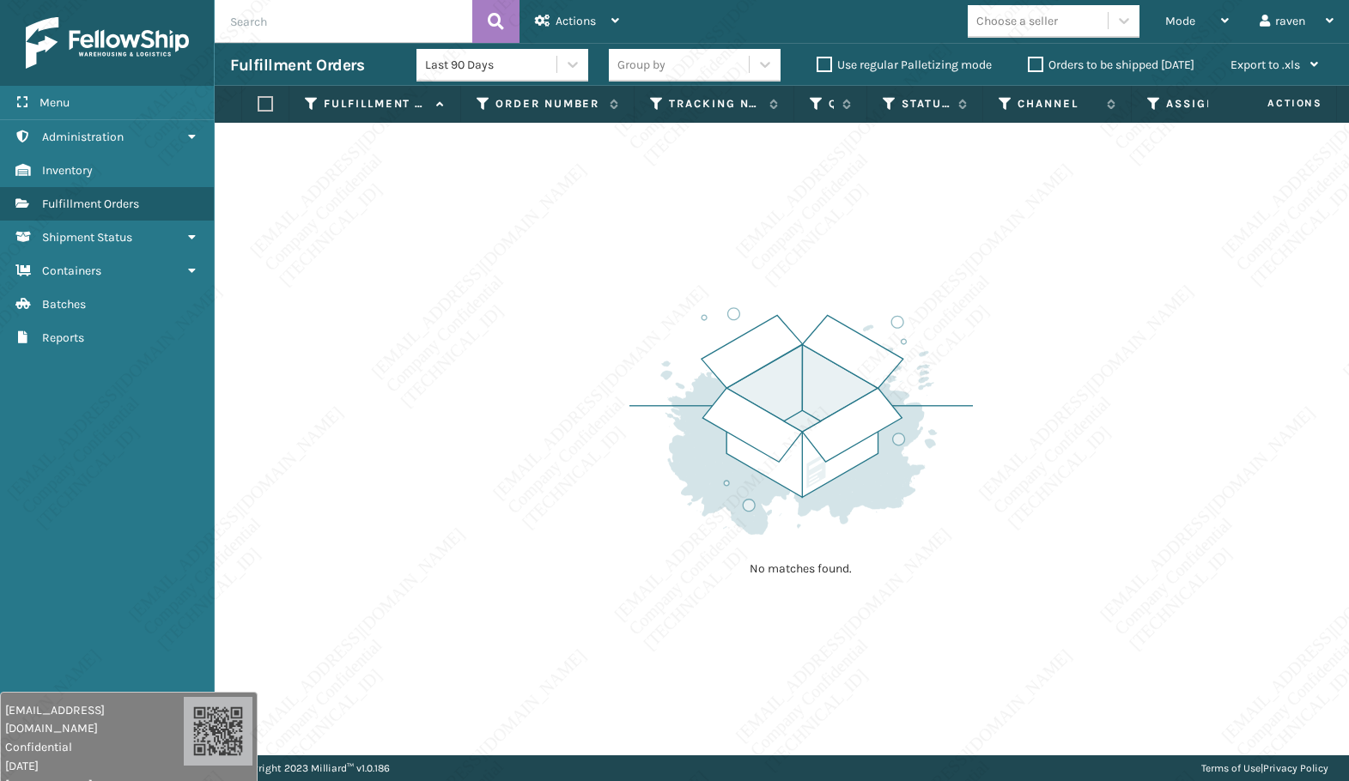
click at [1169, 373] on div "No matches found." at bounding box center [782, 439] width 1134 height 633
click at [1184, 23] on span "Mode" at bounding box center [1180, 21] width 30 height 15
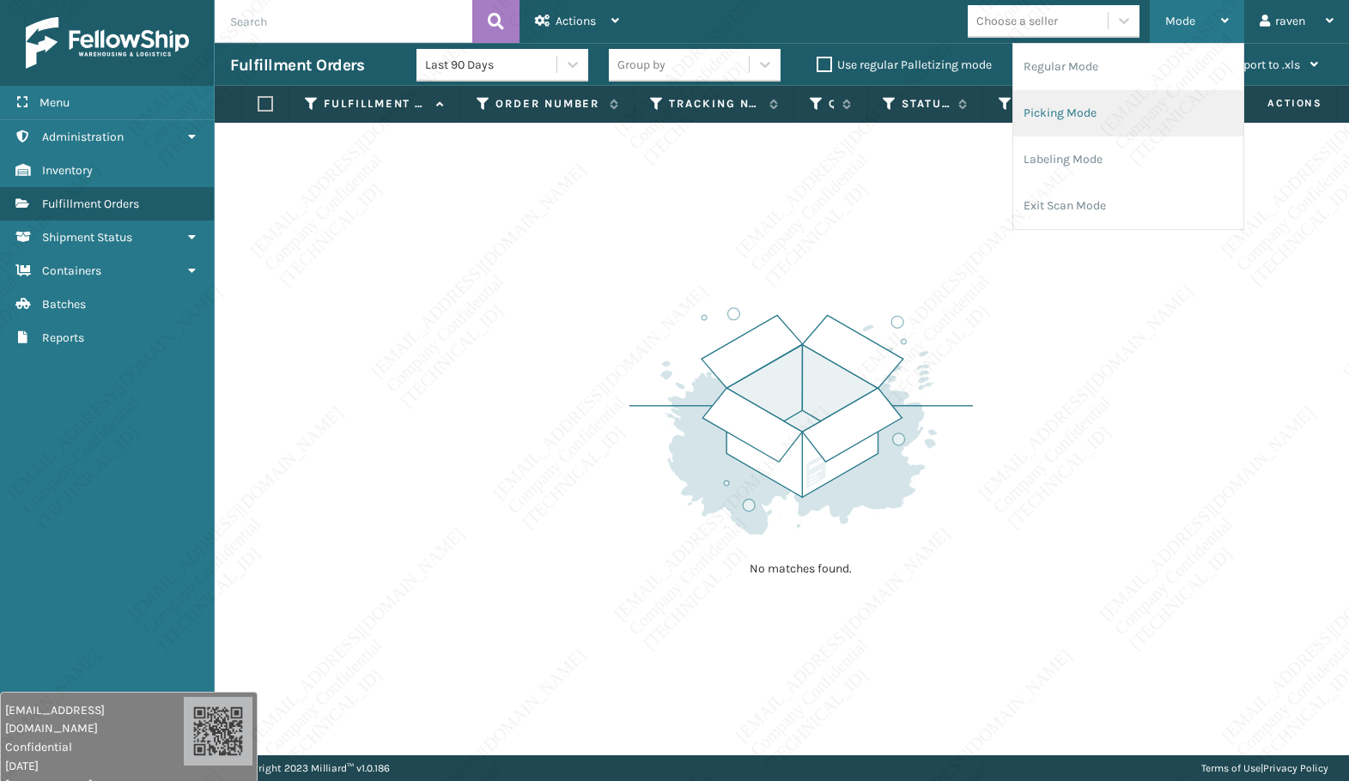
click at [1115, 110] on li "Picking Mode" at bounding box center [1128, 113] width 230 height 46
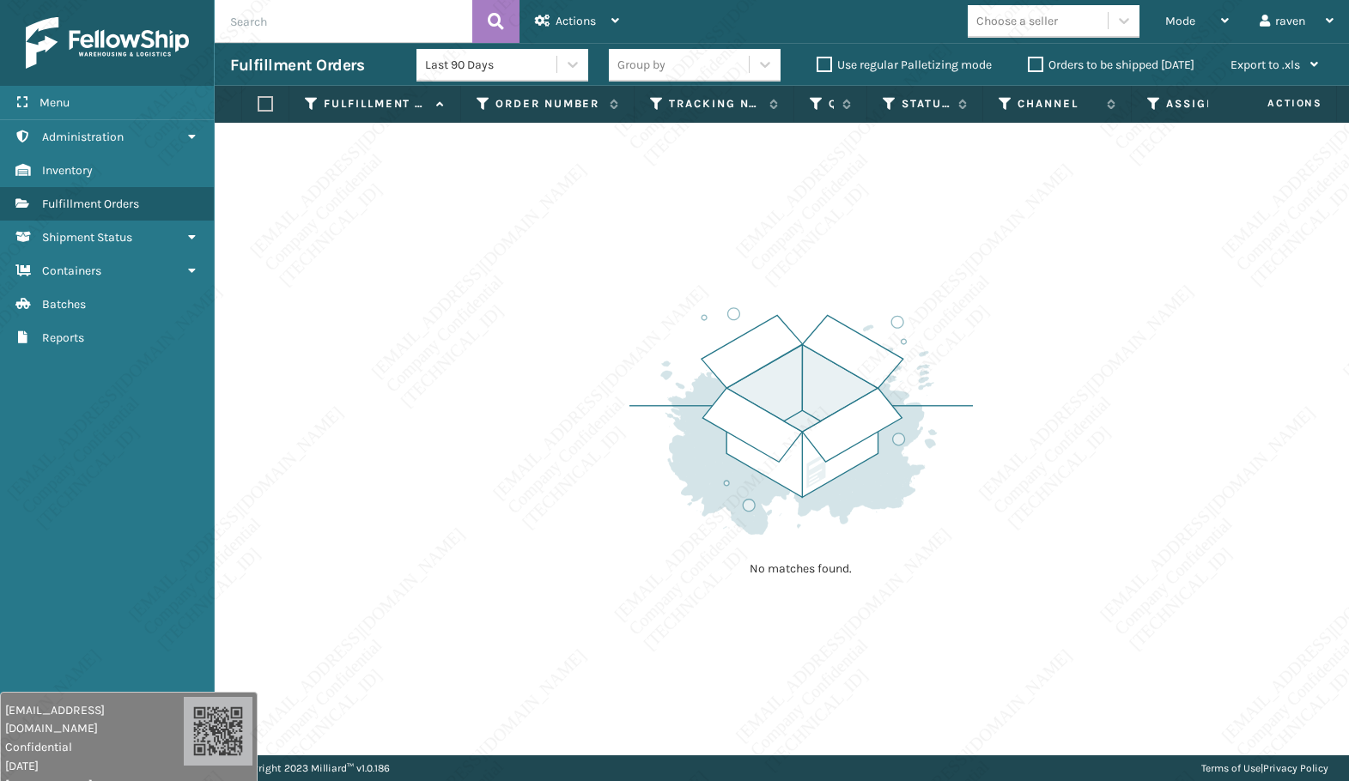
click at [1124, 344] on div "No matches found." at bounding box center [782, 439] width 1134 height 633
click at [1098, 446] on div "No matches found." at bounding box center [782, 439] width 1134 height 633
click at [1169, 31] on div "Mode" at bounding box center [1197, 21] width 64 height 43
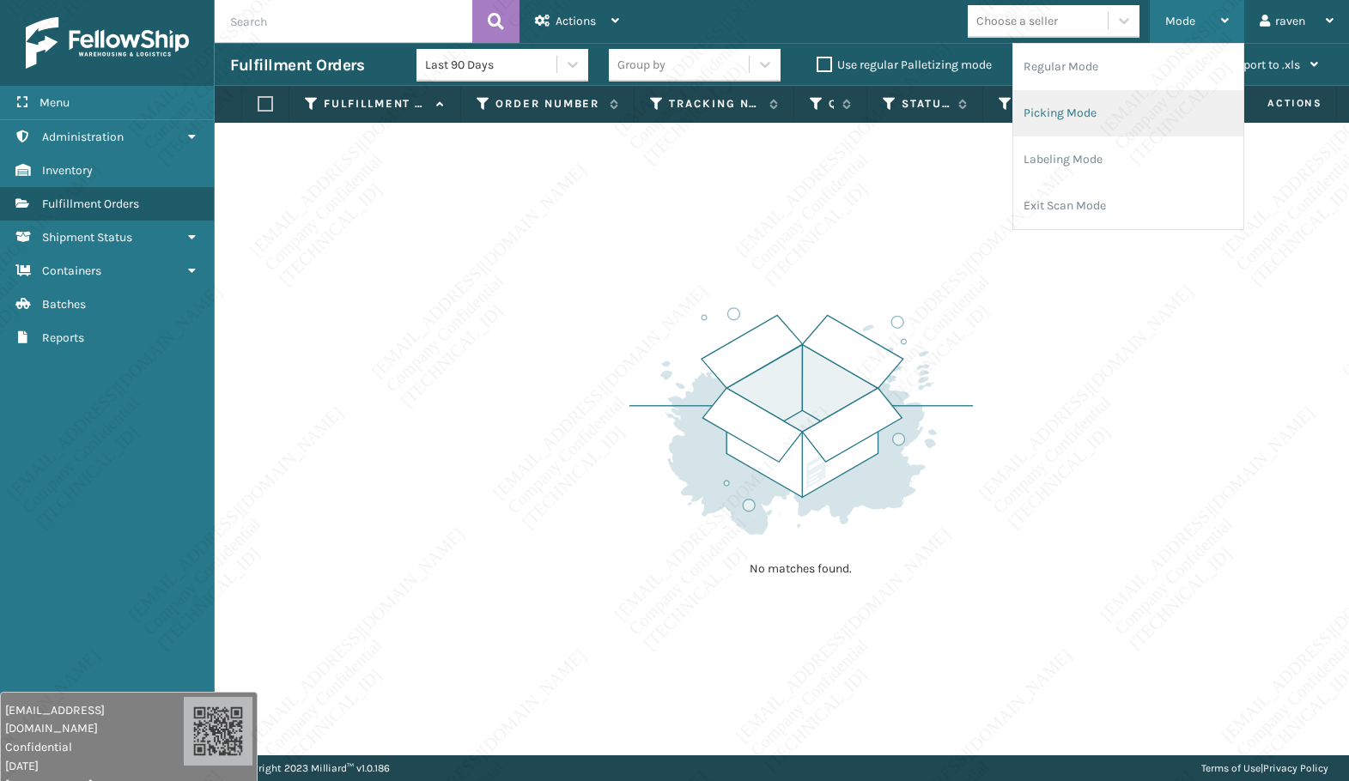
click at [1140, 121] on li "Picking Mode" at bounding box center [1128, 113] width 230 height 46
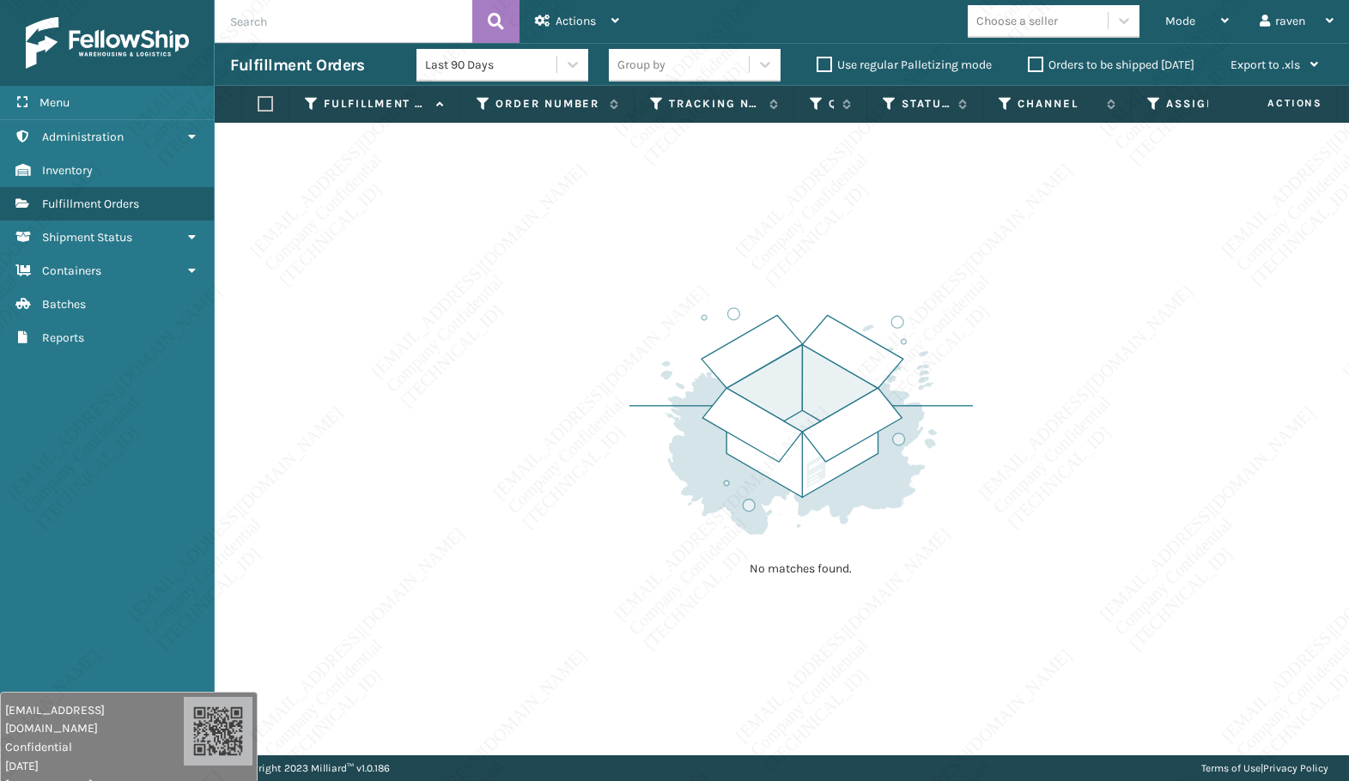
drag, startPoint x: 551, startPoint y: 405, endPoint x: 568, endPoint y: 402, distance: 16.7
click at [562, 404] on div "No matches found." at bounding box center [782, 439] width 1134 height 633
click at [521, 403] on div "No matches found." at bounding box center [782, 439] width 1134 height 633
click at [671, 483] on img at bounding box center [800, 421] width 343 height 238
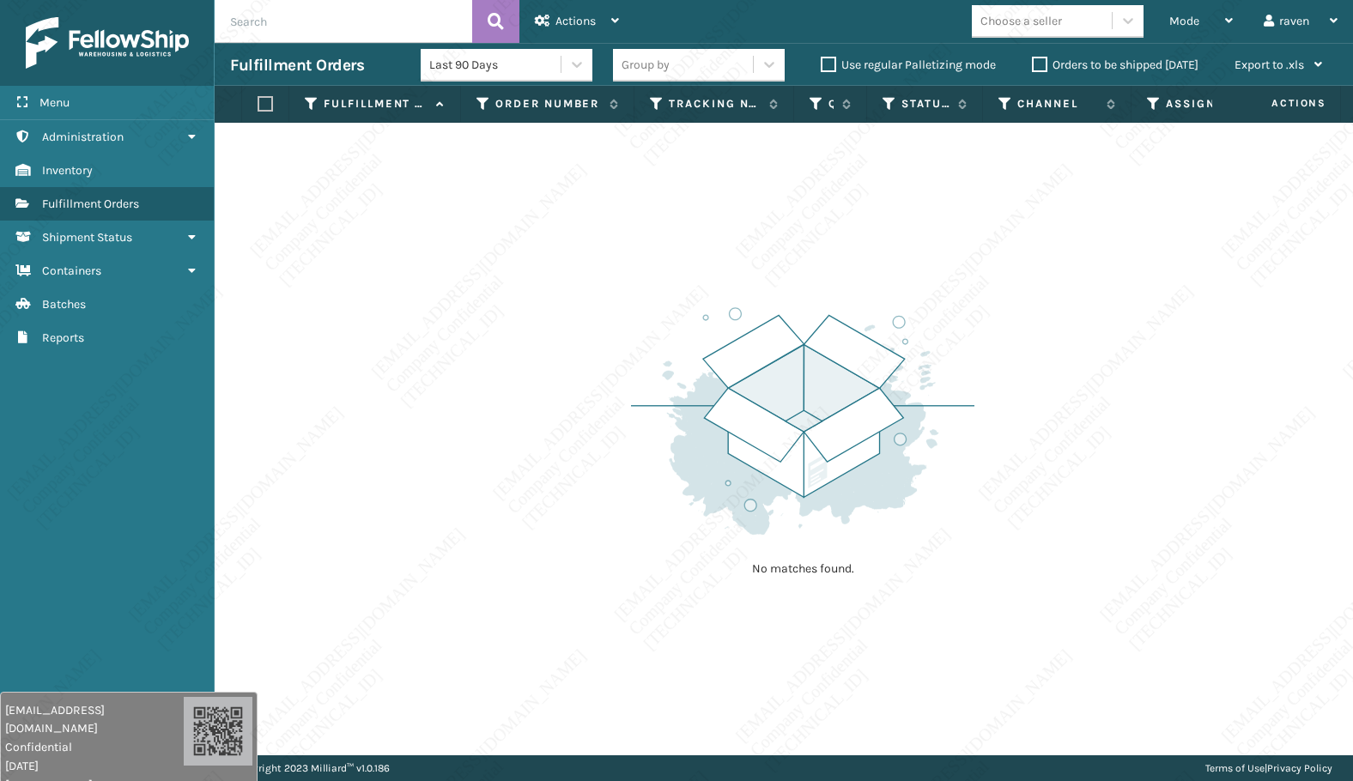
click at [659, 222] on div "No matches found." at bounding box center [784, 439] width 1139 height 633
click at [1170, 0] on div "Mode" at bounding box center [1201, 21] width 64 height 43
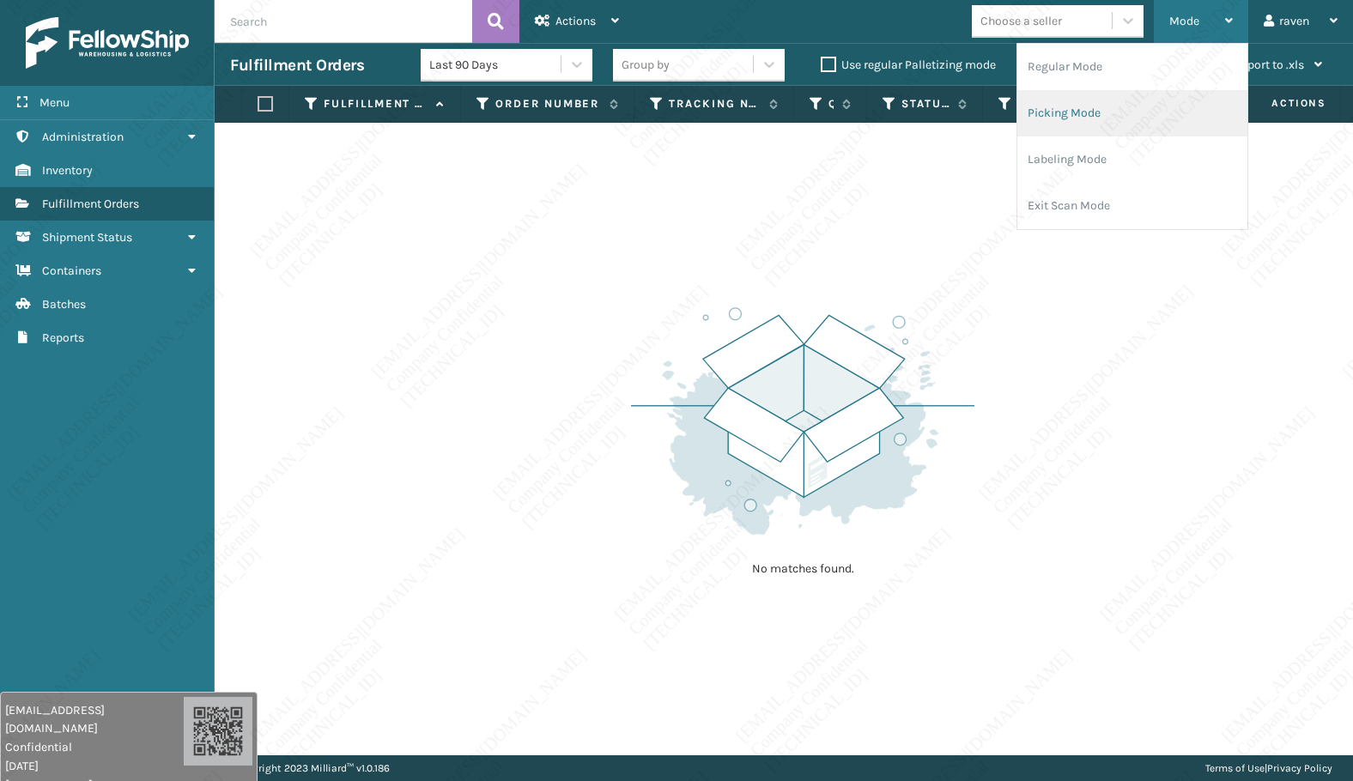
click at [1071, 105] on li "Picking Mode" at bounding box center [1132, 113] width 230 height 46
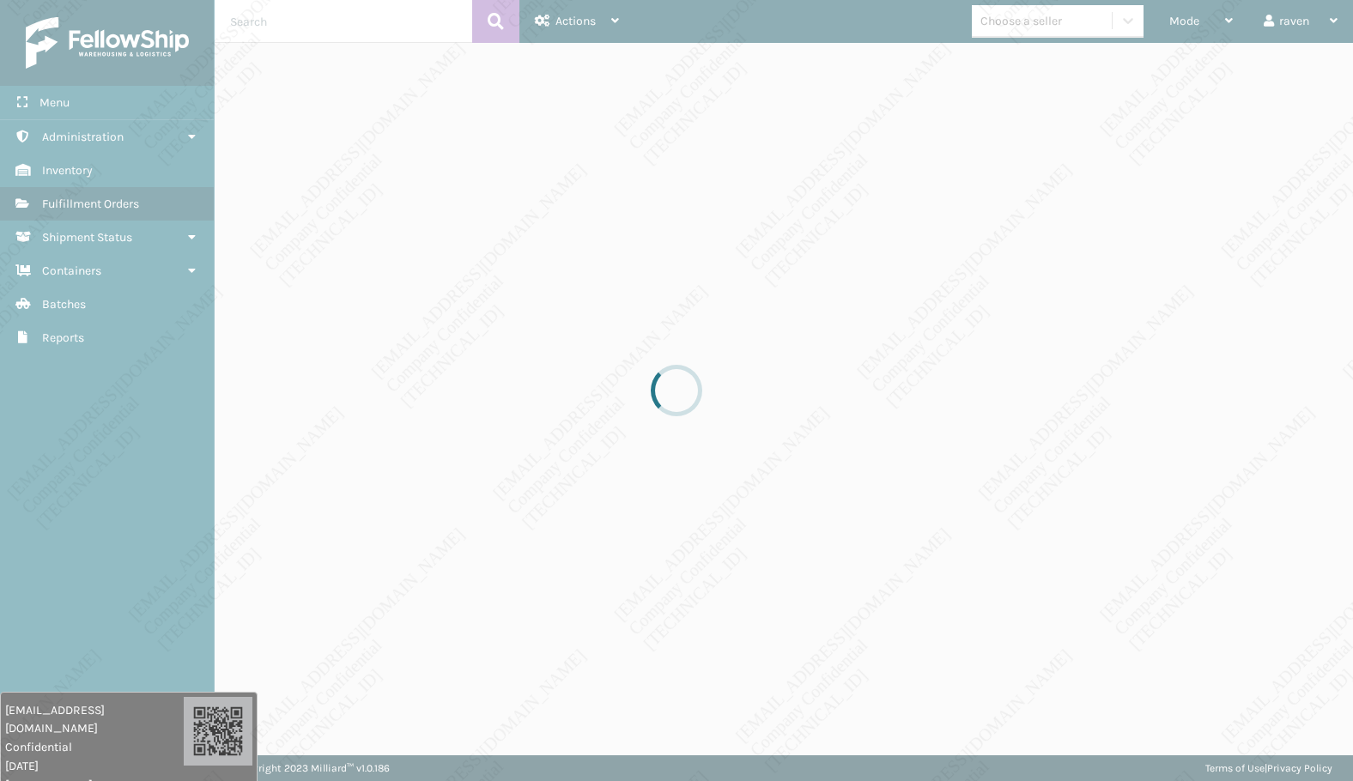
click at [1133, 210] on div at bounding box center [676, 390] width 1353 height 781
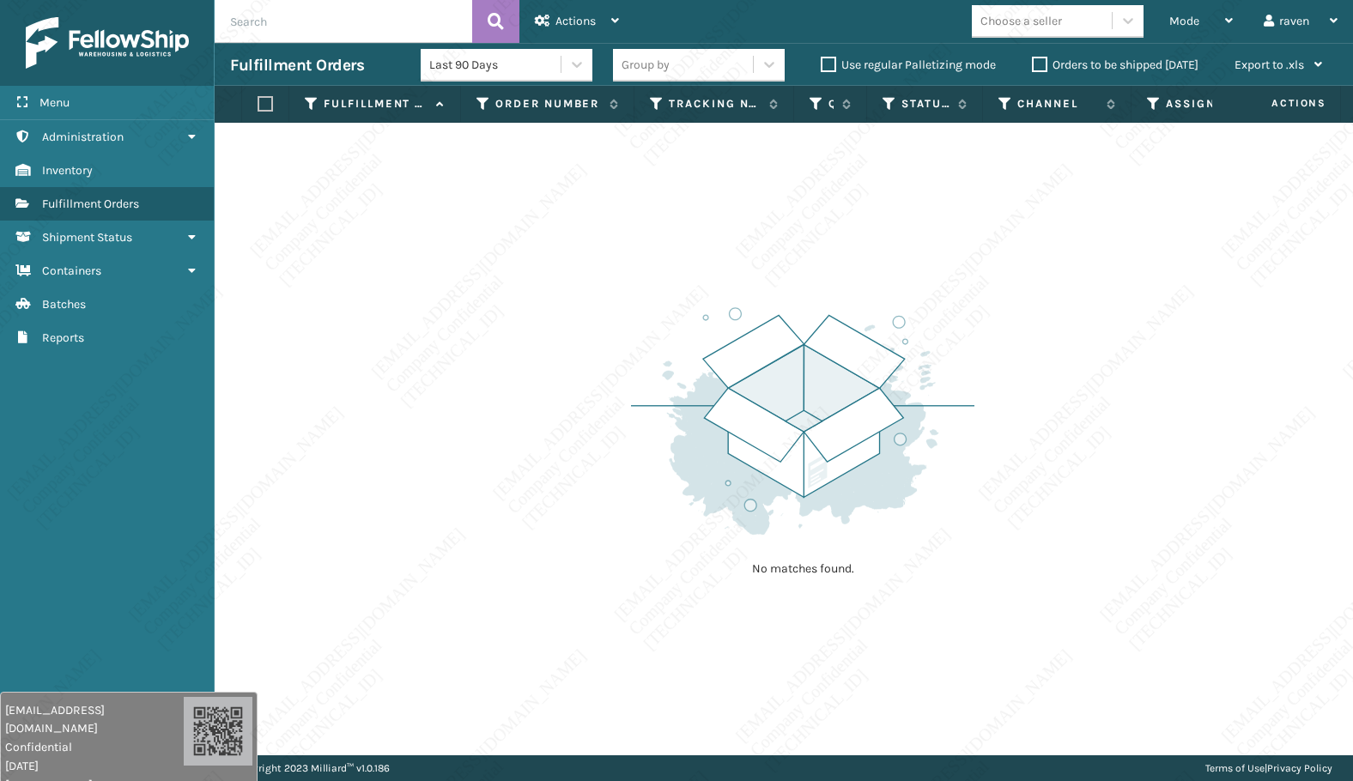
click at [1266, 349] on div "No matches found." at bounding box center [784, 439] width 1139 height 633
drag, startPoint x: 1268, startPoint y: 400, endPoint x: 1262, endPoint y: 389, distance: 12.7
click at [1265, 398] on div "No matches found." at bounding box center [784, 439] width 1139 height 633
drag, startPoint x: 1209, startPoint y: 337, endPoint x: 1236, endPoint y: 343, distance: 27.5
click at [1209, 336] on div "No matches found." at bounding box center [784, 439] width 1139 height 633
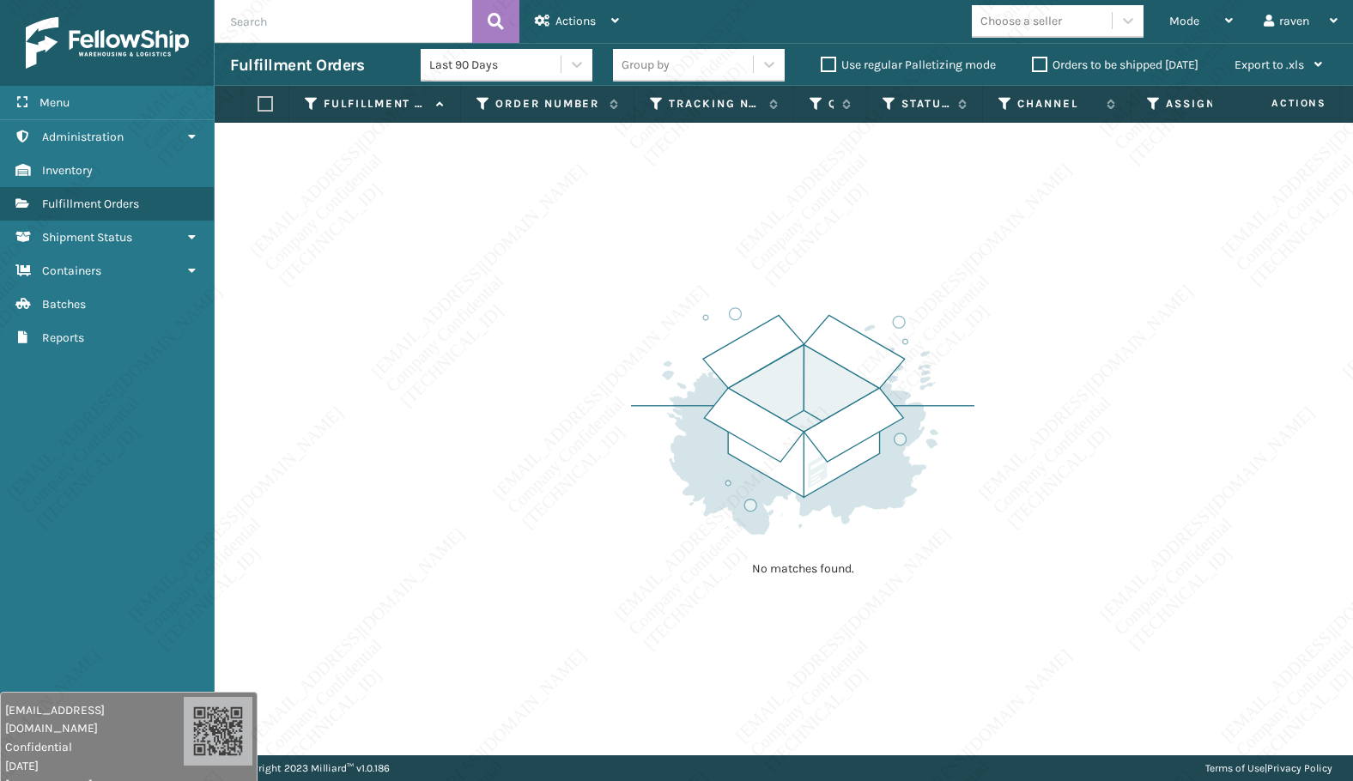
click at [766, 432] on img at bounding box center [802, 421] width 343 height 238
drag, startPoint x: 860, startPoint y: 565, endPoint x: 749, endPoint y: 564, distance: 111.6
click at [749, 564] on p "No matches found." at bounding box center [802, 569] width 215 height 17
click at [688, 539] on img at bounding box center [802, 421] width 343 height 238
click at [607, 403] on div "No matches found." at bounding box center [784, 439] width 1139 height 633
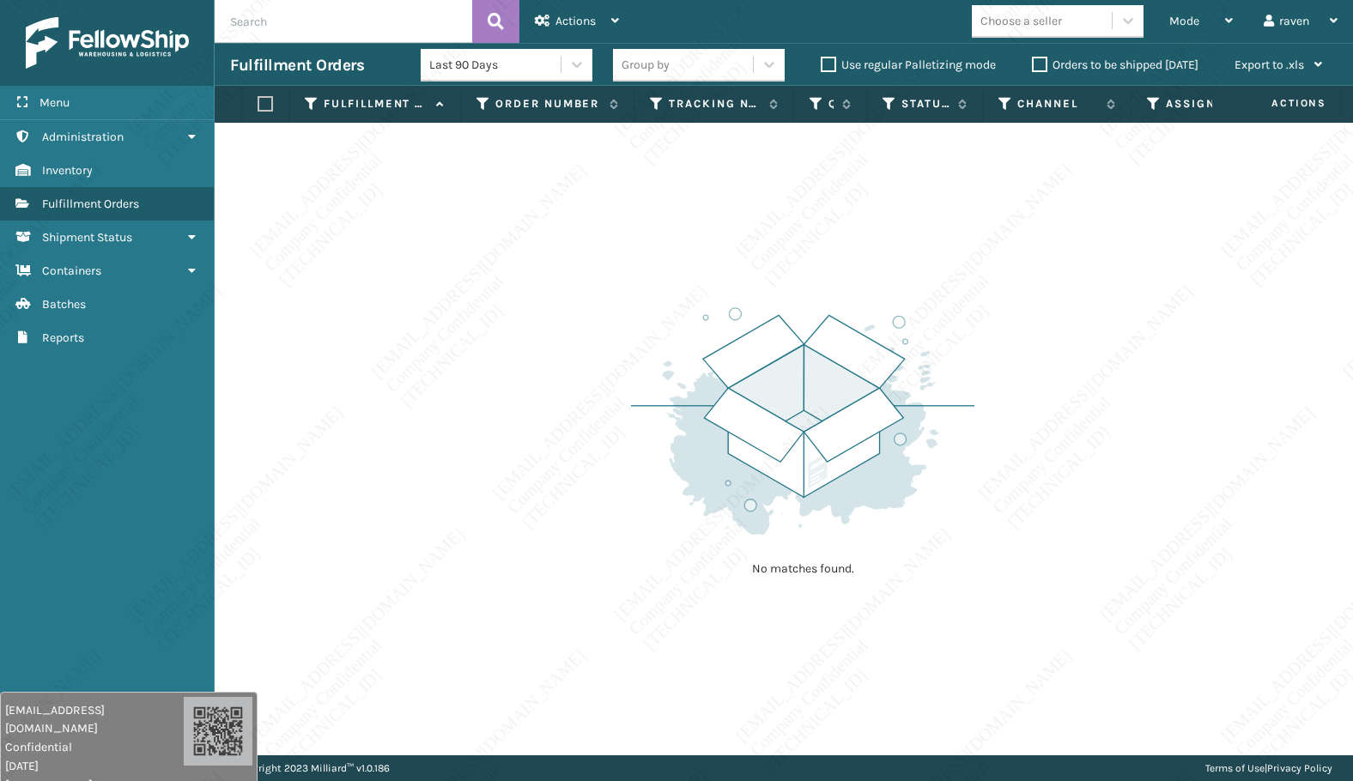
click at [820, 574] on p "No matches found." at bounding box center [802, 569] width 215 height 17
click at [932, 475] on img at bounding box center [802, 421] width 343 height 238
click at [795, 491] on img at bounding box center [802, 421] width 343 height 238
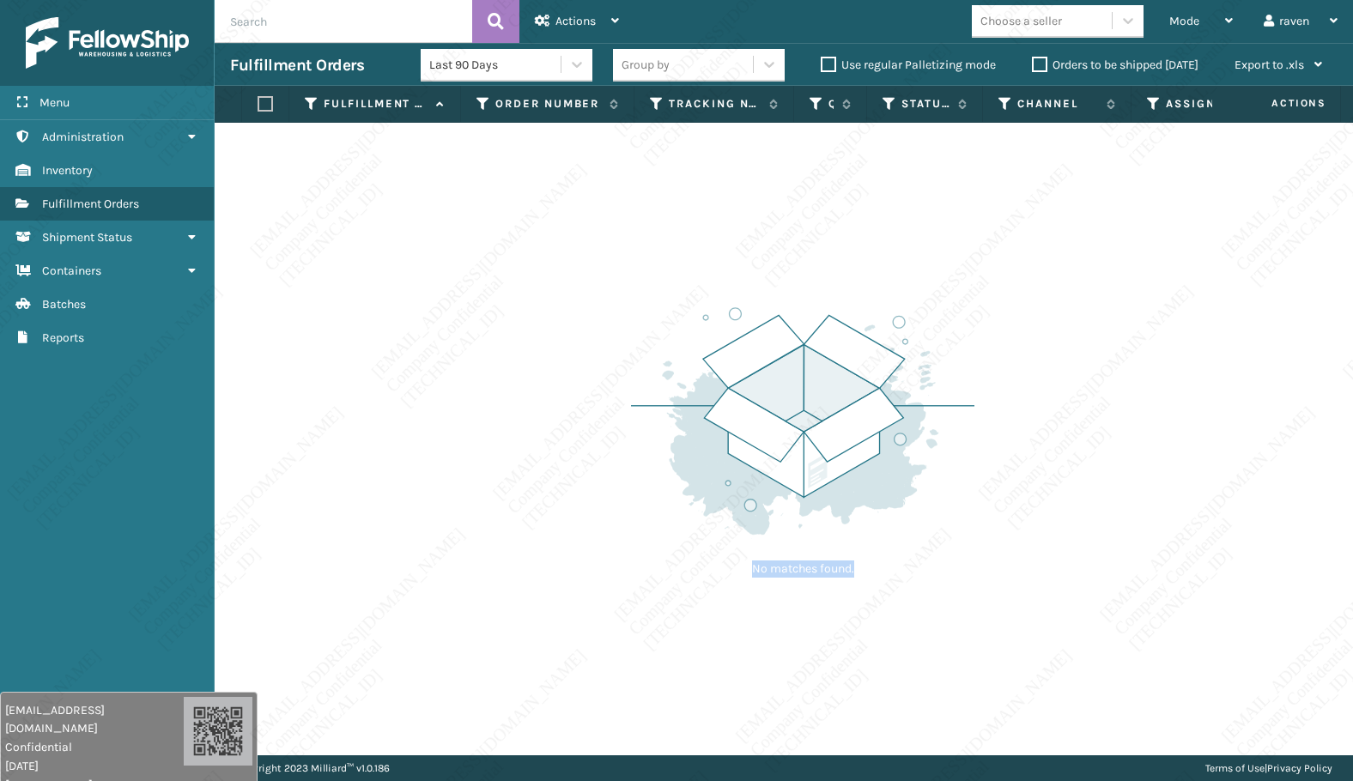
click at [956, 599] on div "No matches found." at bounding box center [784, 439] width 1139 height 633
click at [908, 625] on div "No matches found." at bounding box center [784, 439] width 1139 height 633
click at [784, 558] on div "No matches found." at bounding box center [802, 440] width 343 height 317
click at [943, 555] on div "No matches found." at bounding box center [802, 440] width 343 height 317
click at [715, 540] on img at bounding box center [802, 421] width 343 height 238
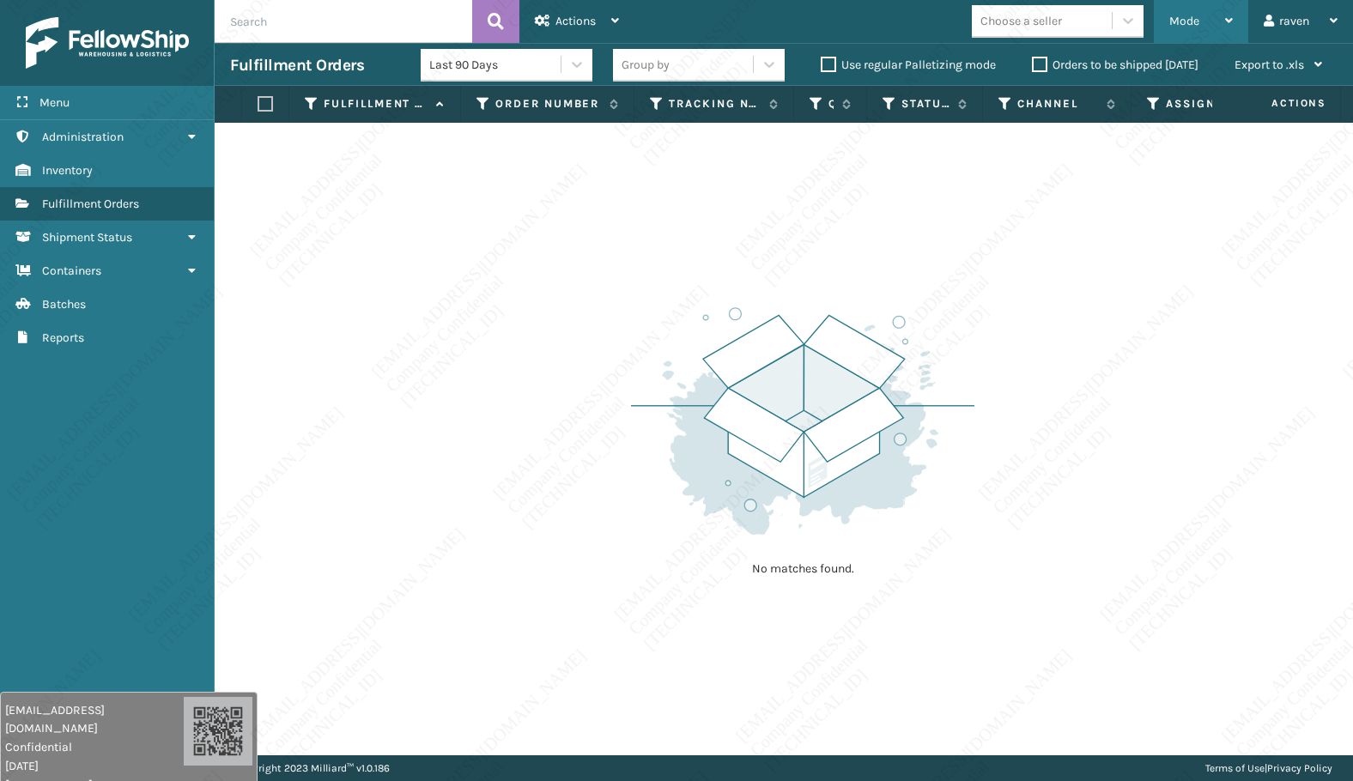
click at [1182, 27] on span "Mode" at bounding box center [1184, 21] width 30 height 15
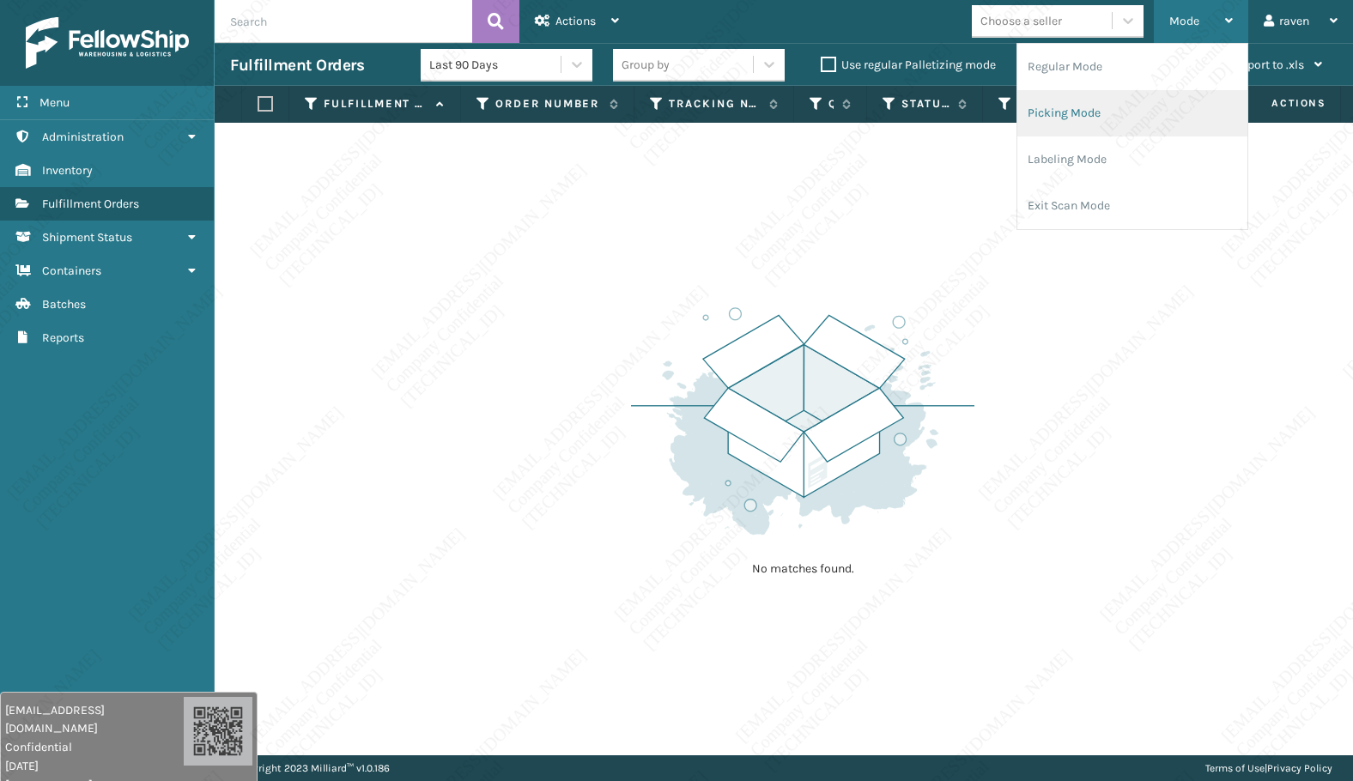
click at [1157, 121] on li "Picking Mode" at bounding box center [1132, 113] width 230 height 46
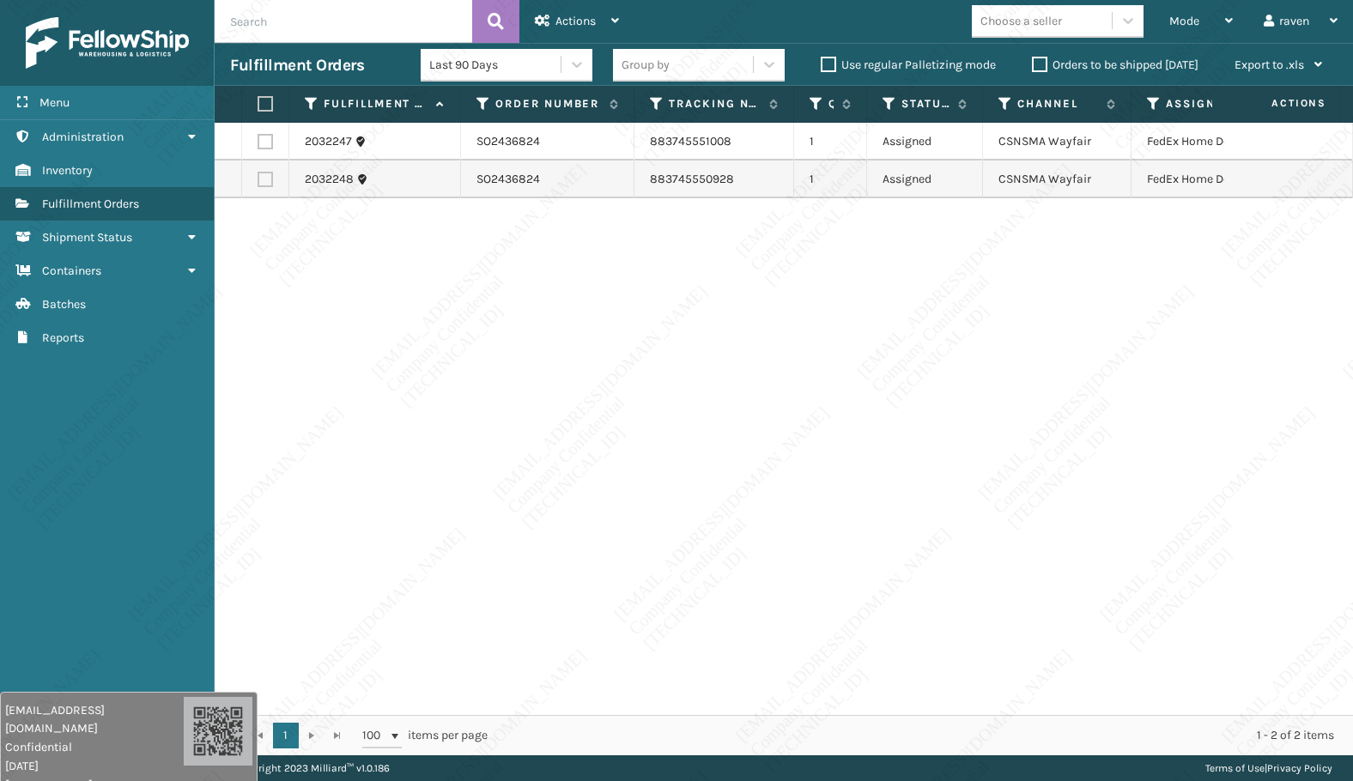
click at [969, 422] on div "2032247 SO2436824 883745551008 1 Assigned CSNSMA Wayfair FedEx Home Delivery 20…" at bounding box center [784, 419] width 1139 height 592
click at [261, 107] on label at bounding box center [263, 103] width 10 height 15
click at [258, 107] on input "checkbox" at bounding box center [258, 104] width 1 height 11
checkbox input "true"
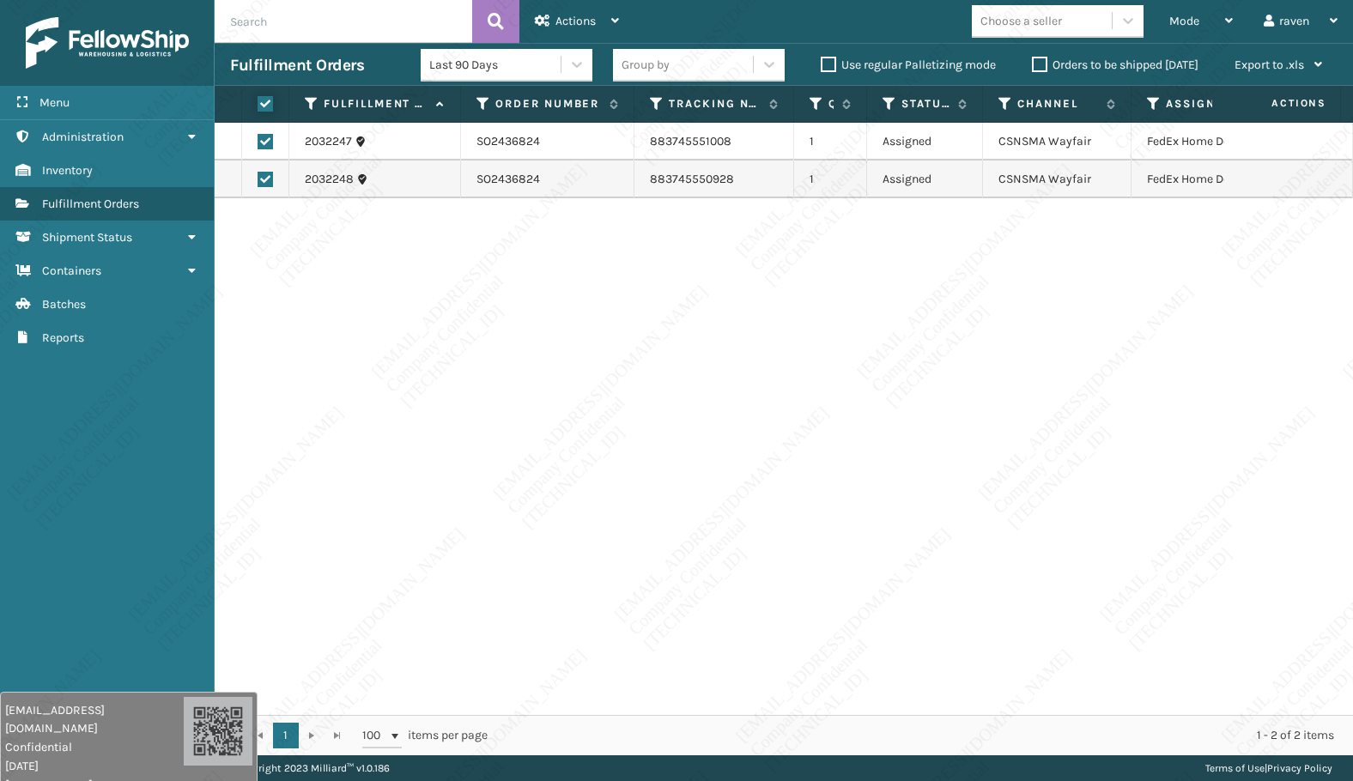
checkbox input "true"
click at [554, 21] on div "Actions" at bounding box center [577, 21] width 84 height 43
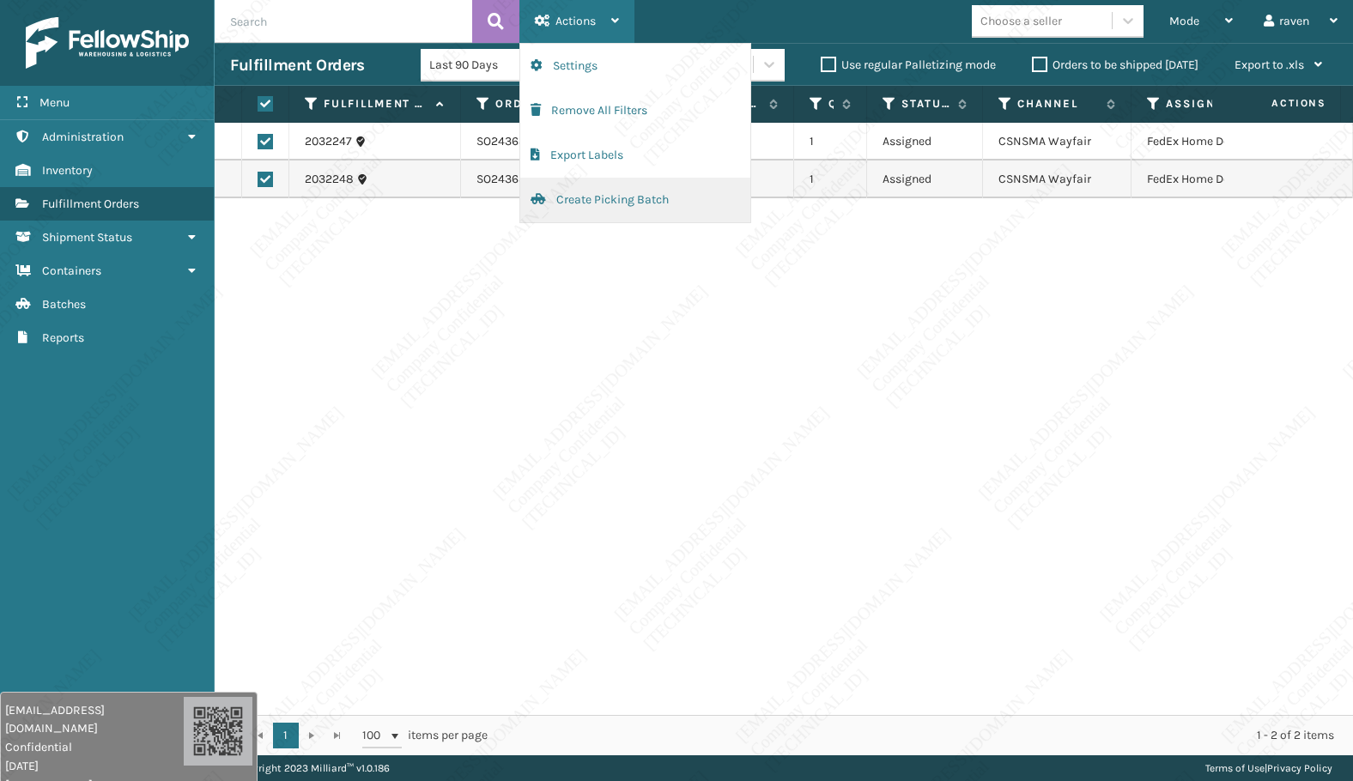
click at [584, 200] on button "Create Picking Batch" at bounding box center [635, 200] width 230 height 45
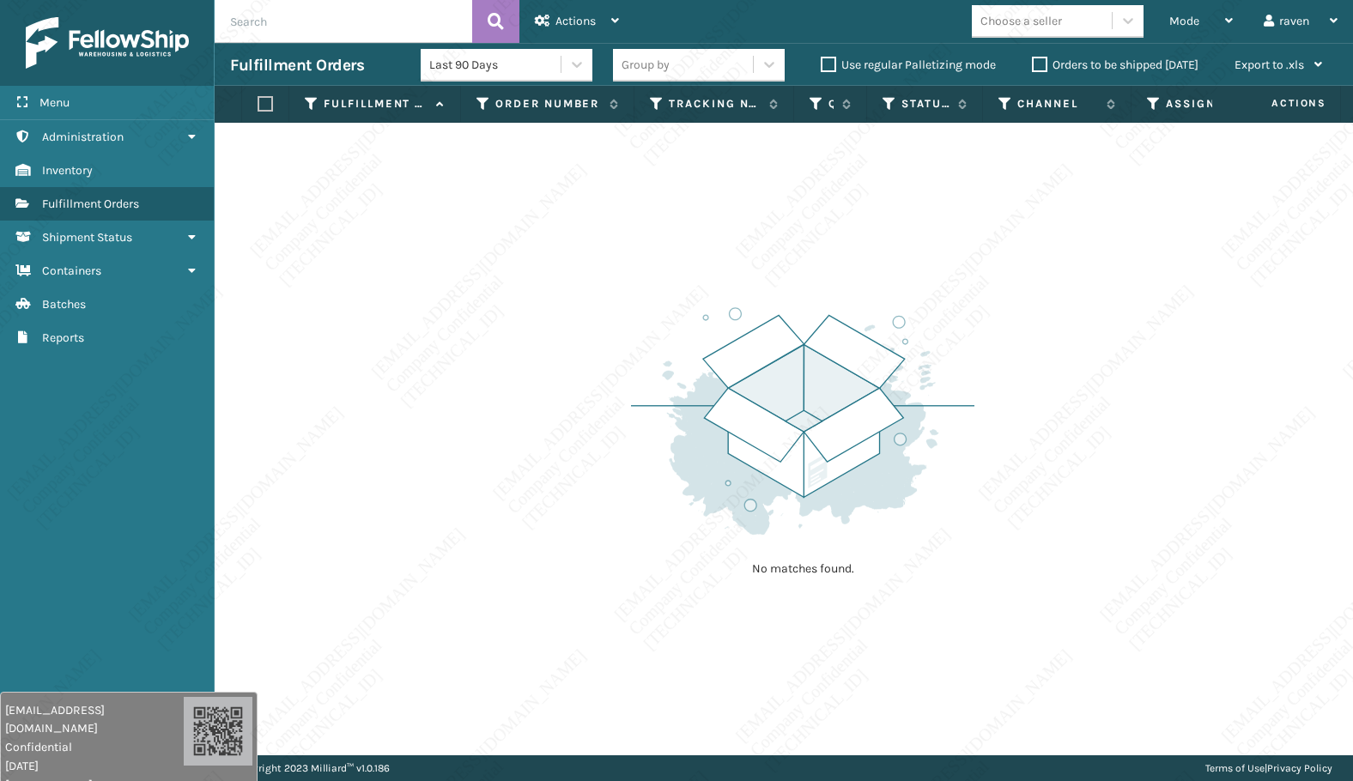
click at [959, 229] on div "No matches found." at bounding box center [784, 439] width 1139 height 633
click at [1220, 23] on div "Mode" at bounding box center [1201, 21] width 64 height 43
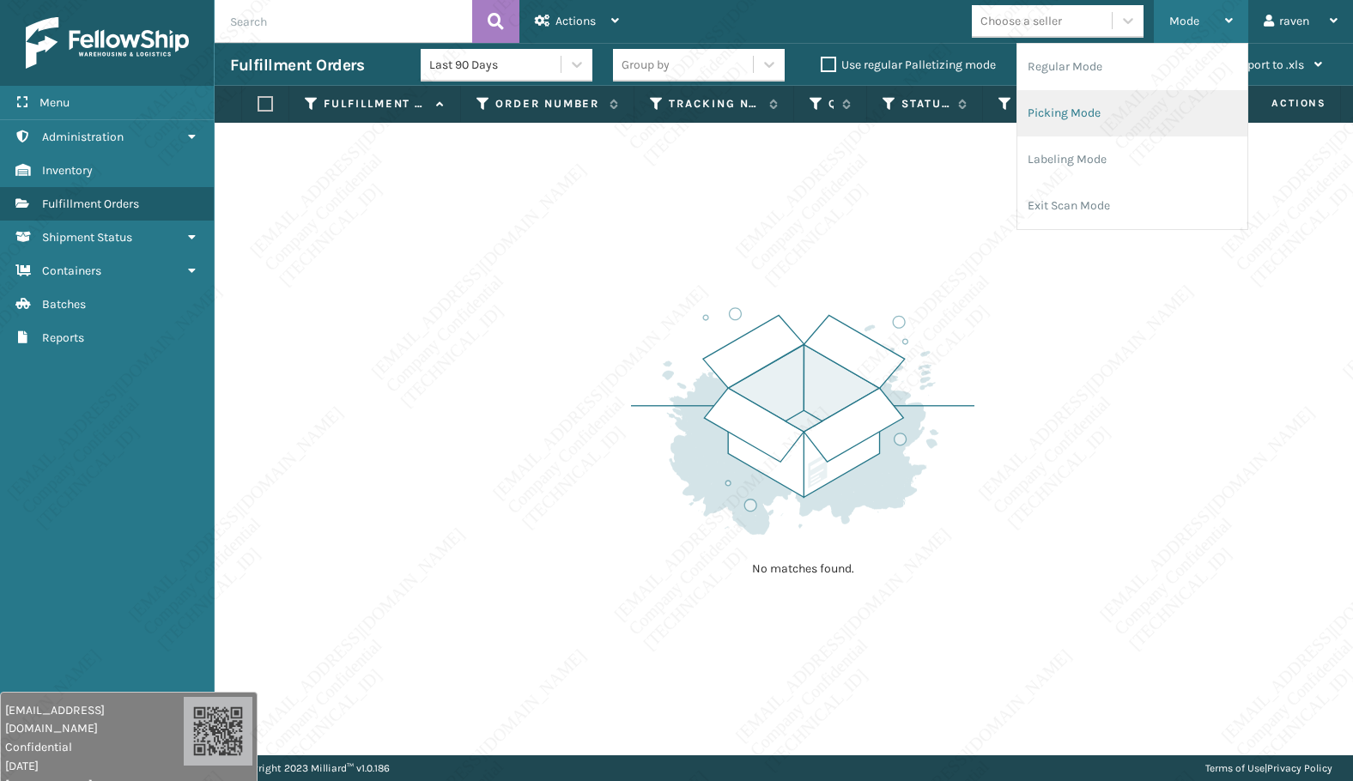
click at [1133, 120] on li "Picking Mode" at bounding box center [1132, 113] width 230 height 46
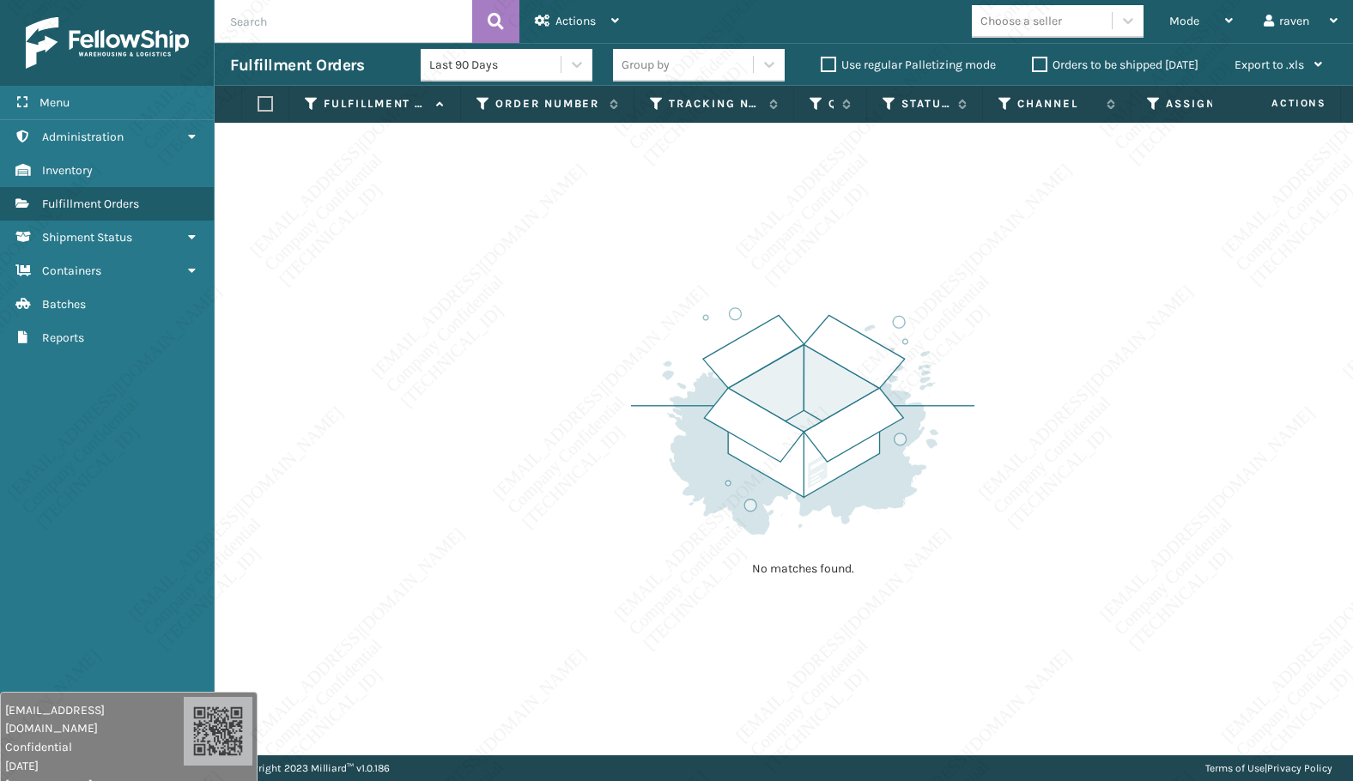
click at [1049, 296] on div "No matches found." at bounding box center [784, 439] width 1139 height 633
click at [1123, 328] on div "No matches found." at bounding box center [784, 439] width 1139 height 633
click at [1194, 31] on div "Mode" at bounding box center [1201, 21] width 64 height 43
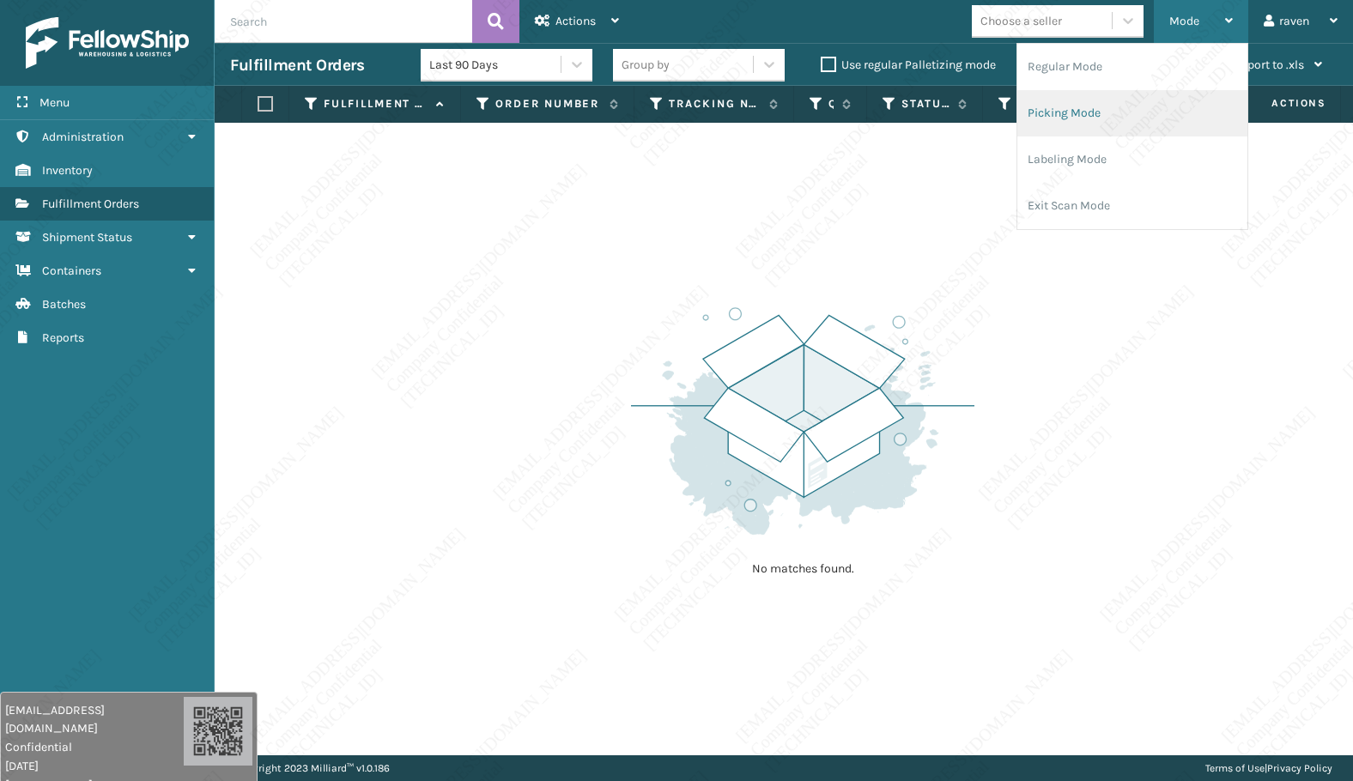
click at [1160, 114] on li "Picking Mode" at bounding box center [1132, 113] width 230 height 46
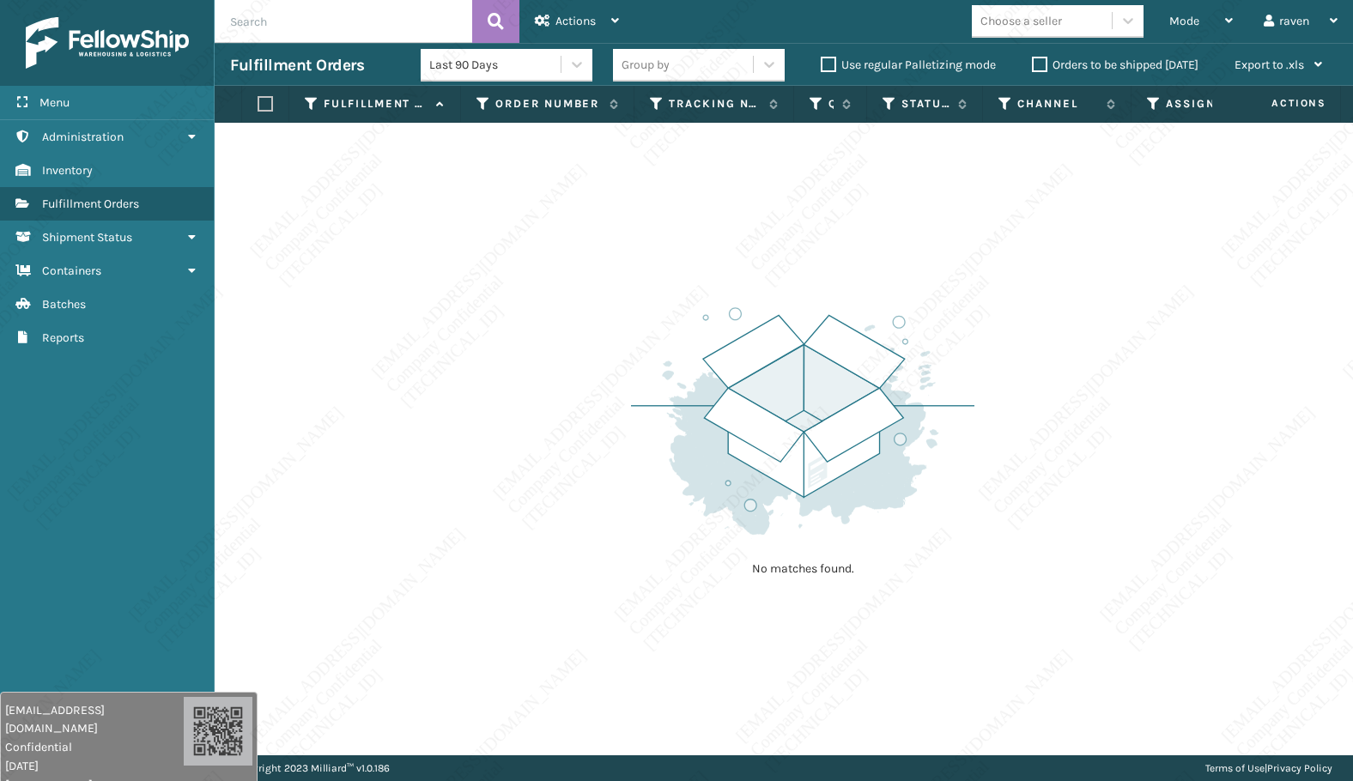
click at [1057, 393] on div "No matches found." at bounding box center [784, 439] width 1139 height 633
click at [855, 442] on img at bounding box center [802, 421] width 343 height 238
click at [822, 431] on img at bounding box center [802, 421] width 343 height 238
click at [910, 365] on img at bounding box center [802, 421] width 343 height 238
drag, startPoint x: 1205, startPoint y: 445, endPoint x: 1324, endPoint y: 444, distance: 119.4
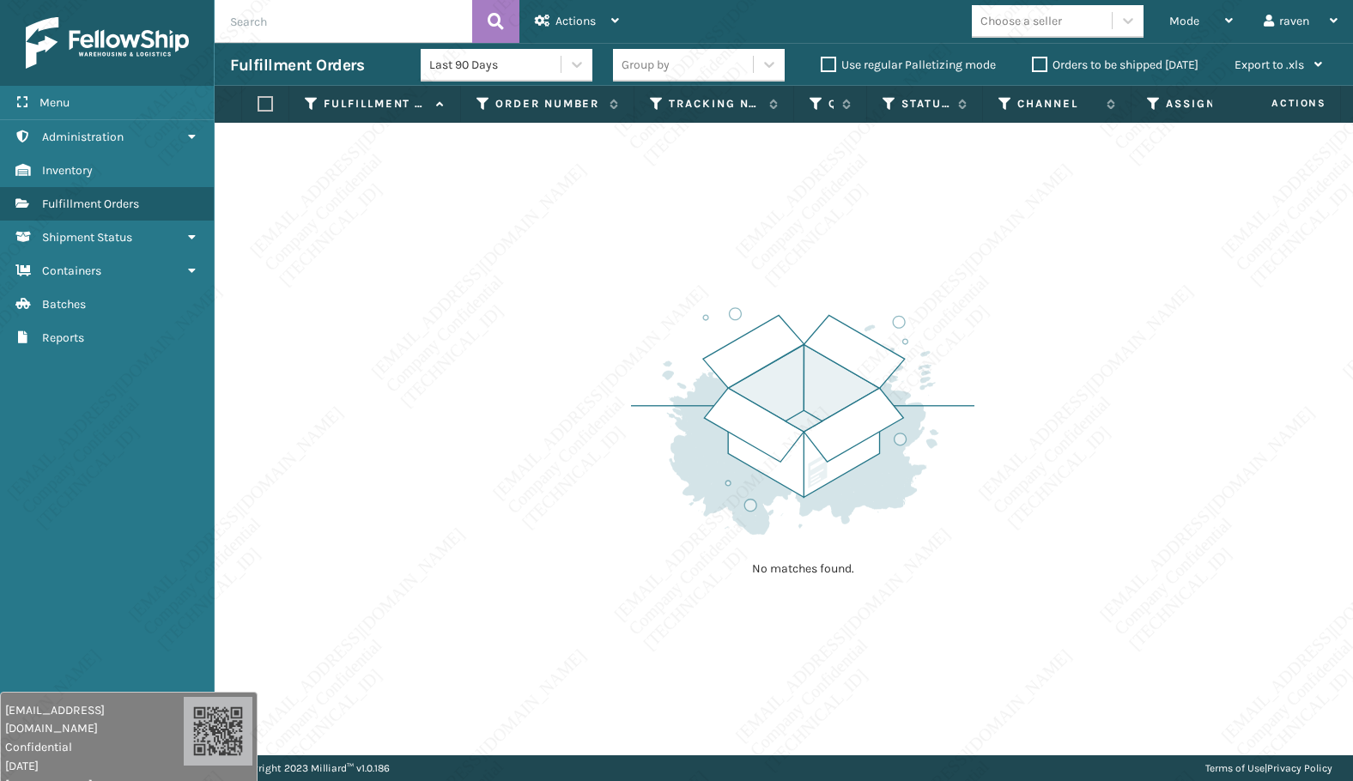
click at [1205, 445] on div "No matches found." at bounding box center [784, 439] width 1139 height 633
click at [1023, 429] on div "No matches found." at bounding box center [784, 439] width 1139 height 633
click at [1088, 281] on div "No matches found." at bounding box center [784, 439] width 1139 height 633
click at [1220, 264] on div "No matches found." at bounding box center [784, 439] width 1139 height 633
click at [1045, 426] on div "No matches found." at bounding box center [784, 439] width 1139 height 633
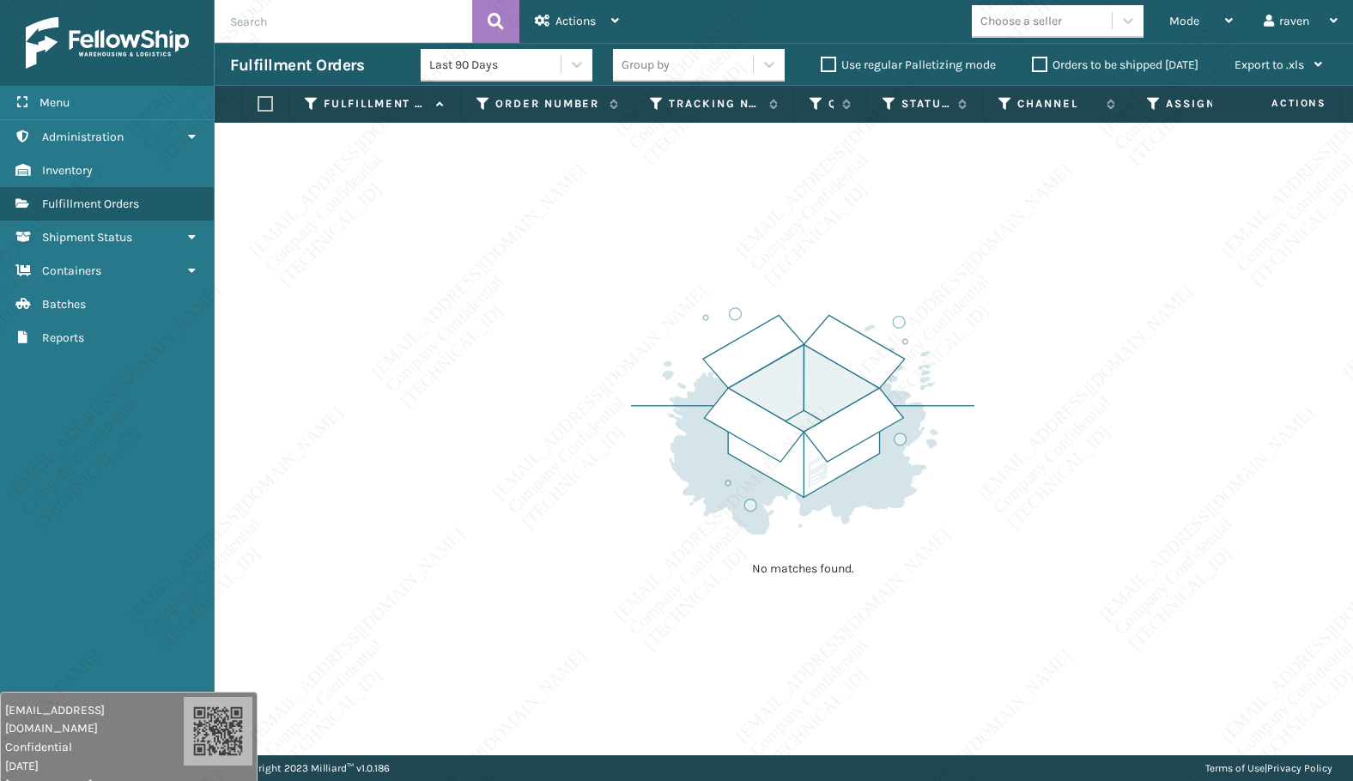
click at [485, 347] on div "No matches found." at bounding box center [784, 439] width 1139 height 633
click at [1018, 537] on div "No matches found." at bounding box center [784, 439] width 1139 height 633
click at [1187, 32] on div "Mode" at bounding box center [1201, 21] width 64 height 43
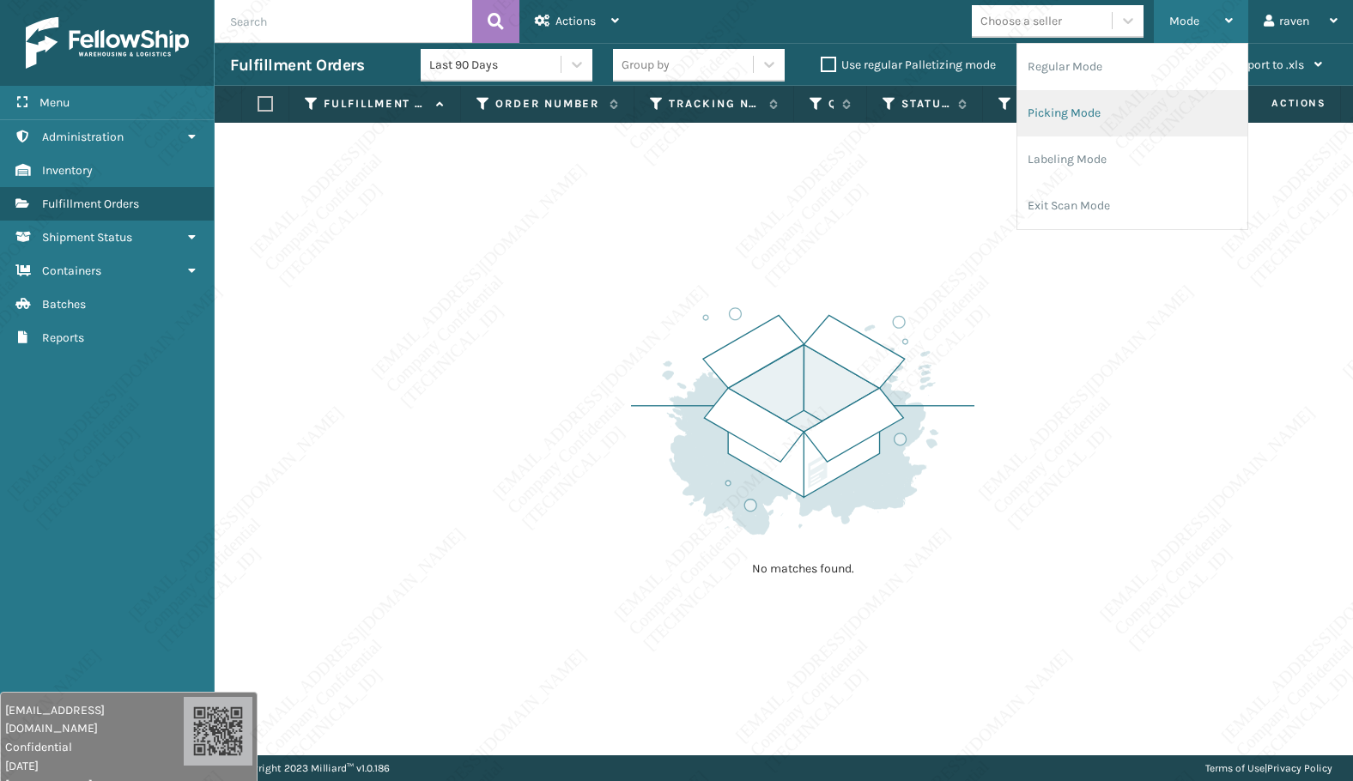
click at [1133, 97] on li "Picking Mode" at bounding box center [1132, 113] width 230 height 46
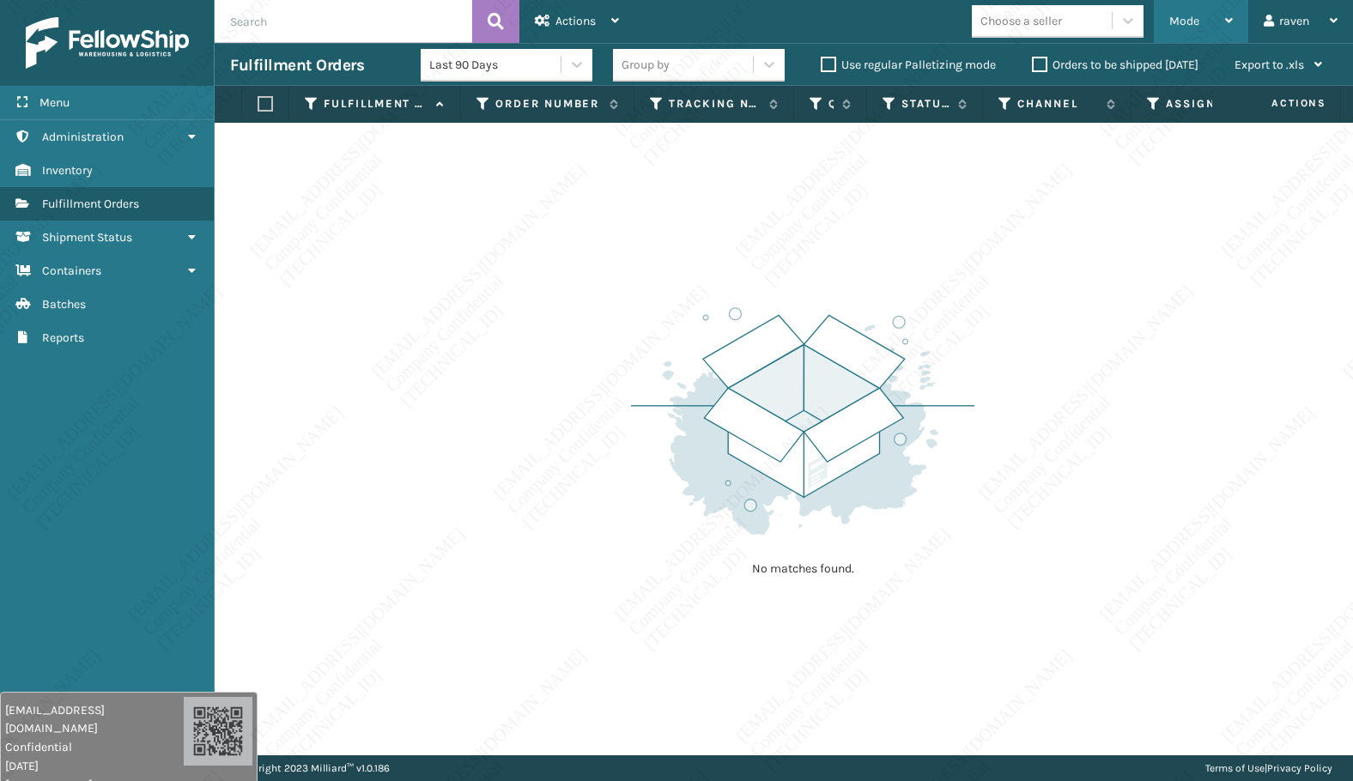
click at [1168, 19] on div "Mode Regular Mode Picking Mode Labeling Mode Exit Scan Mode" at bounding box center [1201, 21] width 94 height 43
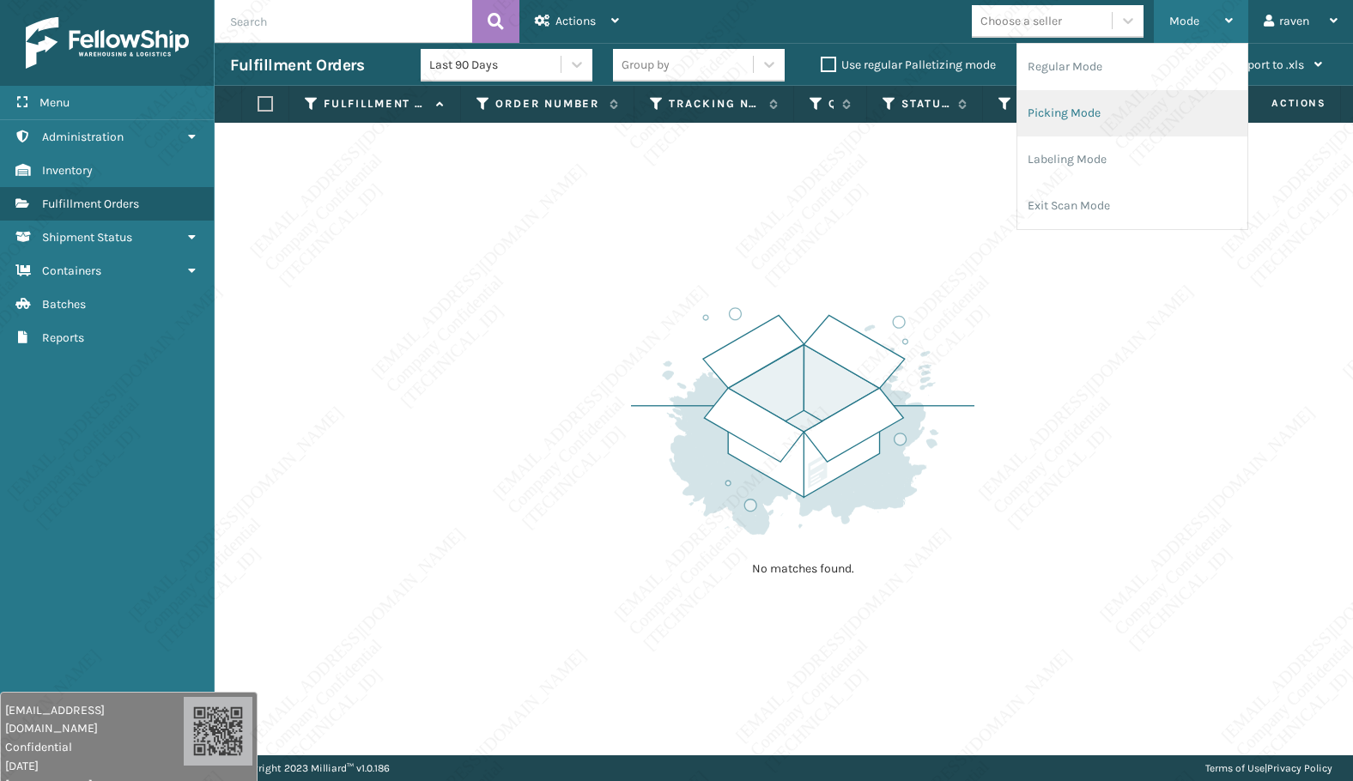
click at [1106, 105] on li "Picking Mode" at bounding box center [1132, 113] width 230 height 46
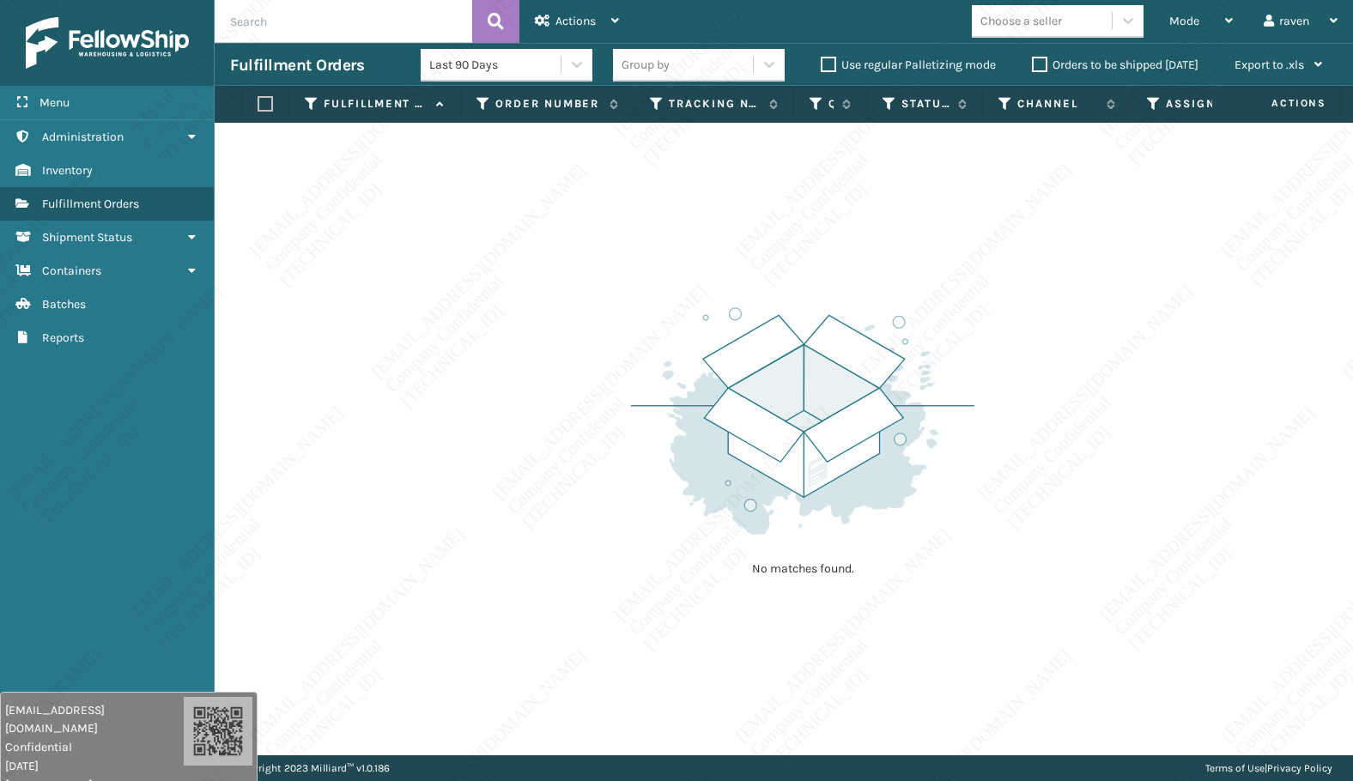
drag, startPoint x: 611, startPoint y: 331, endPoint x: 577, endPoint y: 341, distance: 35.6
click at [592, 338] on div "No matches found." at bounding box center [784, 439] width 1139 height 633
click at [569, 267] on div "No matches found." at bounding box center [784, 439] width 1139 height 633
click at [512, 280] on div "No matches found." at bounding box center [784, 439] width 1139 height 633
click at [261, 459] on div "No matches found." at bounding box center [784, 439] width 1139 height 633
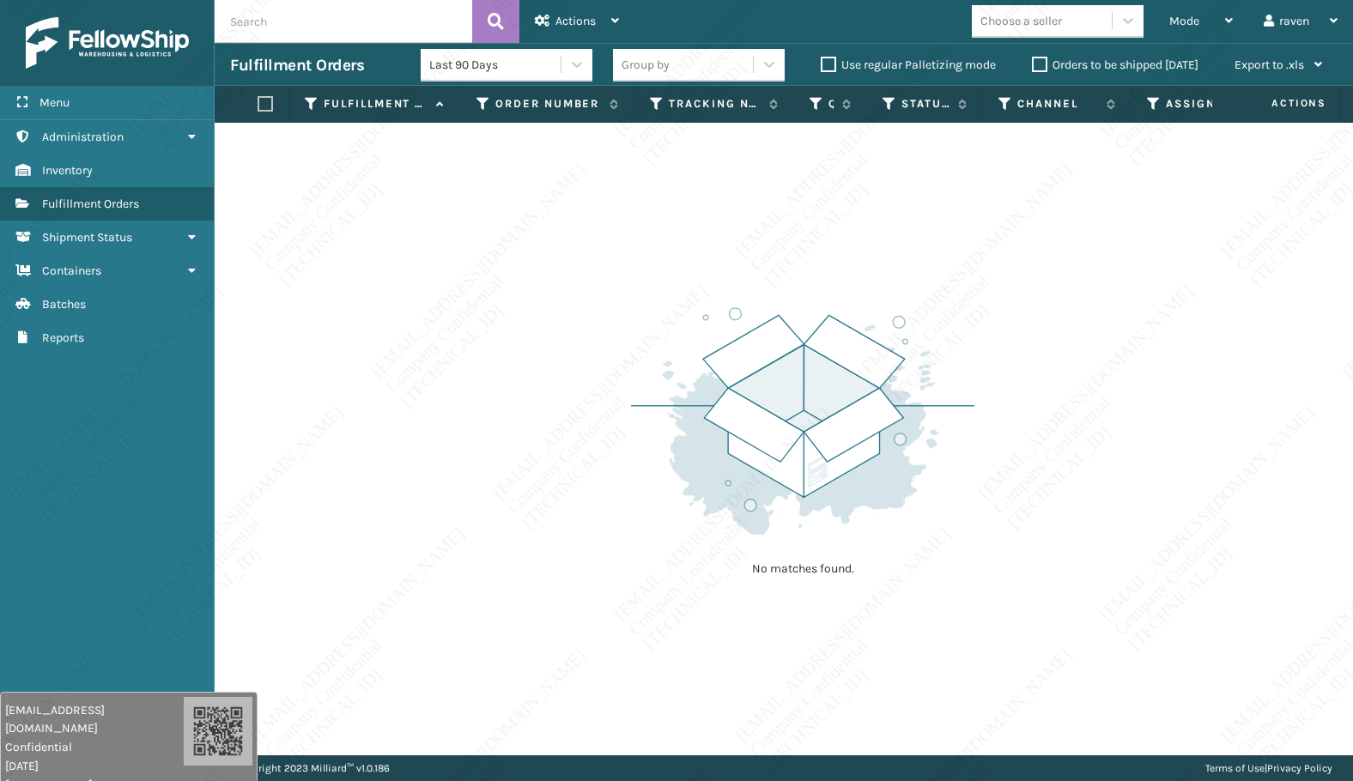
click at [1056, 401] on div "No matches found." at bounding box center [784, 439] width 1139 height 633
click at [921, 434] on img at bounding box center [802, 421] width 343 height 238
click at [759, 313] on img at bounding box center [802, 421] width 343 height 238
click at [896, 423] on img at bounding box center [802, 421] width 343 height 238
click at [987, 390] on div "No matches found." at bounding box center [784, 439] width 1139 height 633
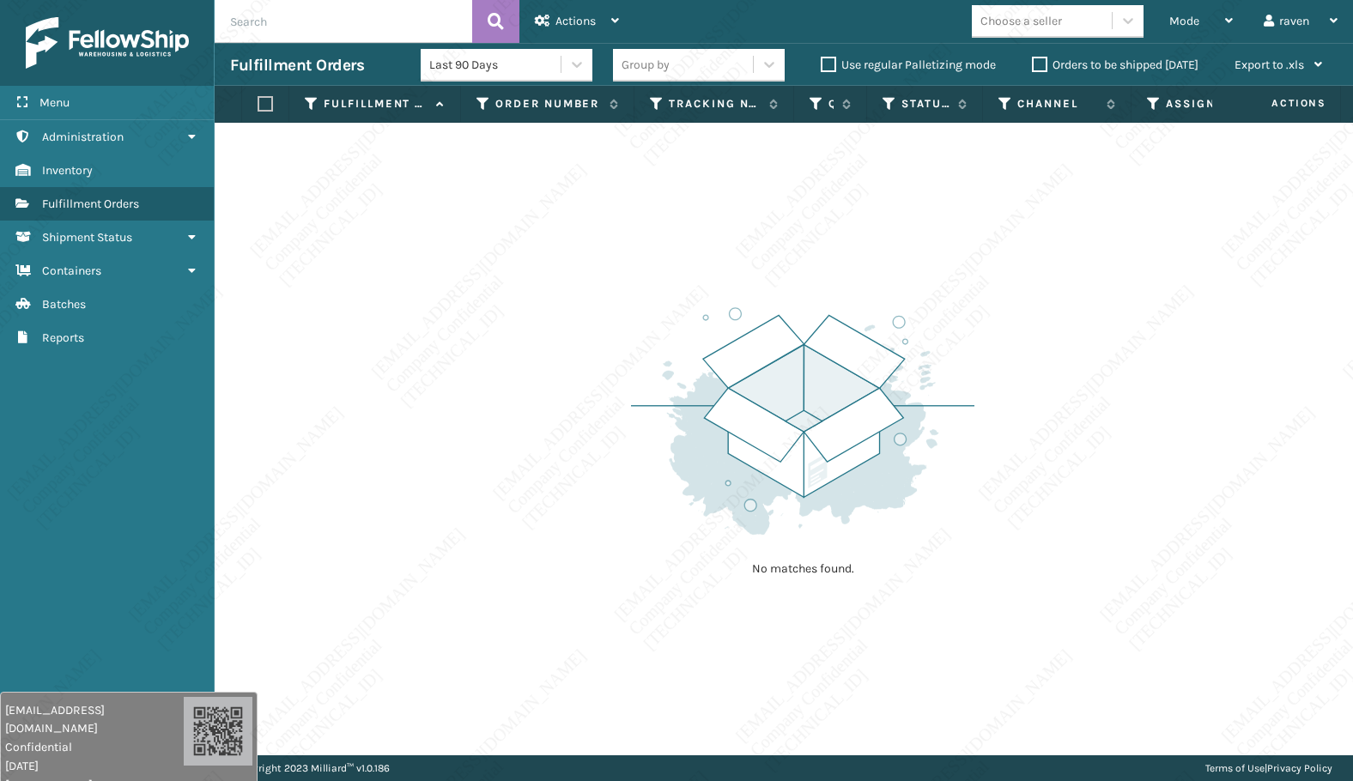
click at [477, 410] on div "No matches found." at bounding box center [784, 439] width 1139 height 633
click at [1161, 32] on div "Mode Regular Mode Picking Mode Labeling Mode Exit Scan Mode" at bounding box center [1201, 21] width 94 height 43
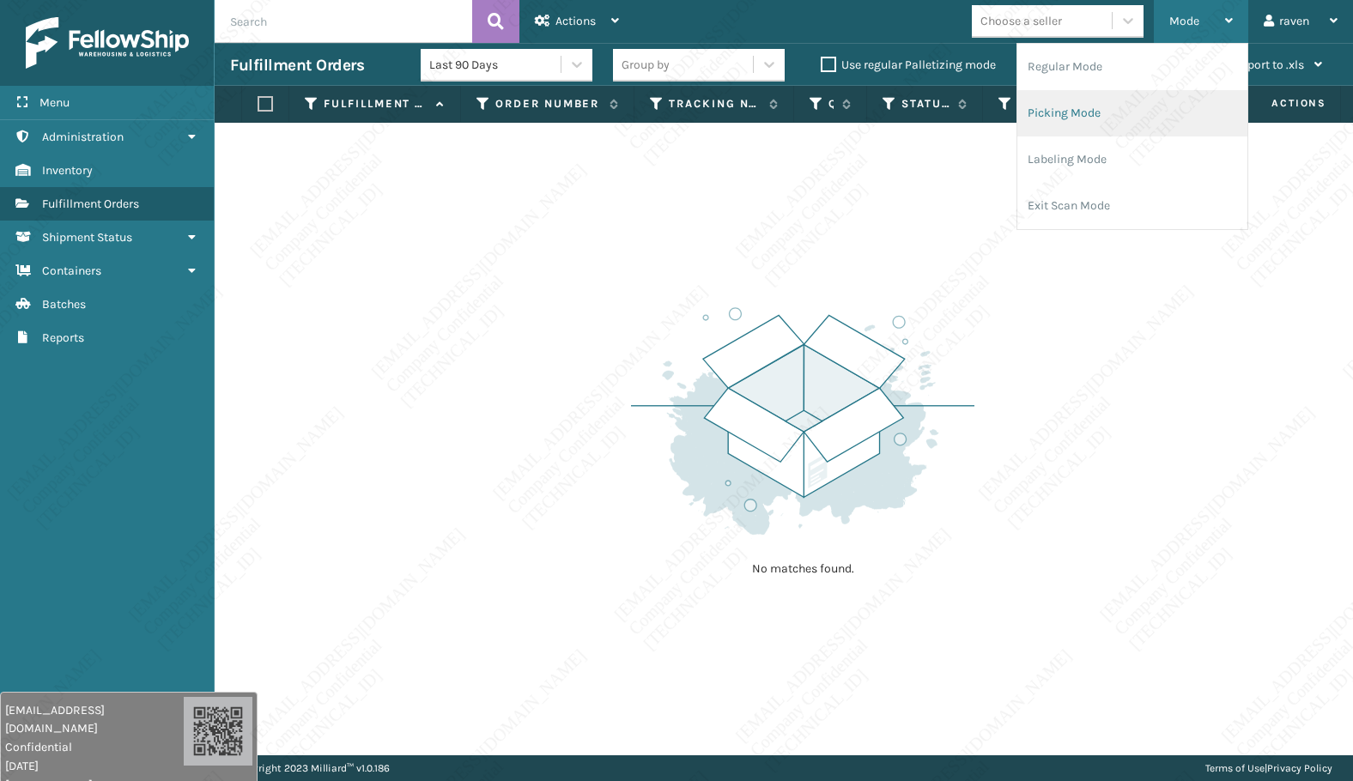
click at [1129, 101] on li "Picking Mode" at bounding box center [1132, 113] width 230 height 46
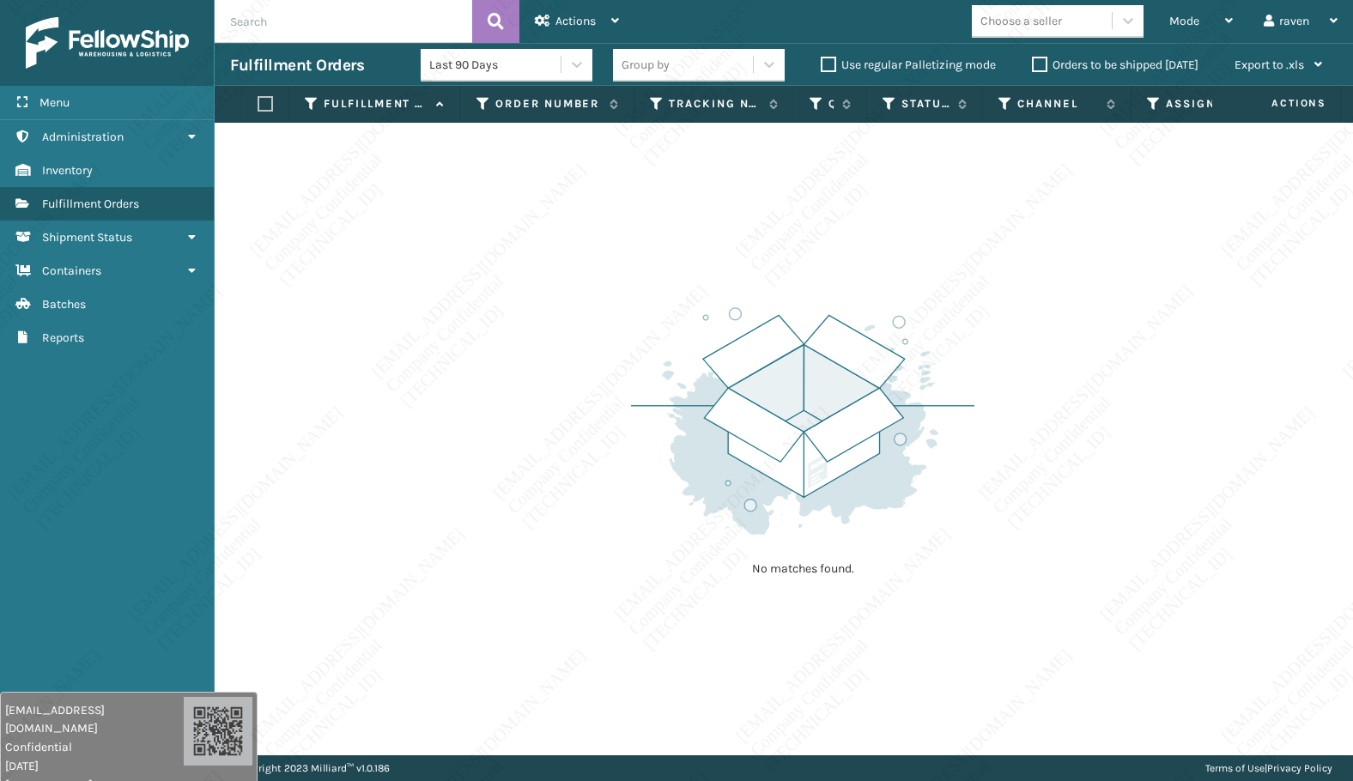
click at [688, 264] on div "No matches found." at bounding box center [784, 439] width 1139 height 633
click at [1200, 29] on div "Mode" at bounding box center [1201, 21] width 64 height 43
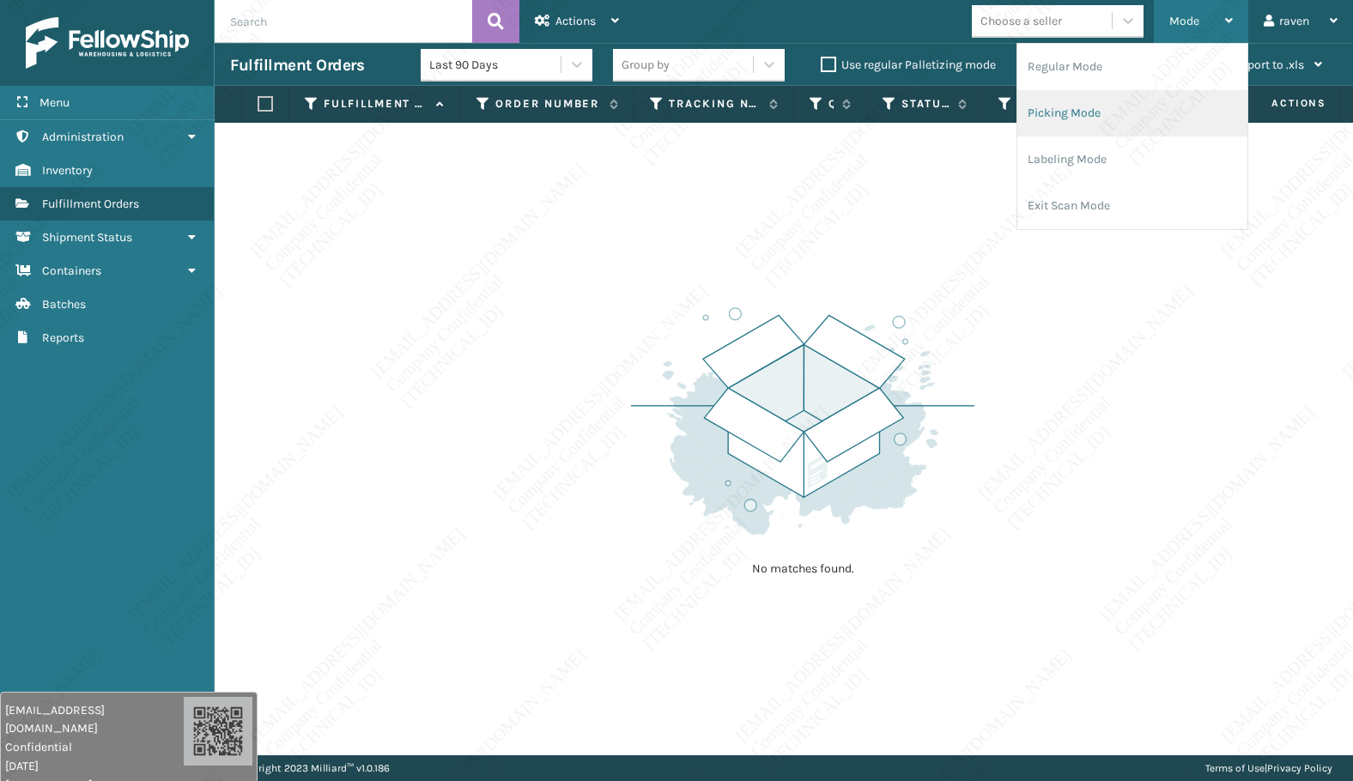
click at [1137, 110] on li "Picking Mode" at bounding box center [1132, 113] width 230 height 46
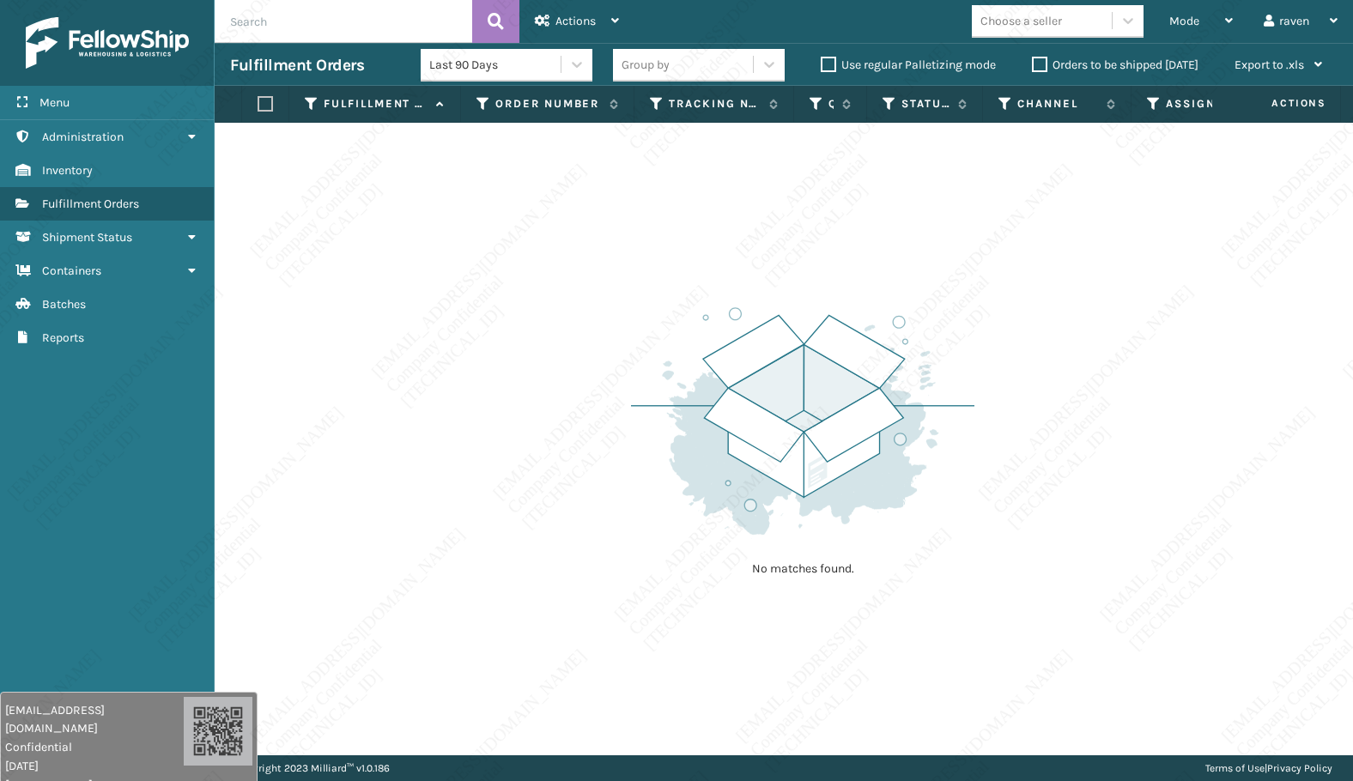
click at [667, 470] on img at bounding box center [802, 421] width 343 height 238
click at [664, 492] on img at bounding box center [802, 421] width 343 height 238
click at [627, 453] on div "No matches found." at bounding box center [784, 439] width 1139 height 633
click at [510, 416] on div "No matches found." at bounding box center [784, 439] width 1139 height 633
click at [349, 471] on div "No matches found." at bounding box center [784, 439] width 1139 height 633
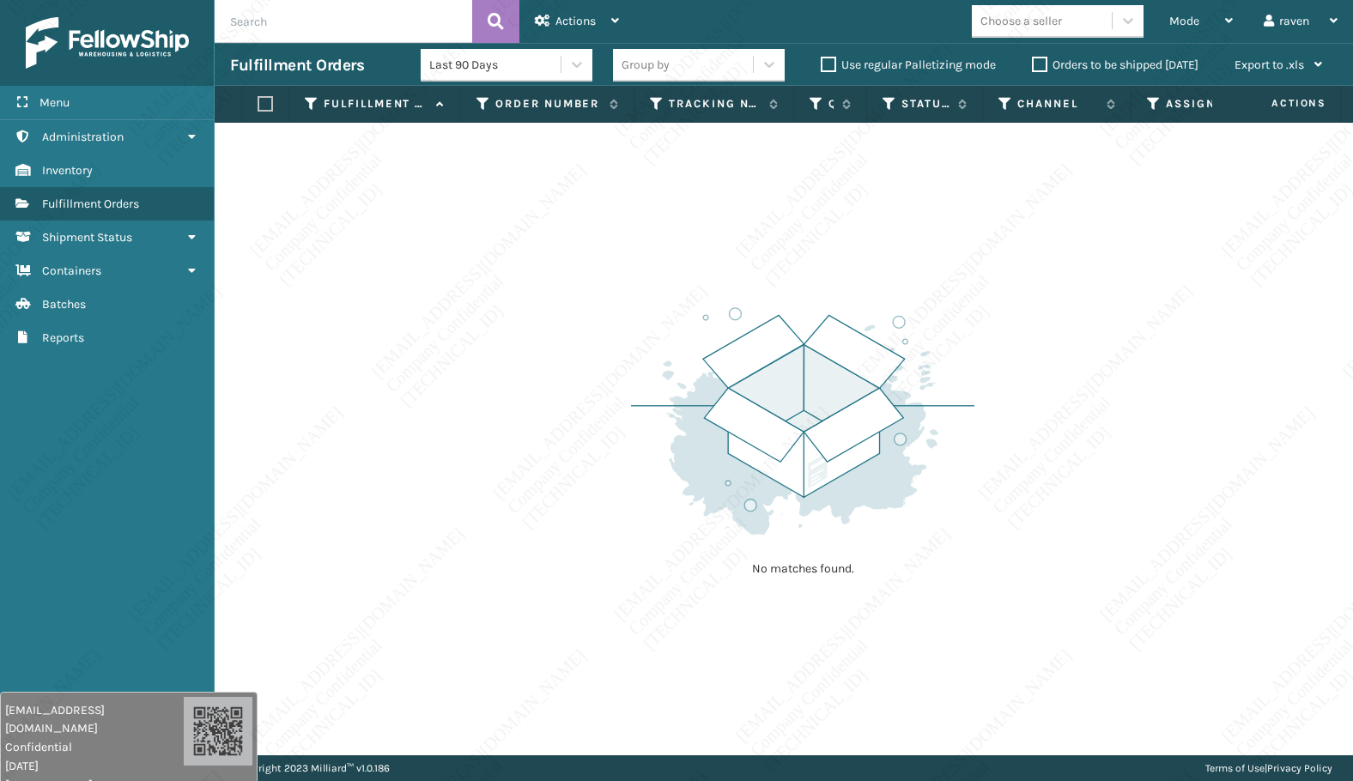
drag, startPoint x: 414, startPoint y: 487, endPoint x: 422, endPoint y: 495, distance: 11.6
click at [422, 495] on div "No matches found." at bounding box center [784, 439] width 1139 height 633
click at [412, 492] on div "No matches found." at bounding box center [784, 439] width 1139 height 633
click at [965, 503] on img at bounding box center [802, 421] width 343 height 238
drag, startPoint x: 883, startPoint y: 584, endPoint x: 750, endPoint y: 567, distance: 134.2
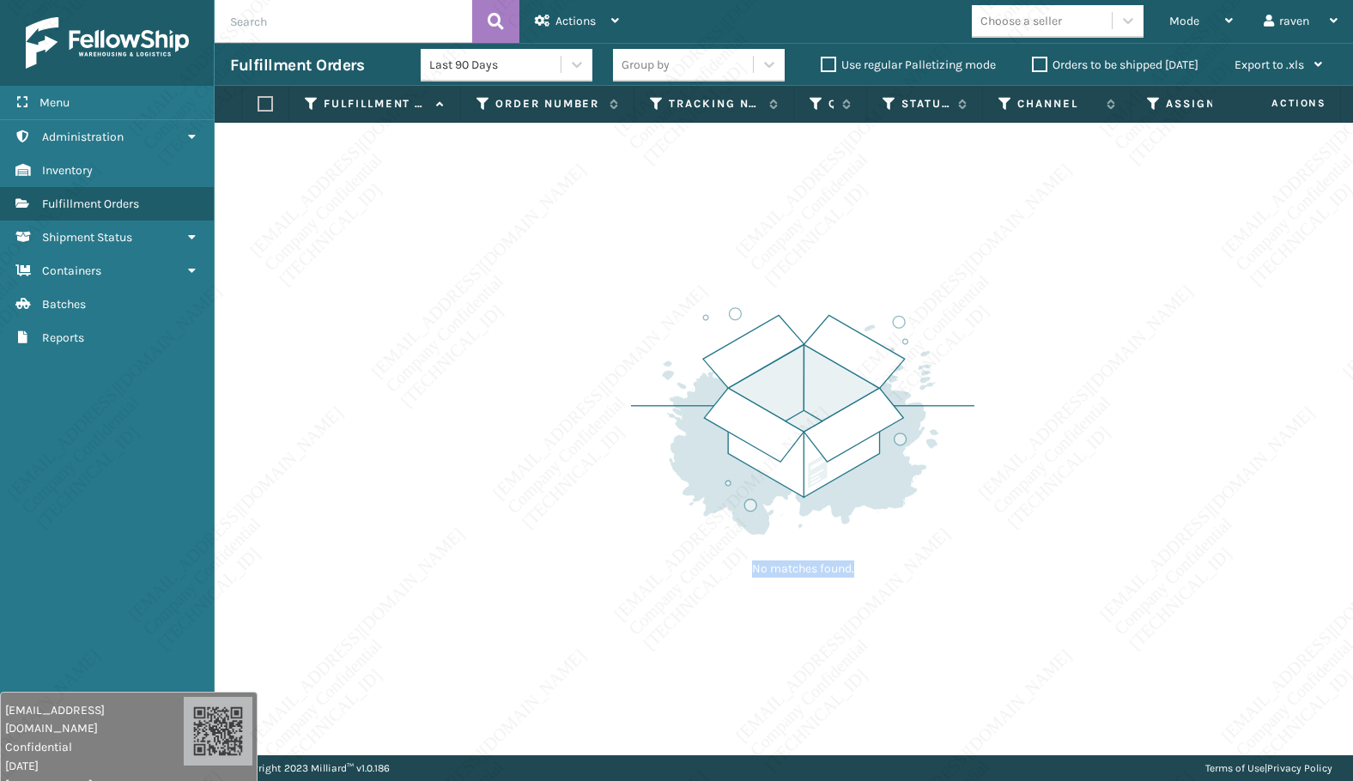
click at [750, 567] on div "No matches found." at bounding box center [802, 440] width 343 height 317
click at [762, 568] on p "No matches found." at bounding box center [802, 569] width 215 height 17
click at [774, 562] on p "No matches found." at bounding box center [802, 569] width 215 height 17
click at [774, 566] on p "No matches found." at bounding box center [802, 569] width 215 height 17
click at [816, 574] on p "No matches found." at bounding box center [802, 569] width 215 height 17
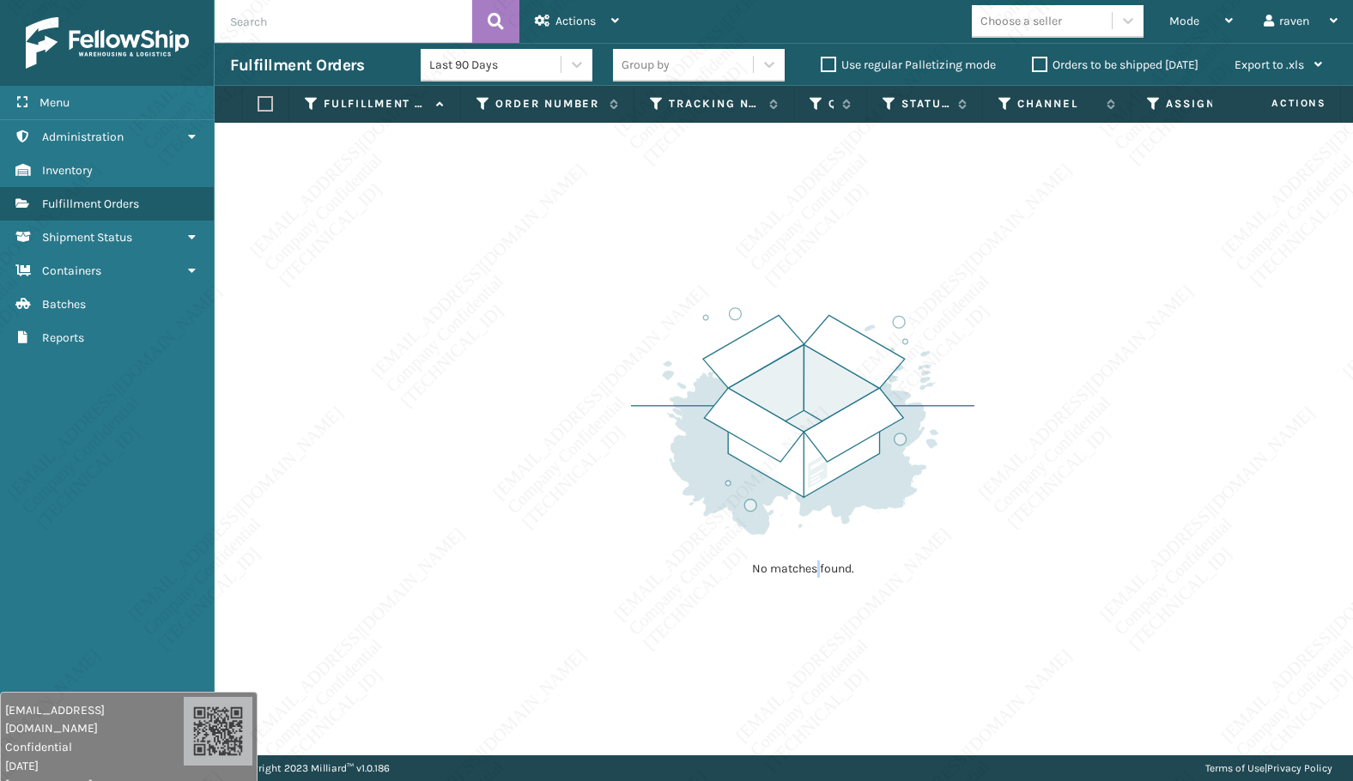
click at [816, 574] on p "No matches found." at bounding box center [802, 569] width 215 height 17
click at [995, 636] on div "No matches found." at bounding box center [784, 439] width 1139 height 633
click at [969, 573] on div "No matches found." at bounding box center [802, 440] width 343 height 317
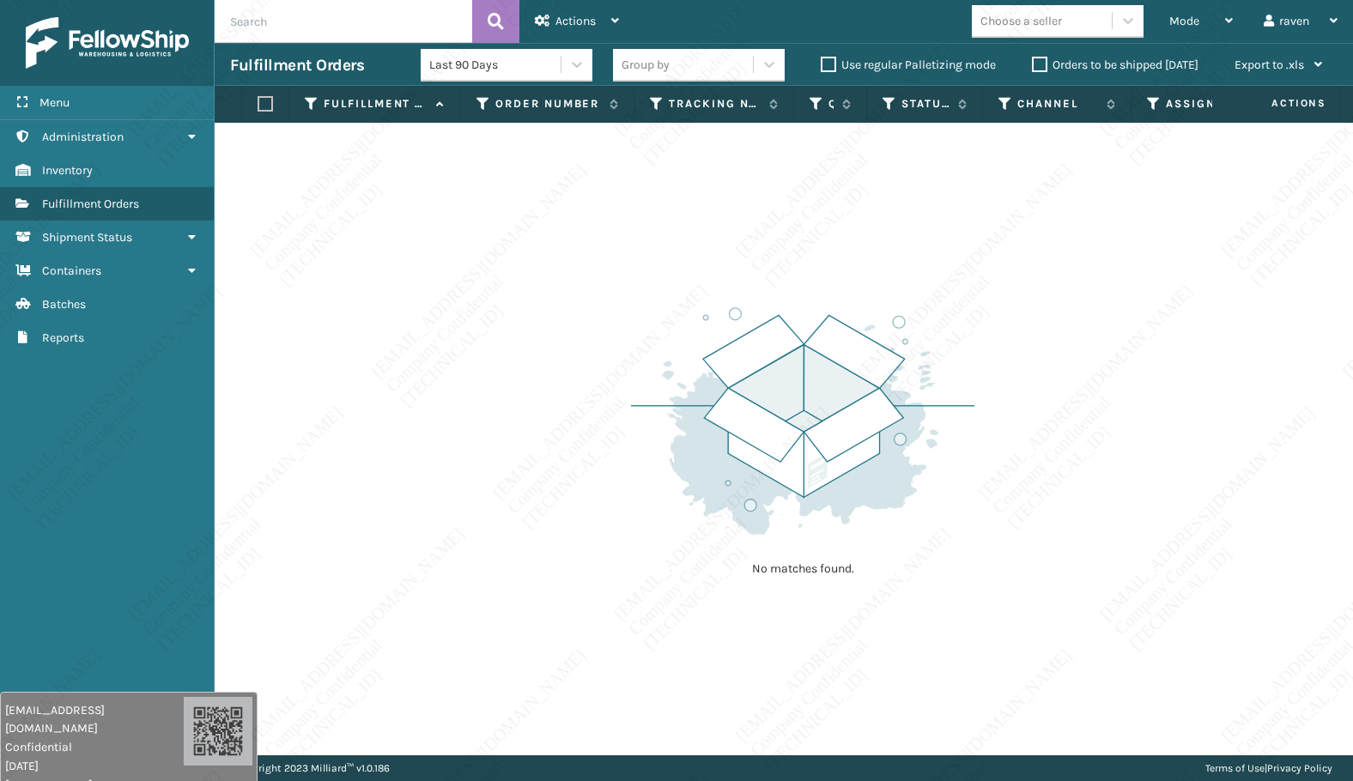
click at [971, 574] on div "No matches found." at bounding box center [802, 440] width 343 height 317
click at [969, 582] on div "No matches found." at bounding box center [802, 440] width 343 height 317
click at [970, 580] on div "No matches found." at bounding box center [802, 440] width 343 height 317
click at [985, 613] on div "No matches found." at bounding box center [784, 439] width 1139 height 633
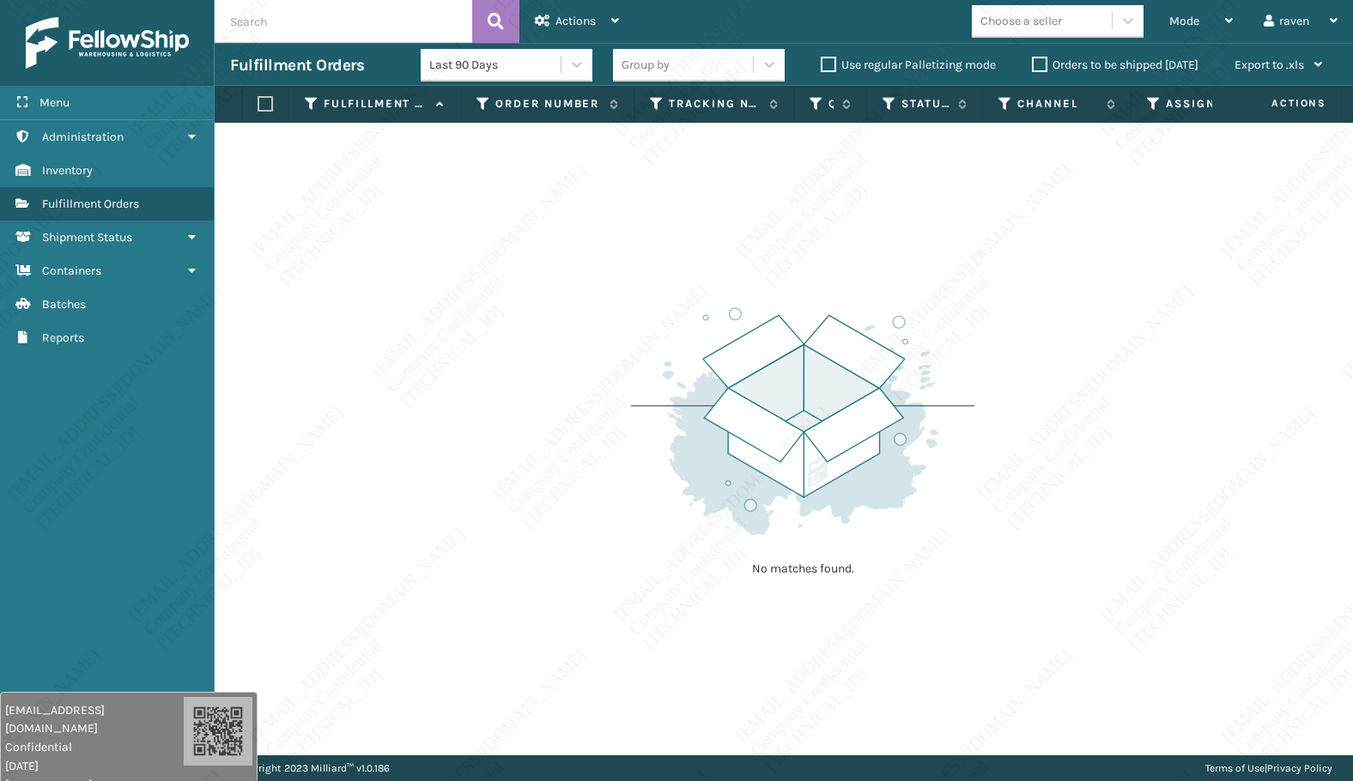
click at [934, 440] on img at bounding box center [802, 421] width 343 height 238
click at [963, 431] on img at bounding box center [802, 421] width 343 height 238
click at [963, 434] on img at bounding box center [802, 421] width 343 height 238
click at [813, 396] on img at bounding box center [802, 421] width 343 height 238
click at [812, 393] on img at bounding box center [802, 421] width 343 height 238
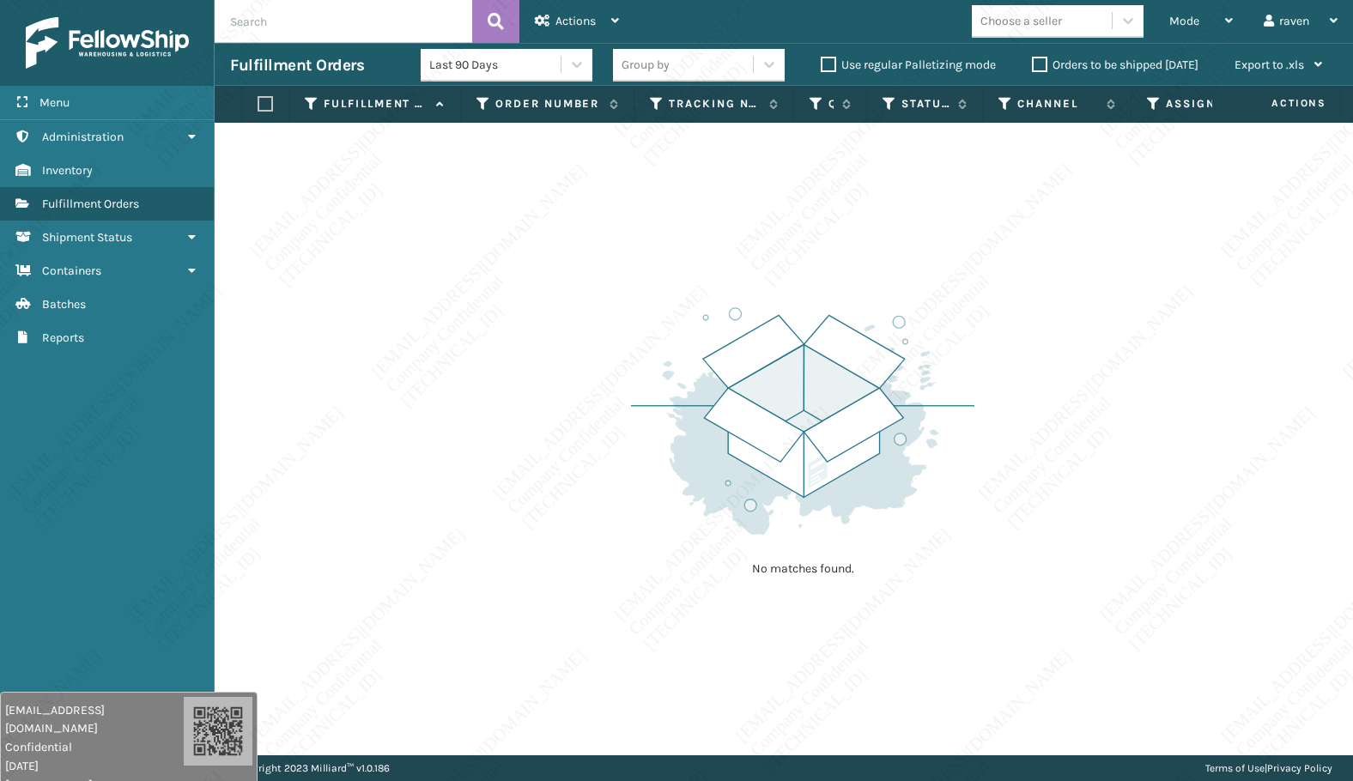
click at [812, 393] on img at bounding box center [802, 421] width 343 height 238
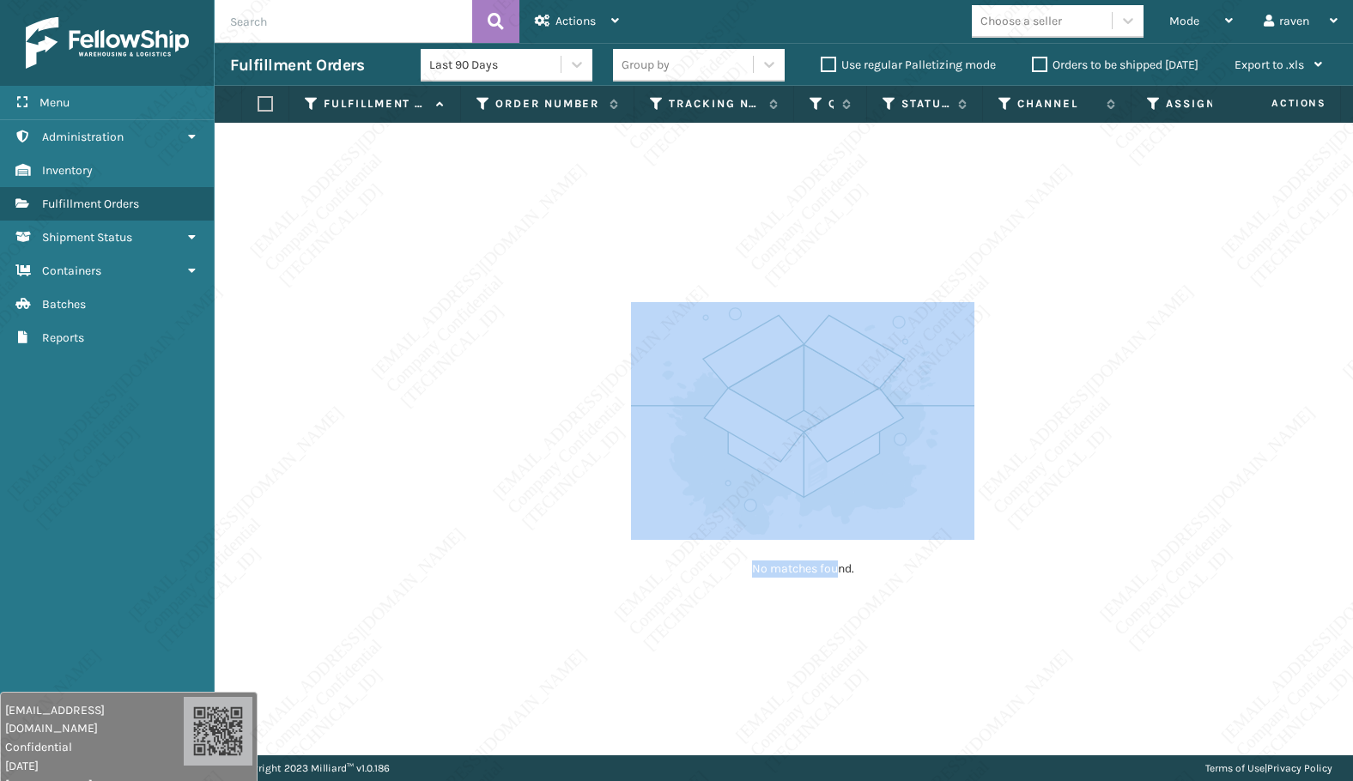
drag, startPoint x: 793, startPoint y: 514, endPoint x: 780, endPoint y: 497, distance: 22.0
click at [765, 494] on div "No matches found." at bounding box center [802, 440] width 343 height 317
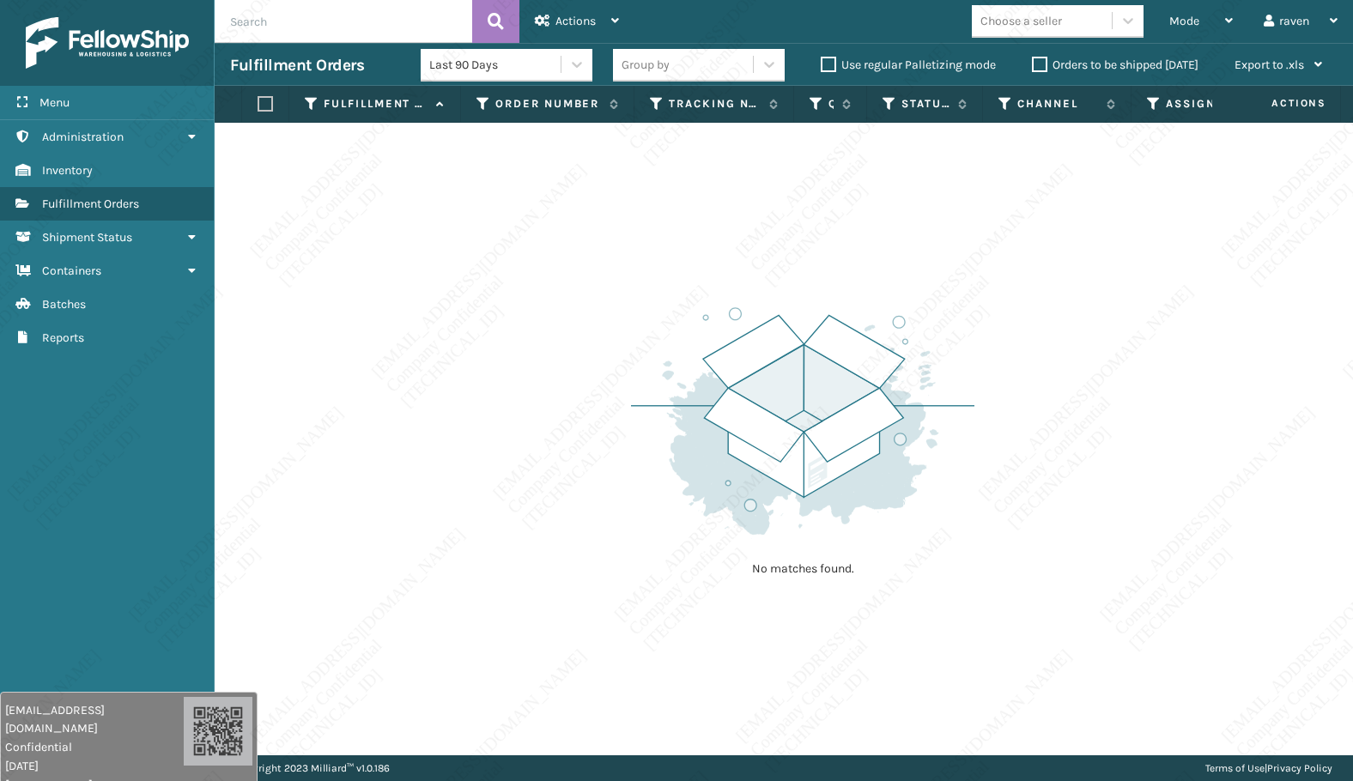
click at [969, 573] on div "No matches found." at bounding box center [802, 440] width 343 height 317
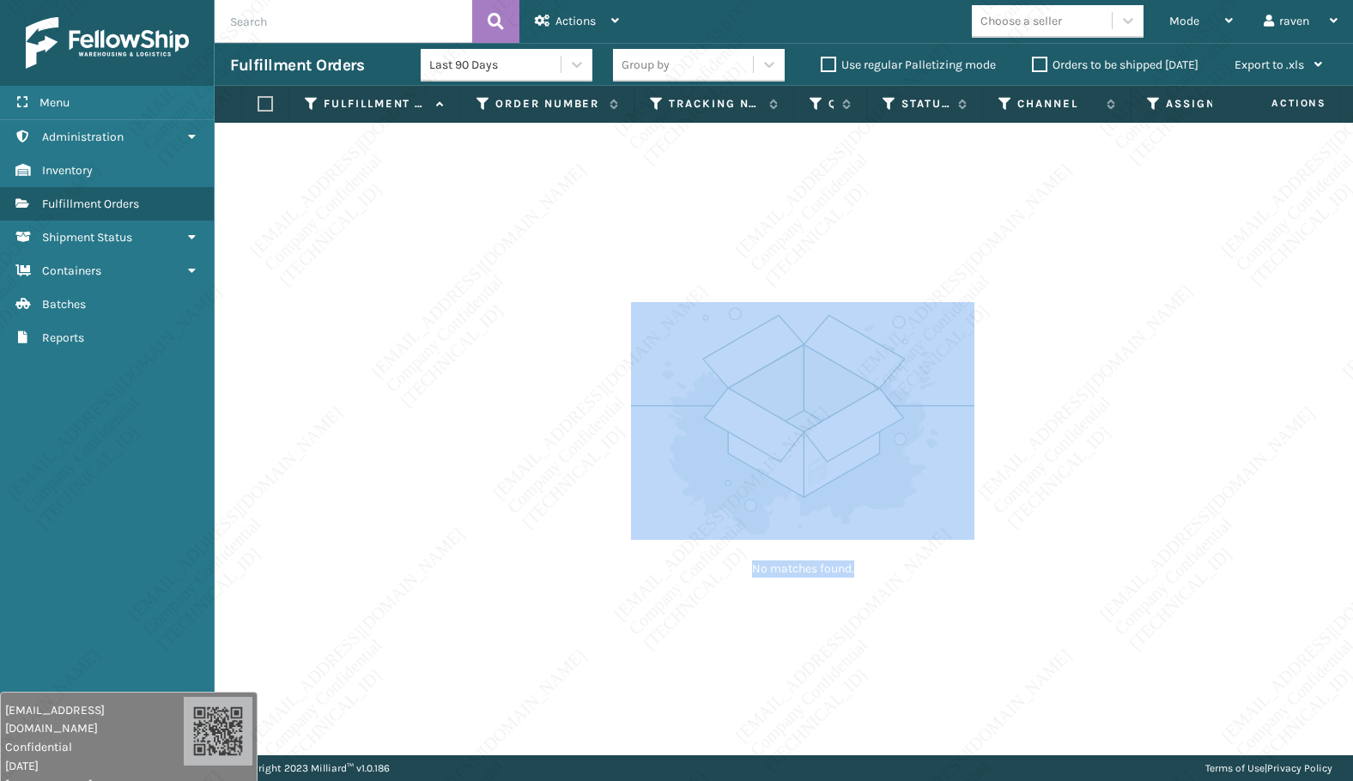
drag, startPoint x: 854, startPoint y: 561, endPoint x: 753, endPoint y: 403, distance: 187.7
click at [753, 403] on div "No matches found." at bounding box center [802, 440] width 343 height 317
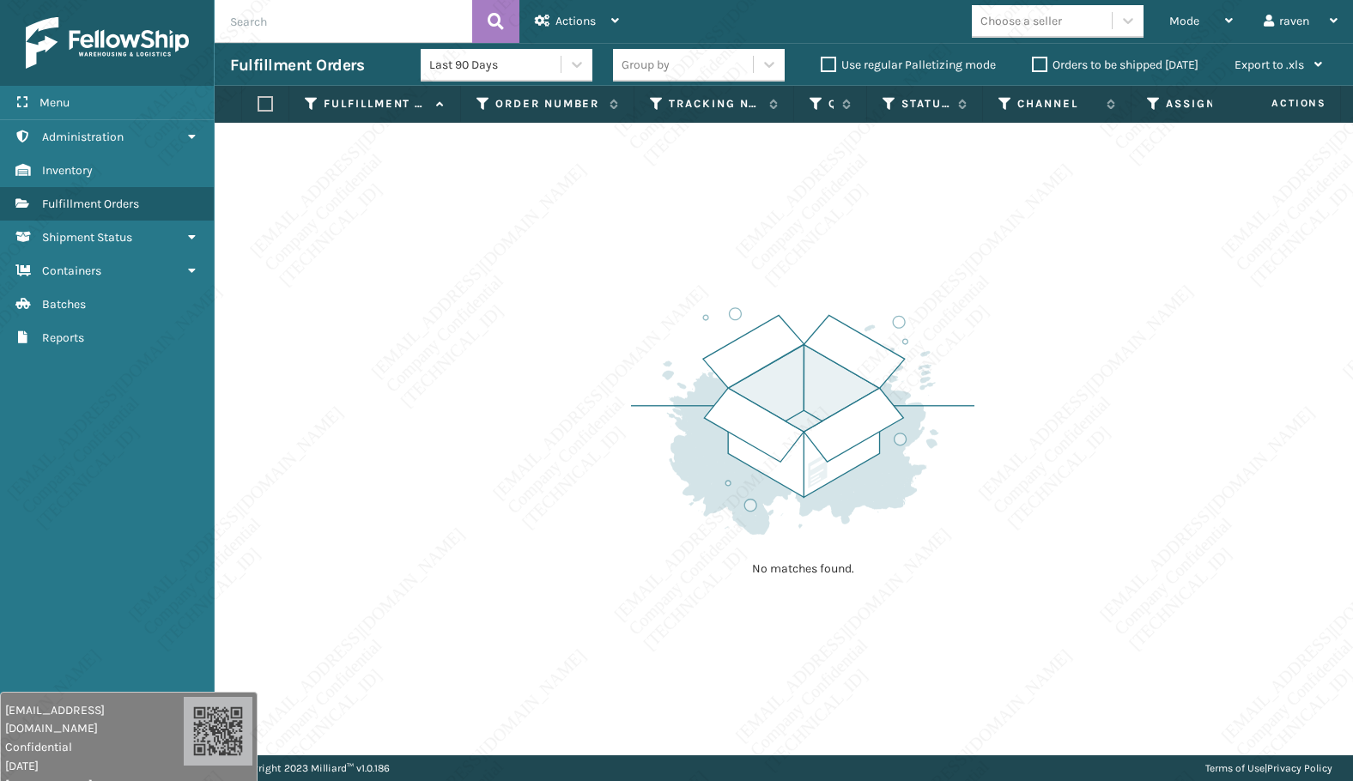
click at [571, 391] on div "No matches found." at bounding box center [784, 439] width 1139 height 633
click at [530, 332] on div "No matches found." at bounding box center [784, 439] width 1139 height 633
click at [767, 544] on div "No matches found." at bounding box center [802, 440] width 343 height 317
click at [784, 594] on div "No matches found." at bounding box center [802, 440] width 343 height 317
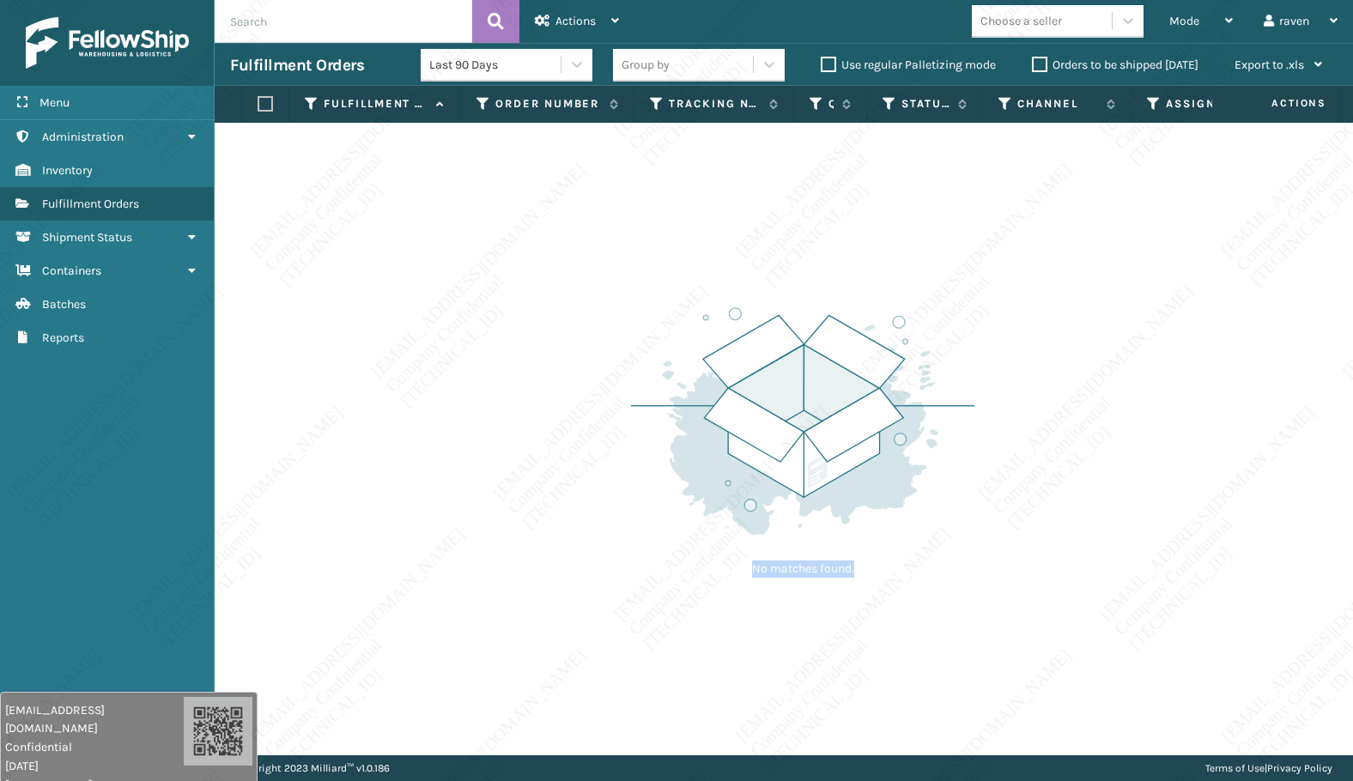
click at [784, 594] on div "No matches found." at bounding box center [802, 440] width 343 height 317
click at [778, 591] on div "No matches found." at bounding box center [802, 440] width 343 height 317
click at [778, 562] on p "No matches found." at bounding box center [802, 569] width 215 height 17
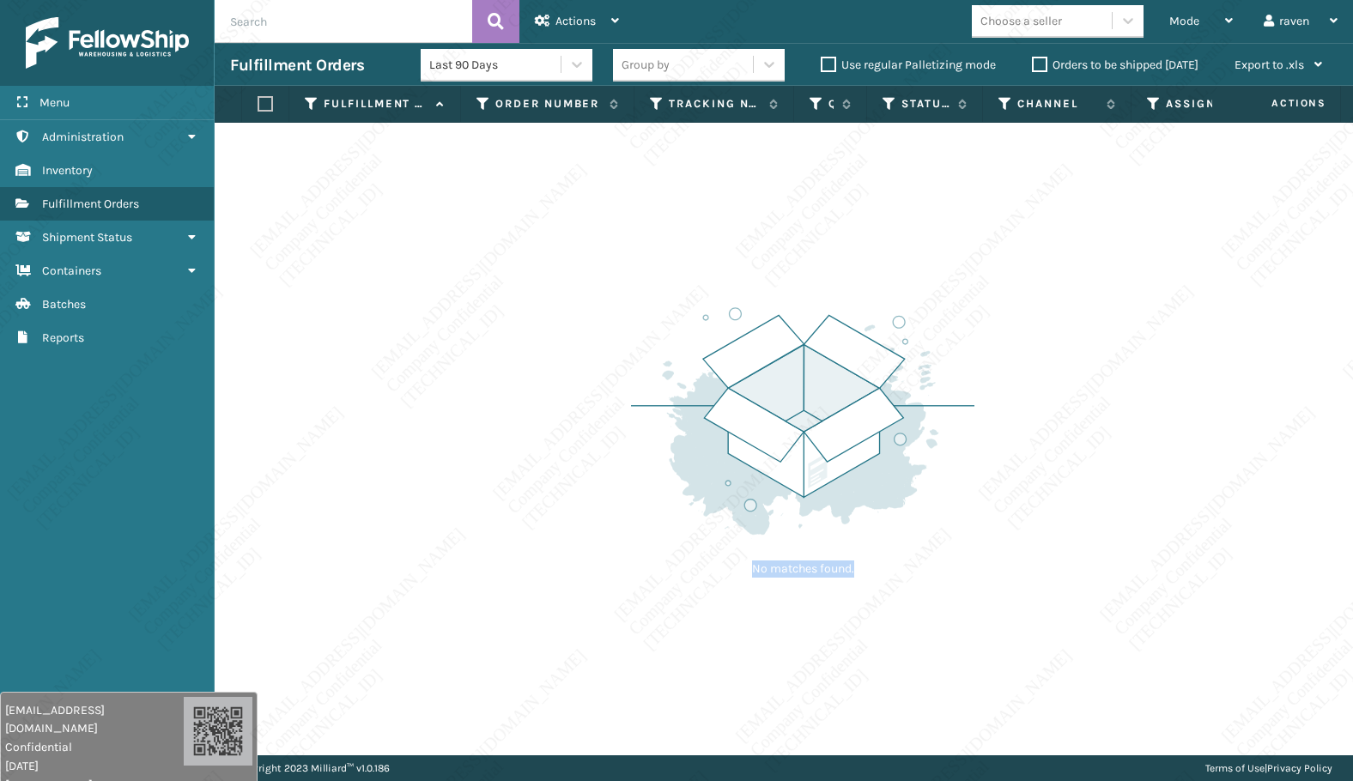
click at [777, 561] on p "No matches found." at bounding box center [802, 569] width 215 height 17
click at [775, 574] on p "No matches found." at bounding box center [802, 569] width 215 height 17
click at [1110, 634] on div "No matches found." at bounding box center [784, 439] width 1139 height 633
click at [1062, 380] on div "No matches found." at bounding box center [784, 439] width 1139 height 633
click at [1074, 426] on div "No matches found." at bounding box center [784, 439] width 1139 height 633
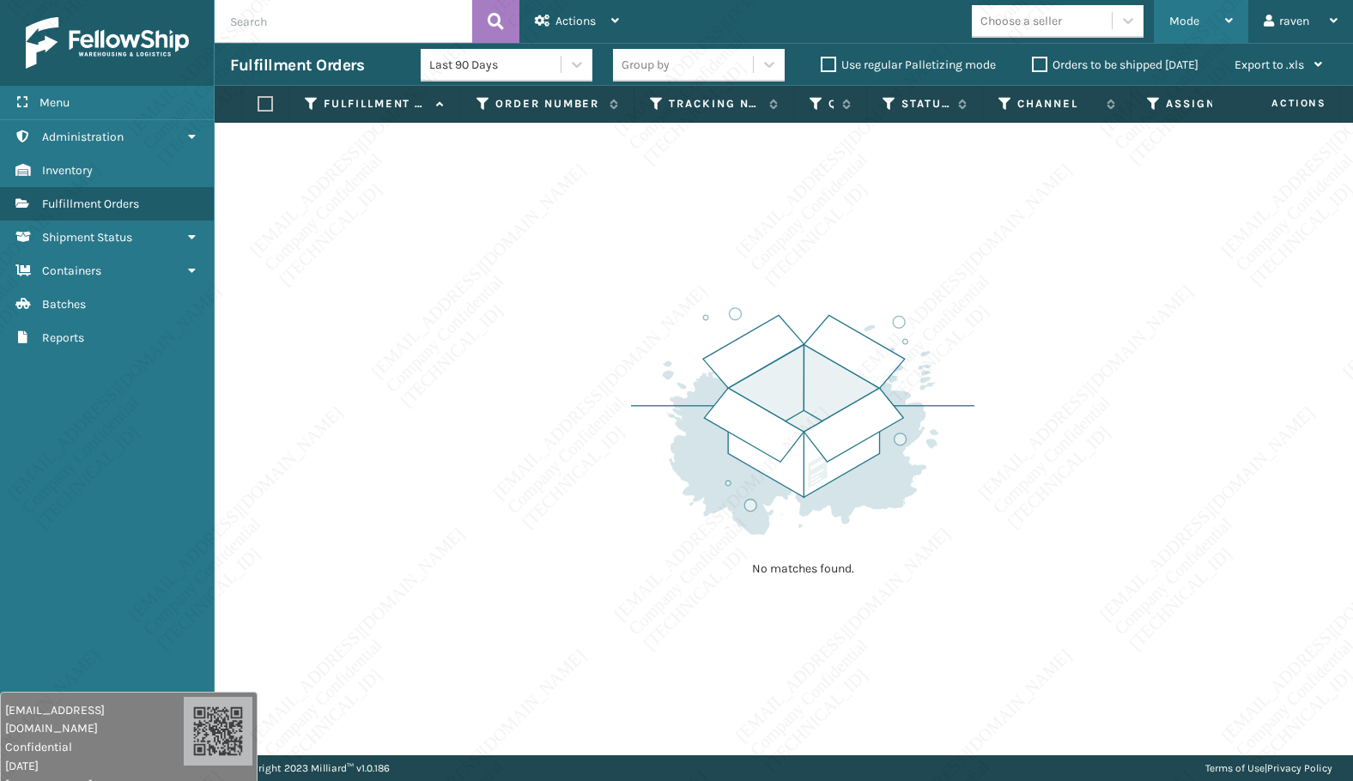
click at [1198, 27] on span "Mode" at bounding box center [1184, 21] width 30 height 15
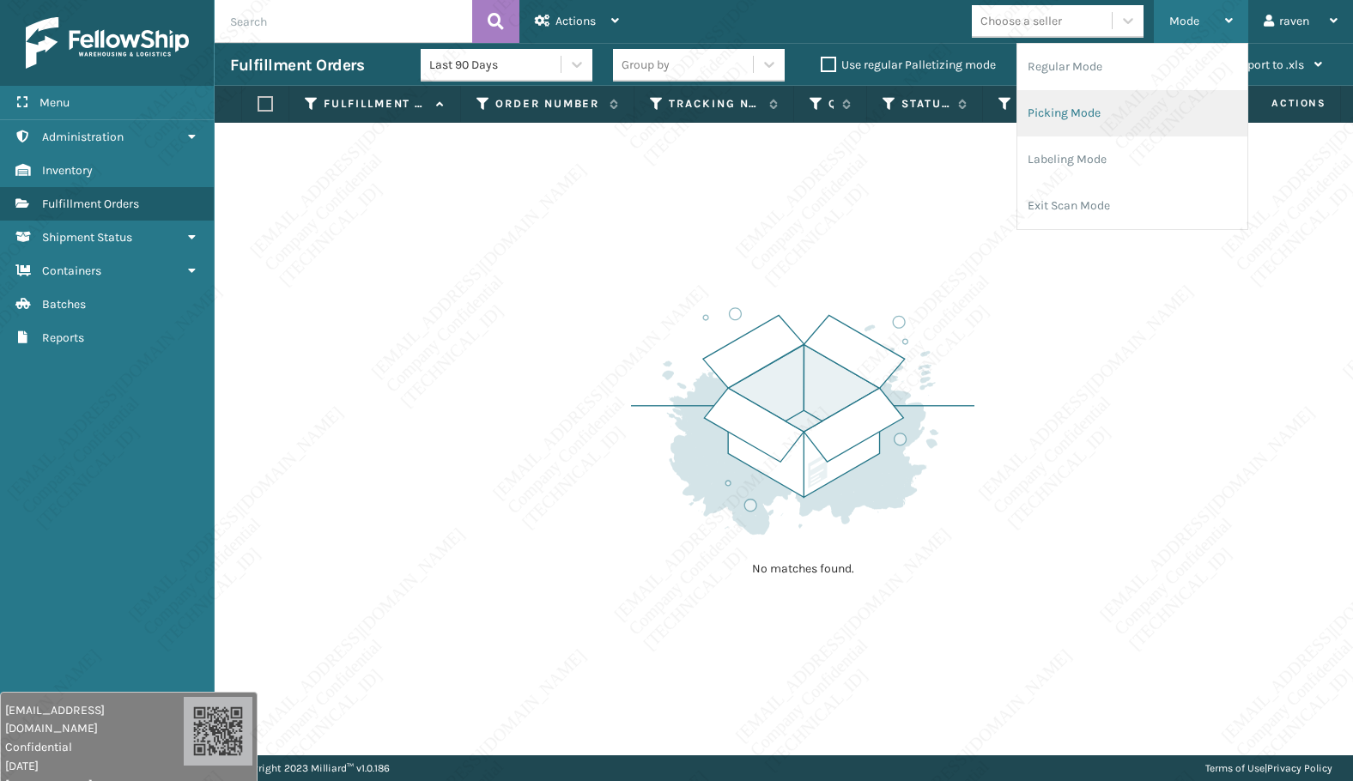
click at [1122, 102] on li "Picking Mode" at bounding box center [1132, 113] width 230 height 46
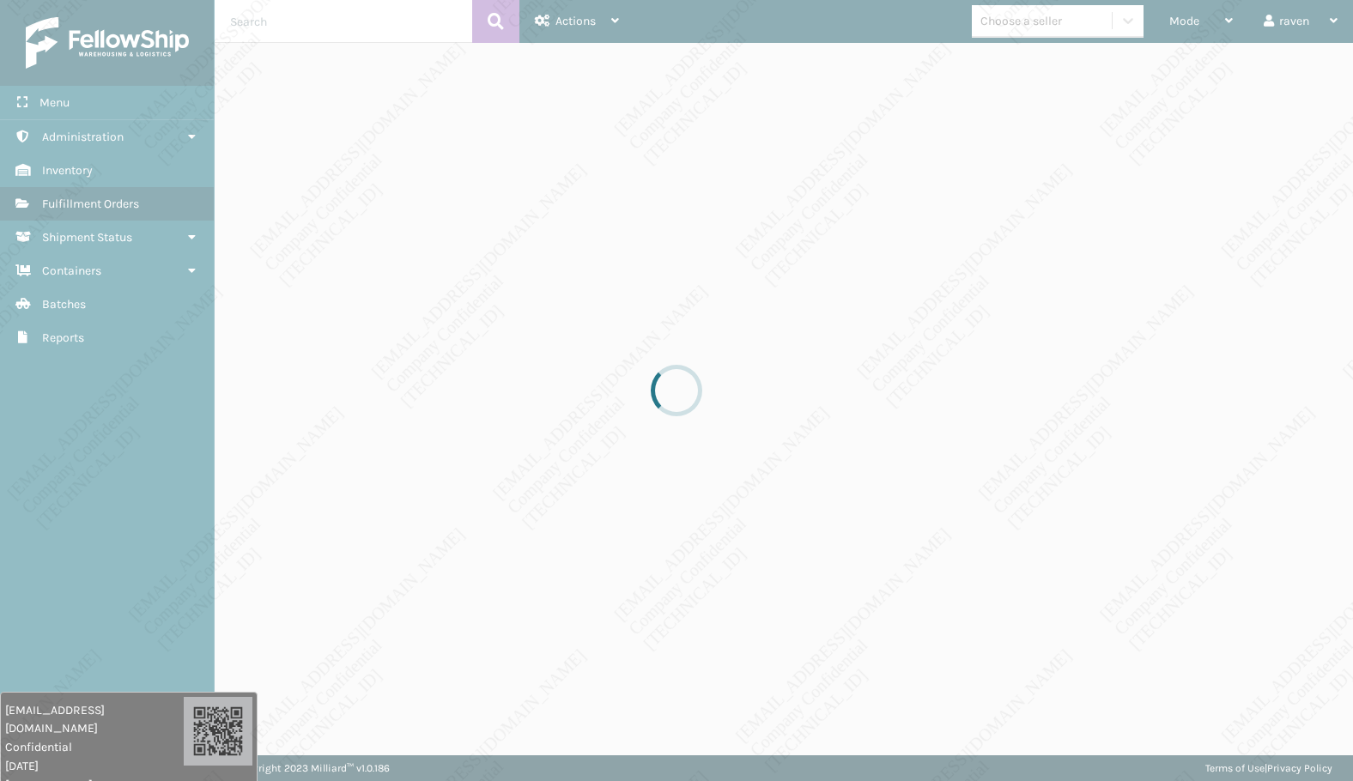
click at [1067, 403] on div at bounding box center [676, 390] width 1353 height 781
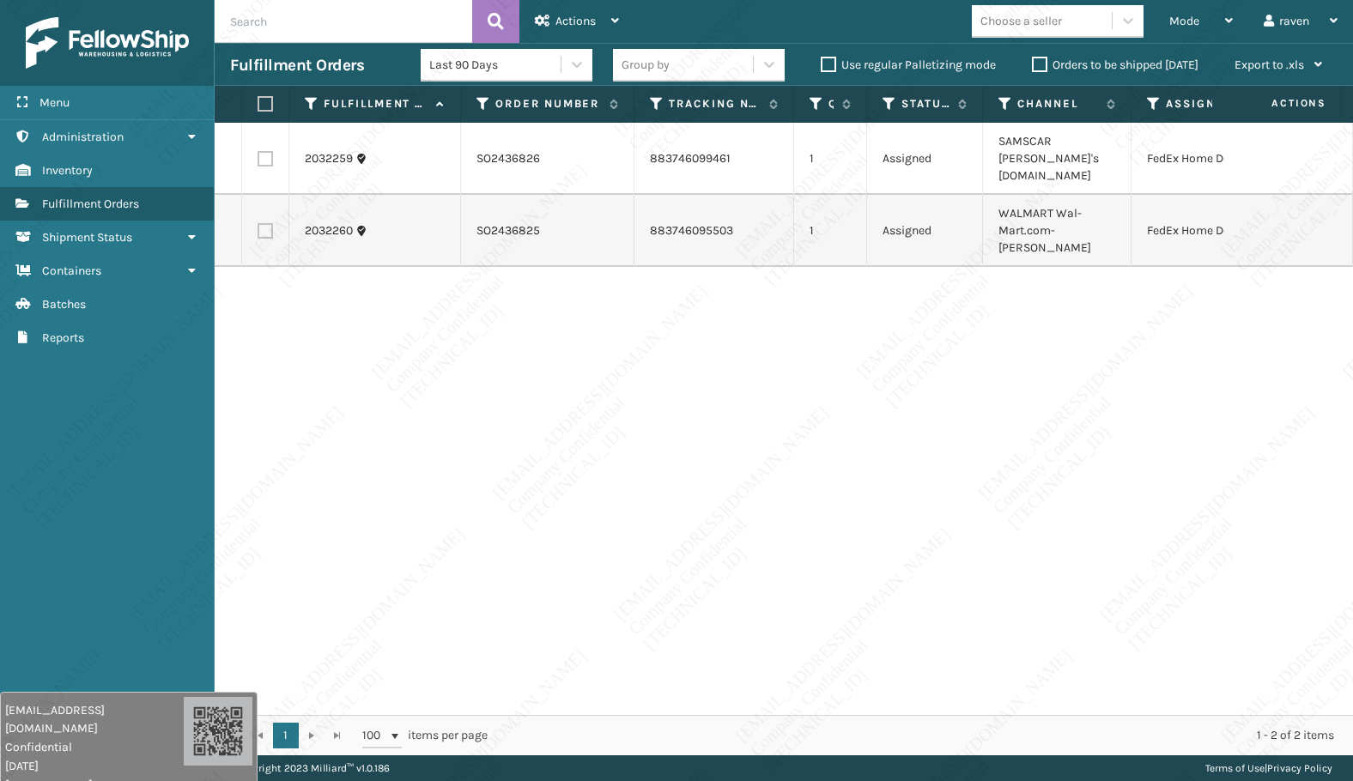
click at [269, 94] on th at bounding box center [265, 104] width 47 height 37
click at [268, 105] on label at bounding box center [263, 103] width 10 height 15
click at [258, 105] on input "checkbox" at bounding box center [258, 104] width 1 height 11
checkbox input "true"
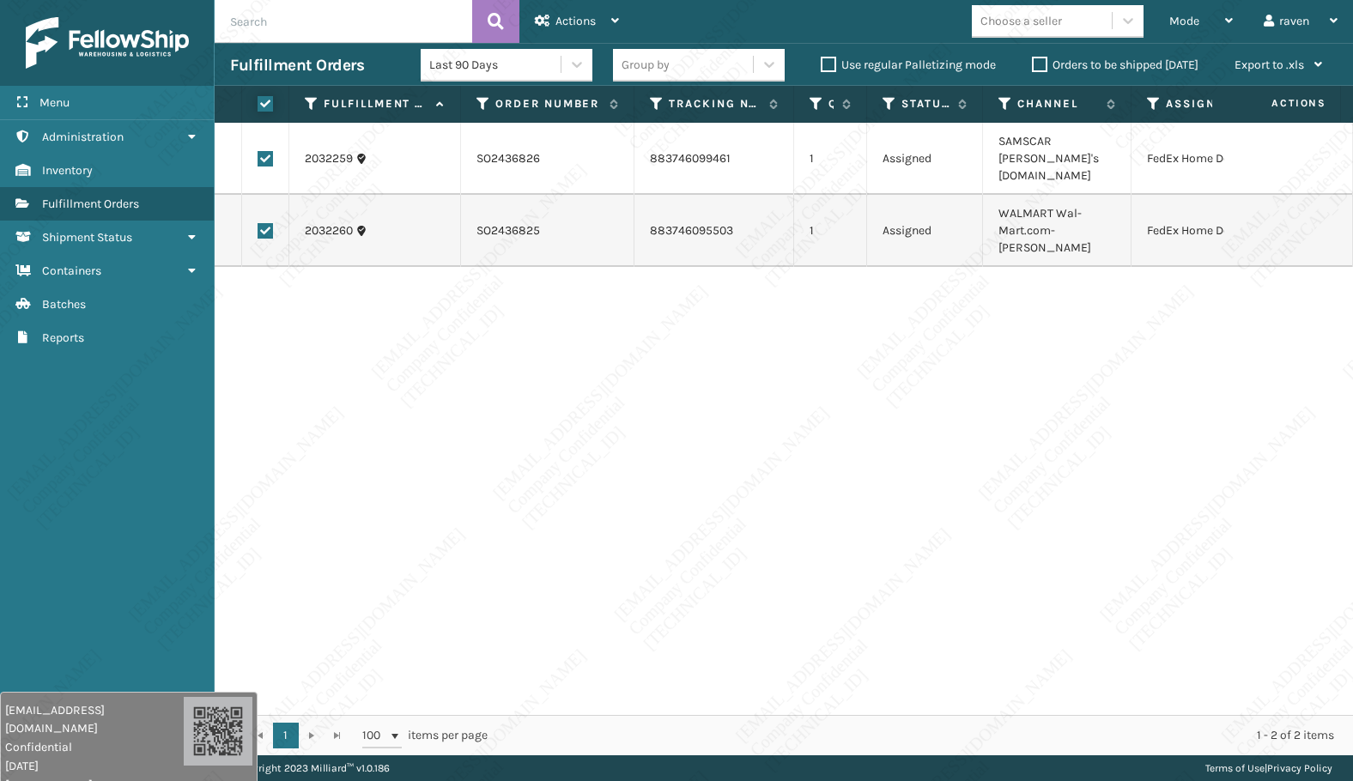
checkbox input "true"
click at [599, 5] on div "Actions" at bounding box center [577, 21] width 84 height 43
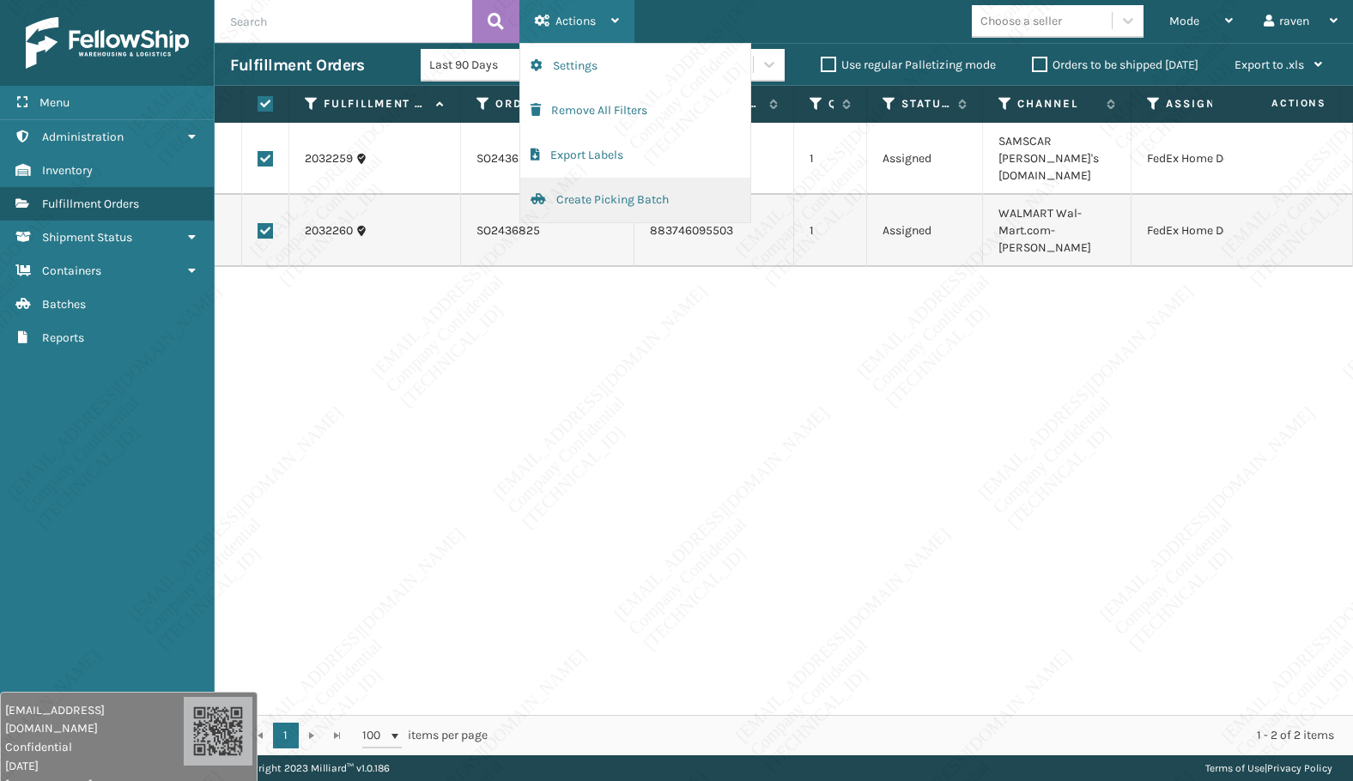
click at [590, 191] on button "Create Picking Batch" at bounding box center [635, 200] width 230 height 45
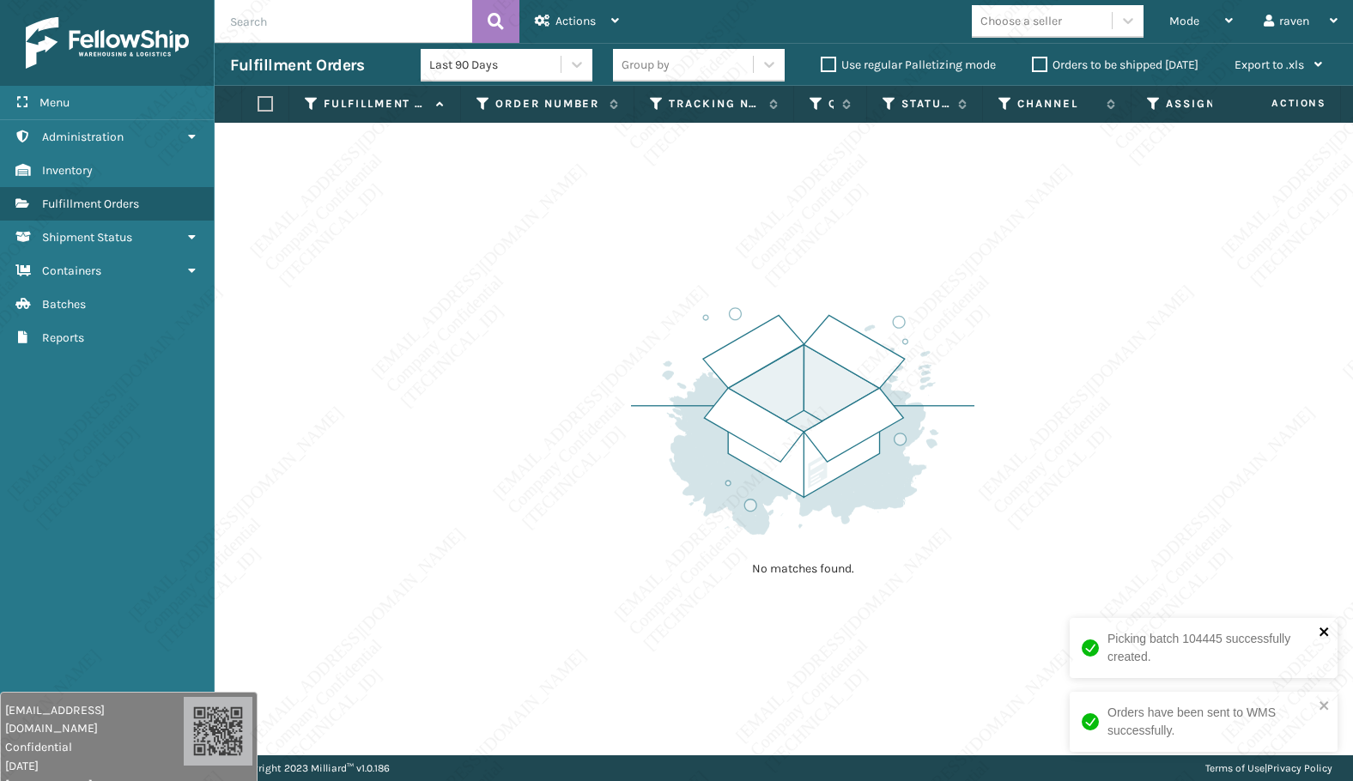
drag, startPoint x: 1328, startPoint y: 622, endPoint x: 1326, endPoint y: 631, distance: 9.8
click at [1327, 629] on div "Picking batch 104445 successfully created." at bounding box center [1204, 648] width 268 height 60
click at [1326, 695] on div "Orders have been sent to WMS successfully." at bounding box center [1204, 722] width 268 height 60
click at [1326, 702] on icon "close" at bounding box center [1325, 706] width 12 height 14
click at [1326, 701] on icon "close" at bounding box center [1325, 706] width 12 height 14
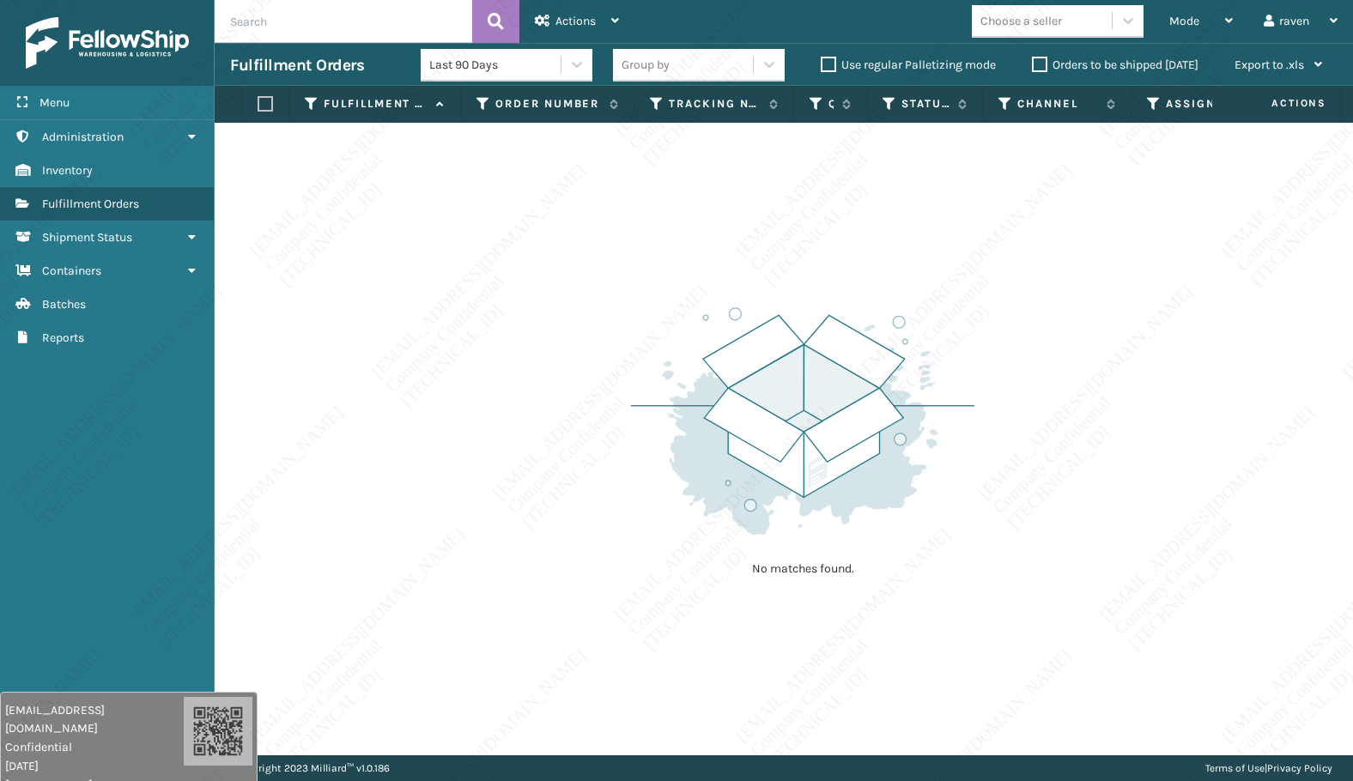
click at [1203, 623] on div "No matches found." at bounding box center [784, 439] width 1139 height 633
click at [1145, 394] on div "No matches found." at bounding box center [784, 439] width 1139 height 633
